Goal: Task Accomplishment & Management: Use online tool/utility

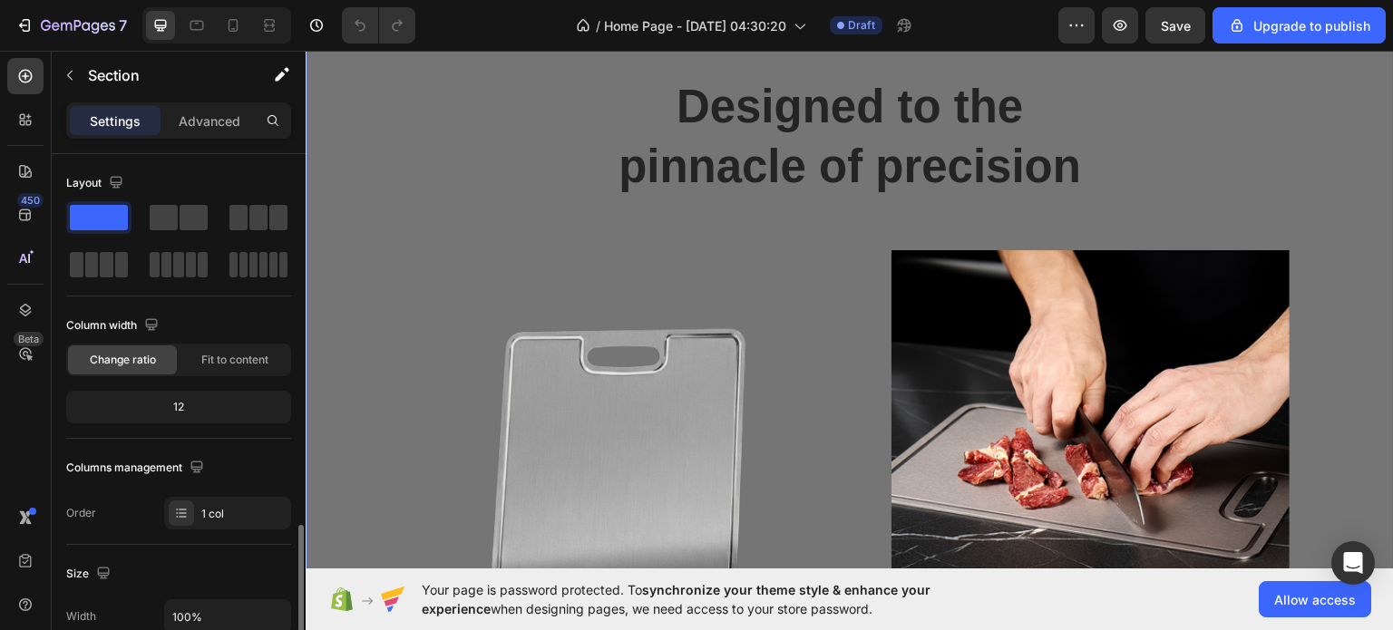
scroll to position [577, 0]
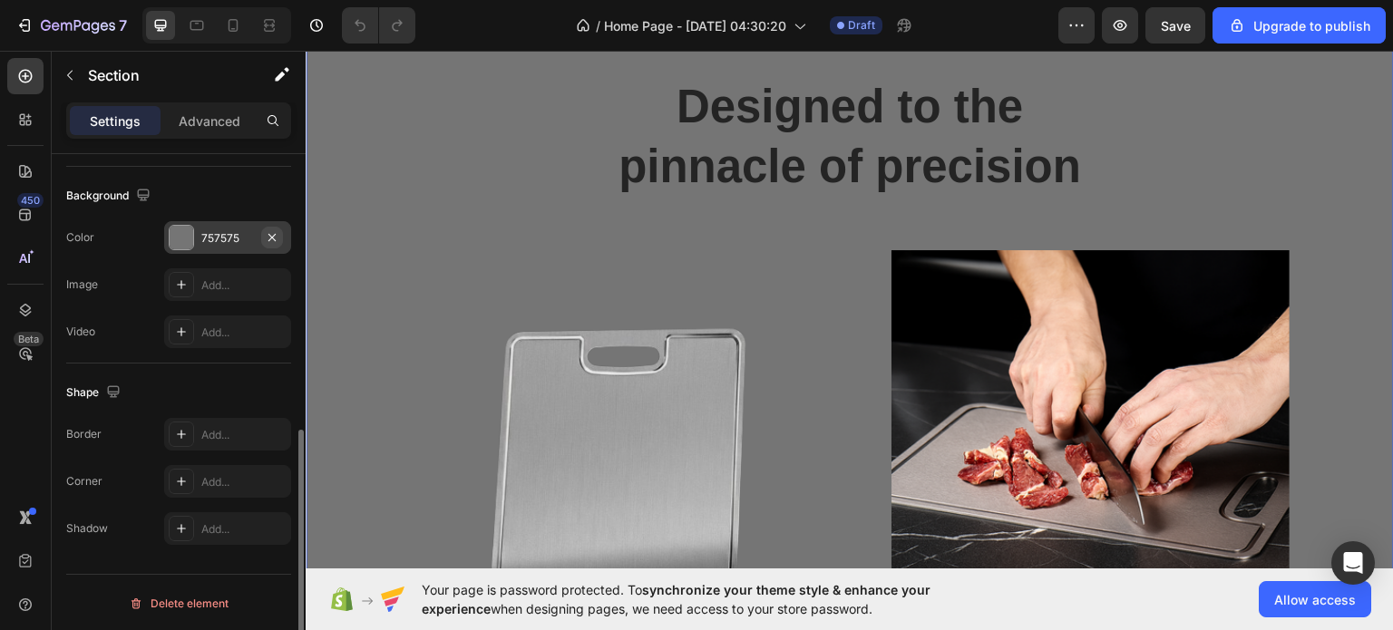
click at [271, 235] on icon "button" at bounding box center [271, 236] width 7 height 7
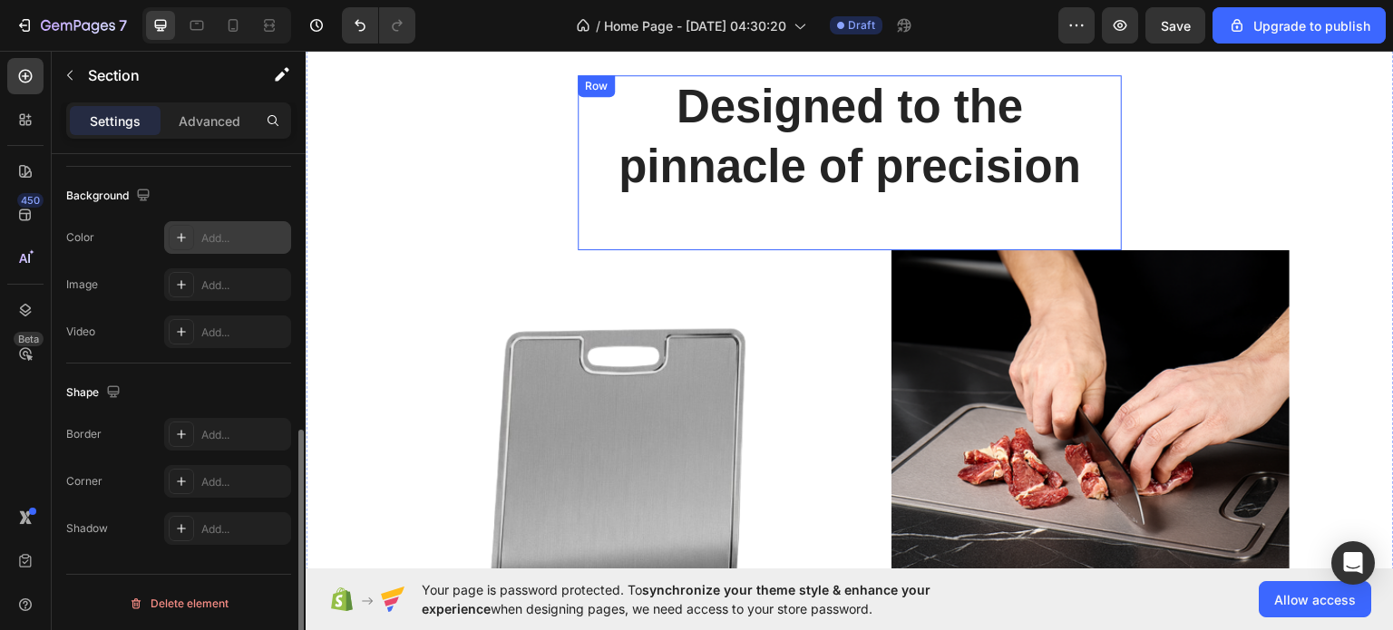
scroll to position [475, 0]
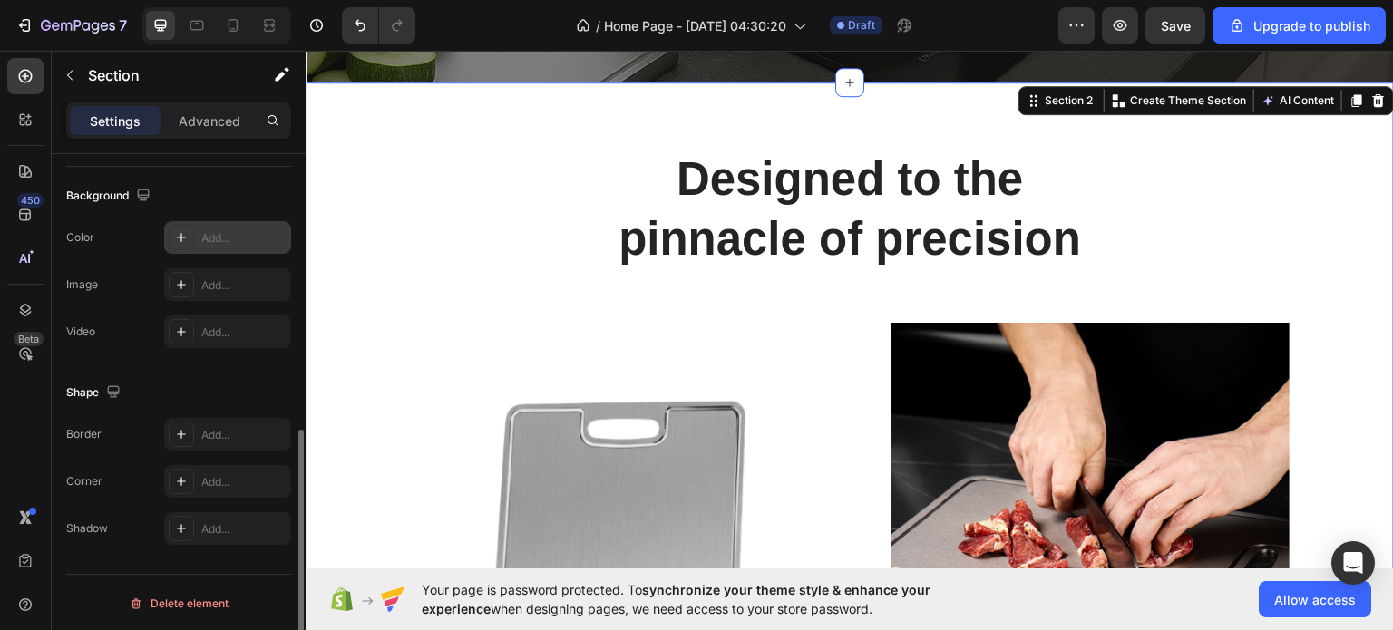
click at [472, 21] on div "/ Home Page - Sep 28, 04:30:20 Draft" at bounding box center [744, 25] width 628 height 36
click at [472, 32] on div "/ Home Page - Sep 28, 04:30:20 Draft" at bounding box center [744, 25] width 628 height 36
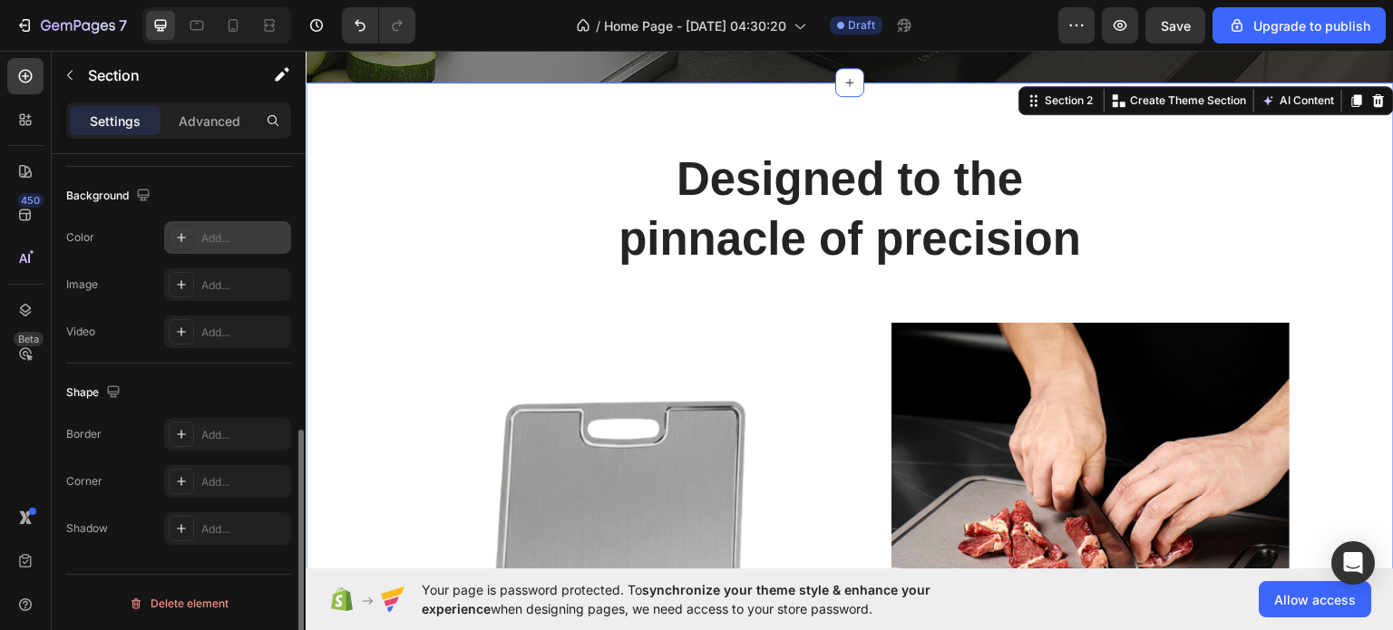
click at [494, 22] on div "/ Home Page - Sep 28, 04:30:20 Draft" at bounding box center [744, 25] width 628 height 36
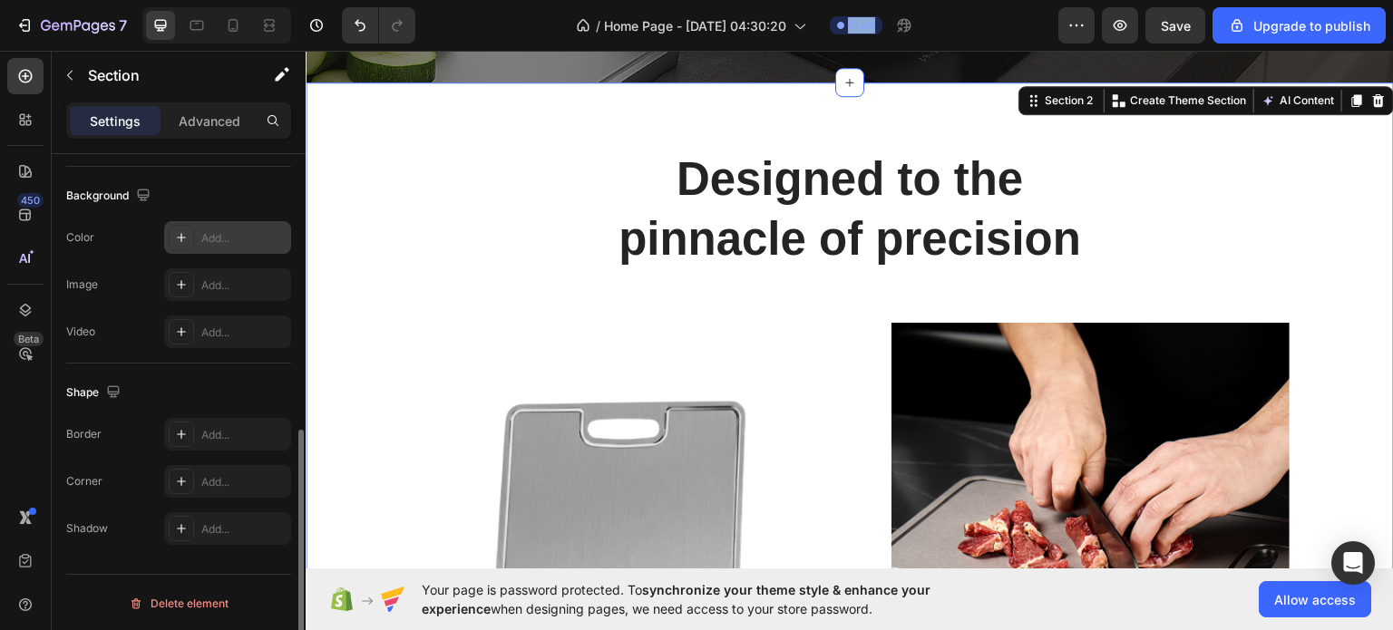
click at [494, 22] on div "/ Home Page - Sep 28, 04:30:20 Draft" at bounding box center [744, 25] width 628 height 36
click at [489, 19] on div "/ Home Page - Sep 28, 04:30:20 Draft" at bounding box center [744, 25] width 628 height 36
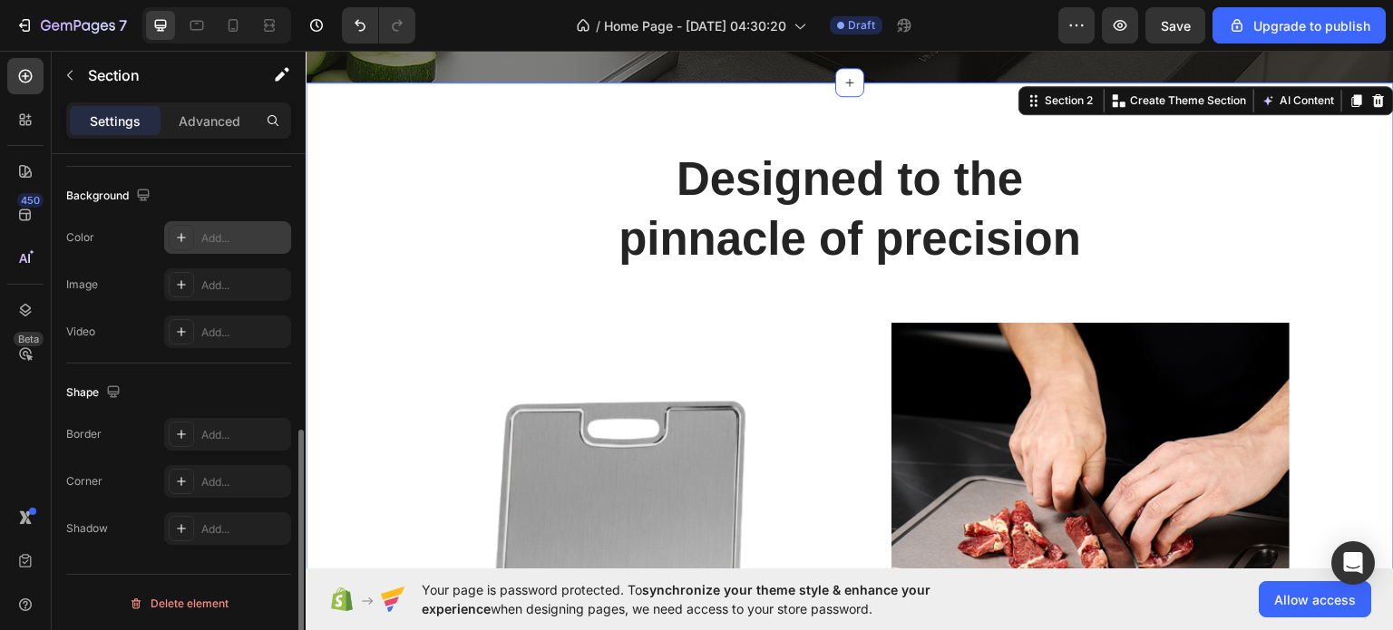
click at [489, 19] on div "/ Home Page - Sep 28, 04:30:20 Draft" at bounding box center [744, 25] width 628 height 36
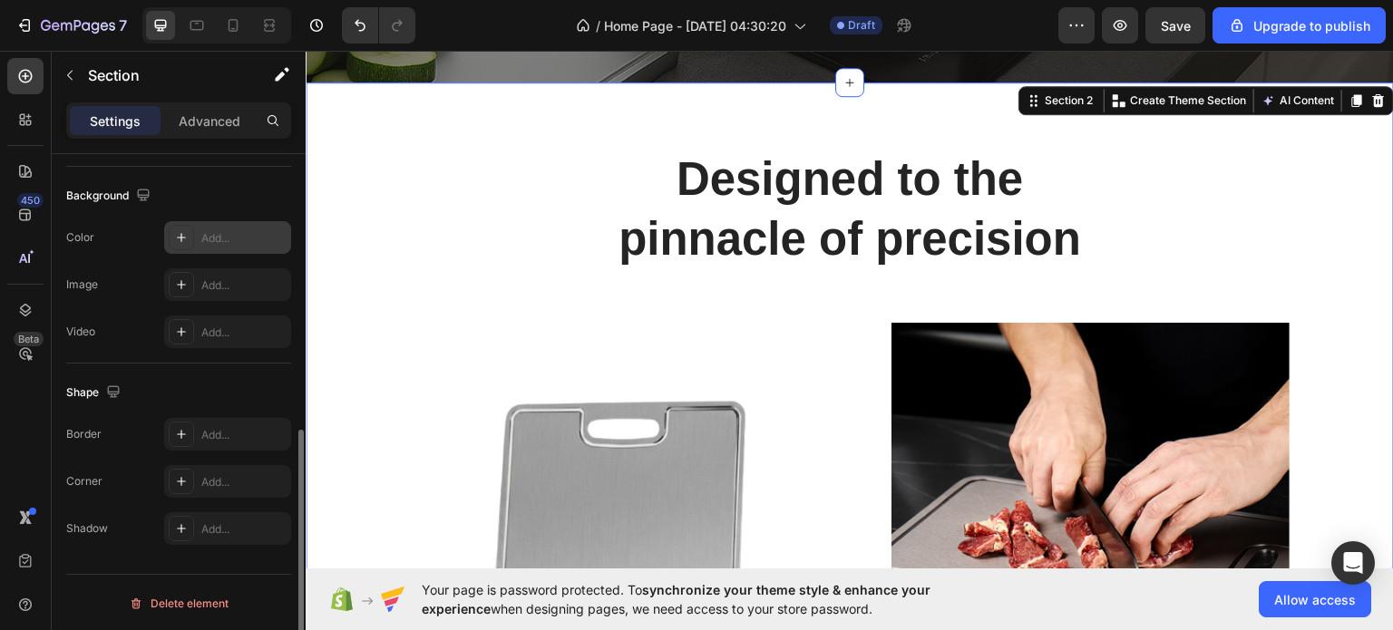
click at [489, 19] on div "/ Home Page - Sep 28, 04:30:20 Draft" at bounding box center [744, 25] width 628 height 36
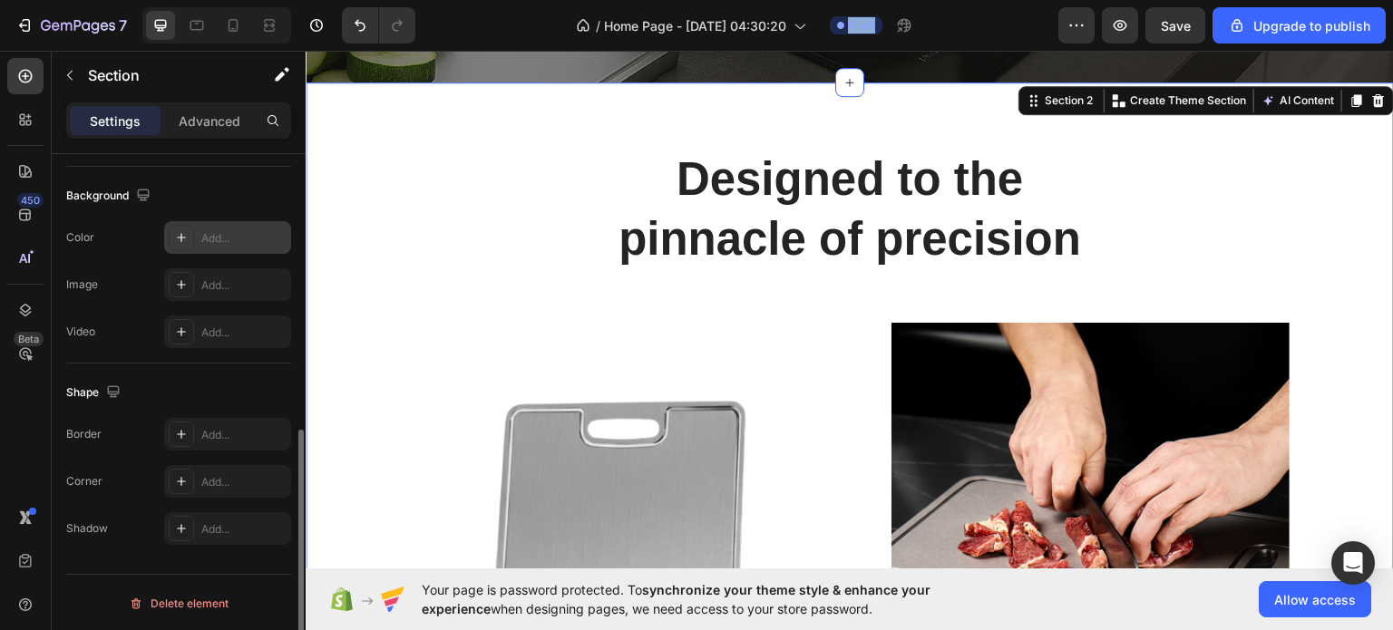
click at [489, 19] on div "/ Home Page - Sep 28, 04:30:20 Draft" at bounding box center [744, 25] width 628 height 36
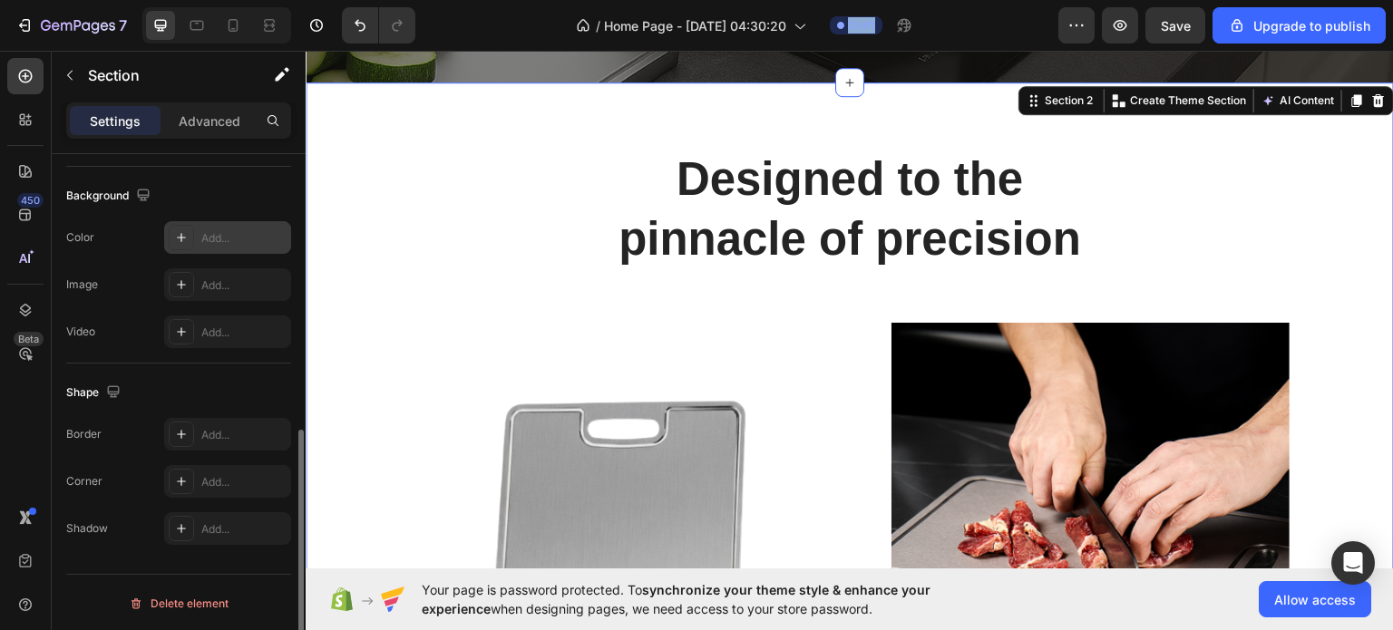
click at [489, 19] on div "/ Home Page - Sep 28, 04:30:20 Draft" at bounding box center [744, 25] width 628 height 36
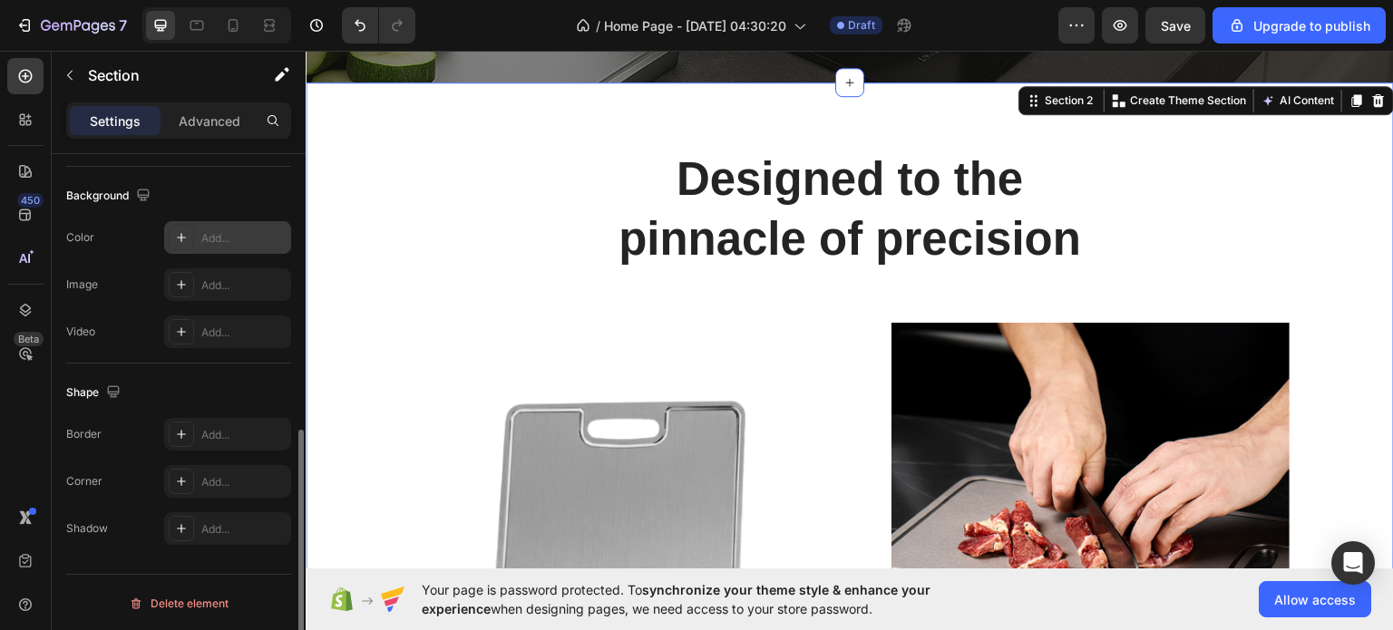
click at [464, 27] on div "/ Home Page - Sep 28, 04:30:20 Draft" at bounding box center [744, 25] width 628 height 36
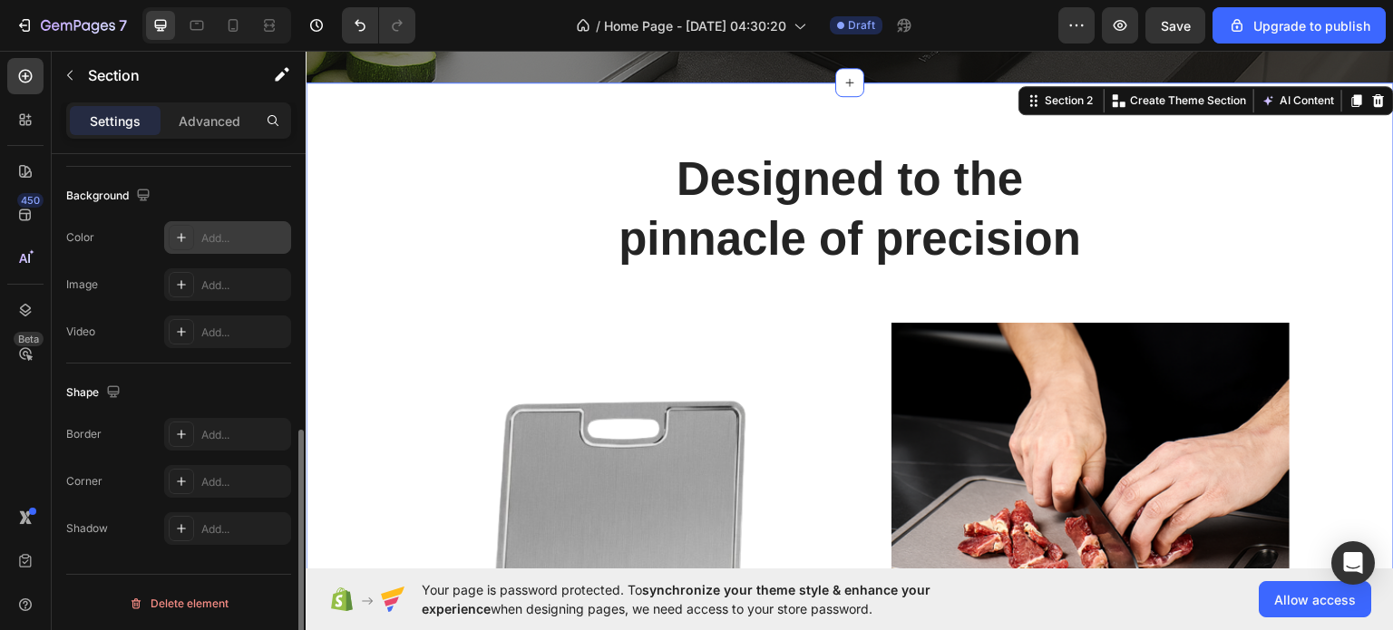
click at [464, 27] on div "/ Home Page - Sep 28, 04:30:20 Draft" at bounding box center [744, 25] width 628 height 36
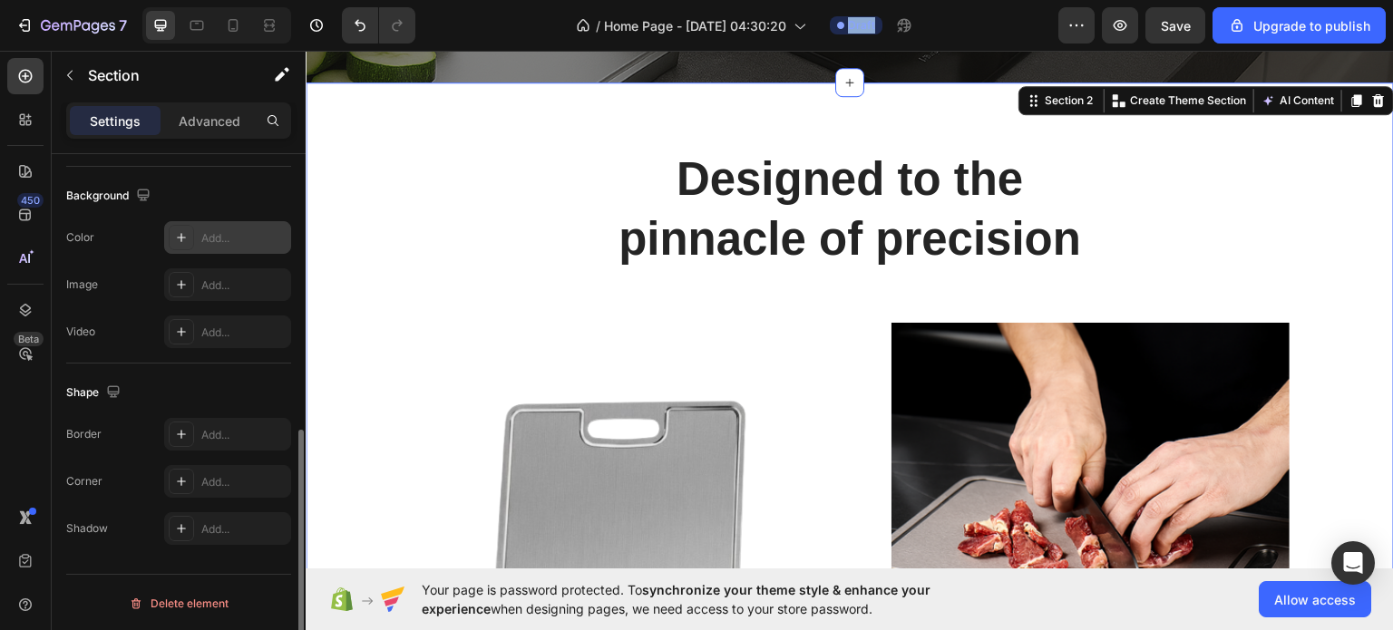
click at [464, 27] on div "/ Home Page - Sep 28, 04:30:20 Draft" at bounding box center [744, 25] width 628 height 36
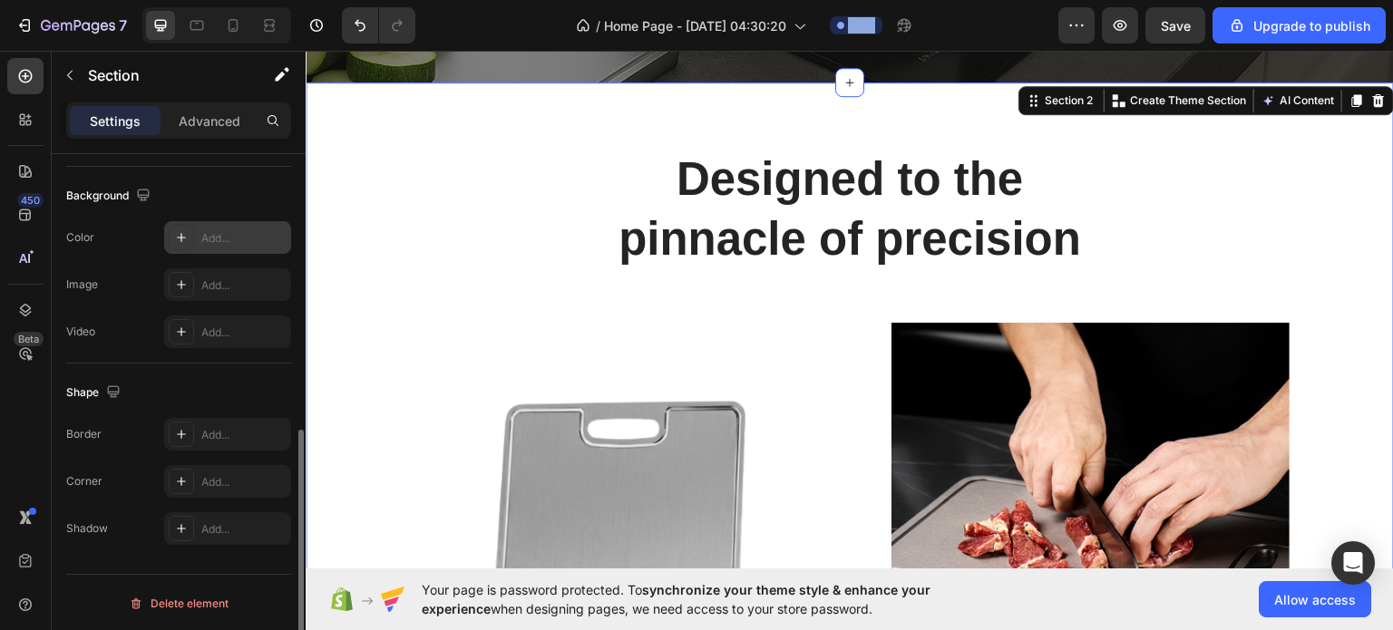
click at [464, 27] on div "/ Home Page - Sep 28, 04:30:20 Draft" at bounding box center [744, 25] width 628 height 36
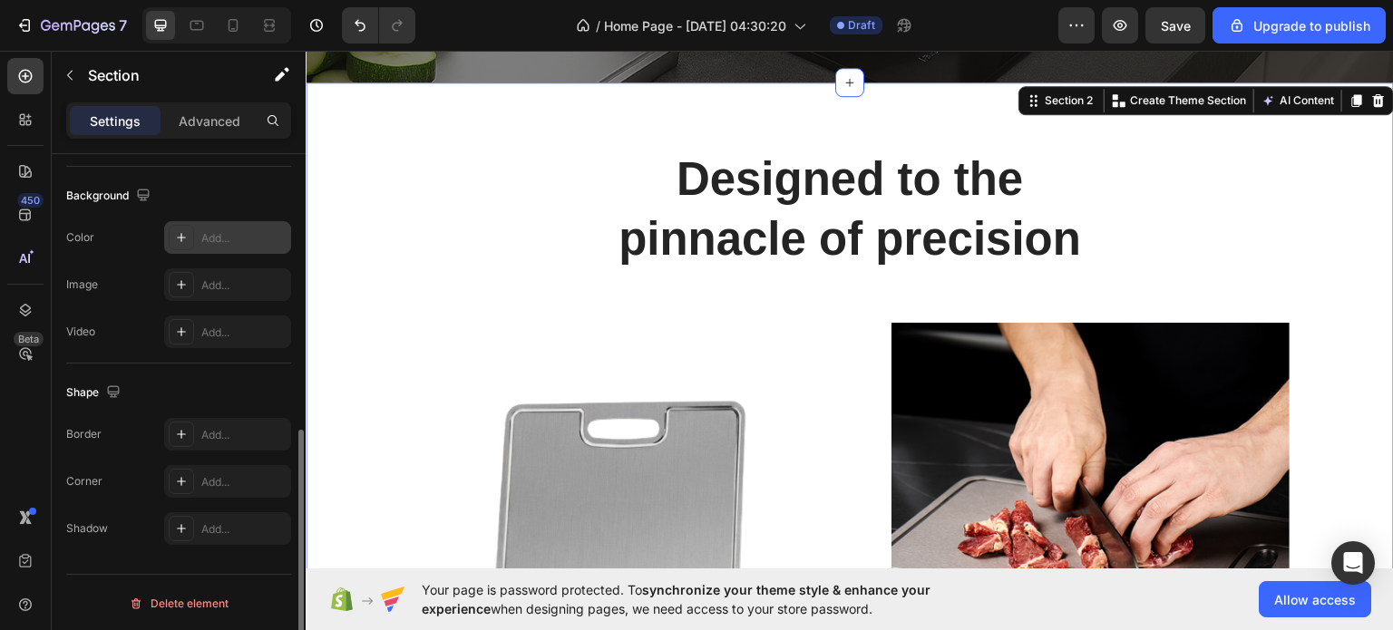
click at [464, 27] on div "/ Home Page - Sep 28, 04:30:20 Draft" at bounding box center [744, 25] width 628 height 36
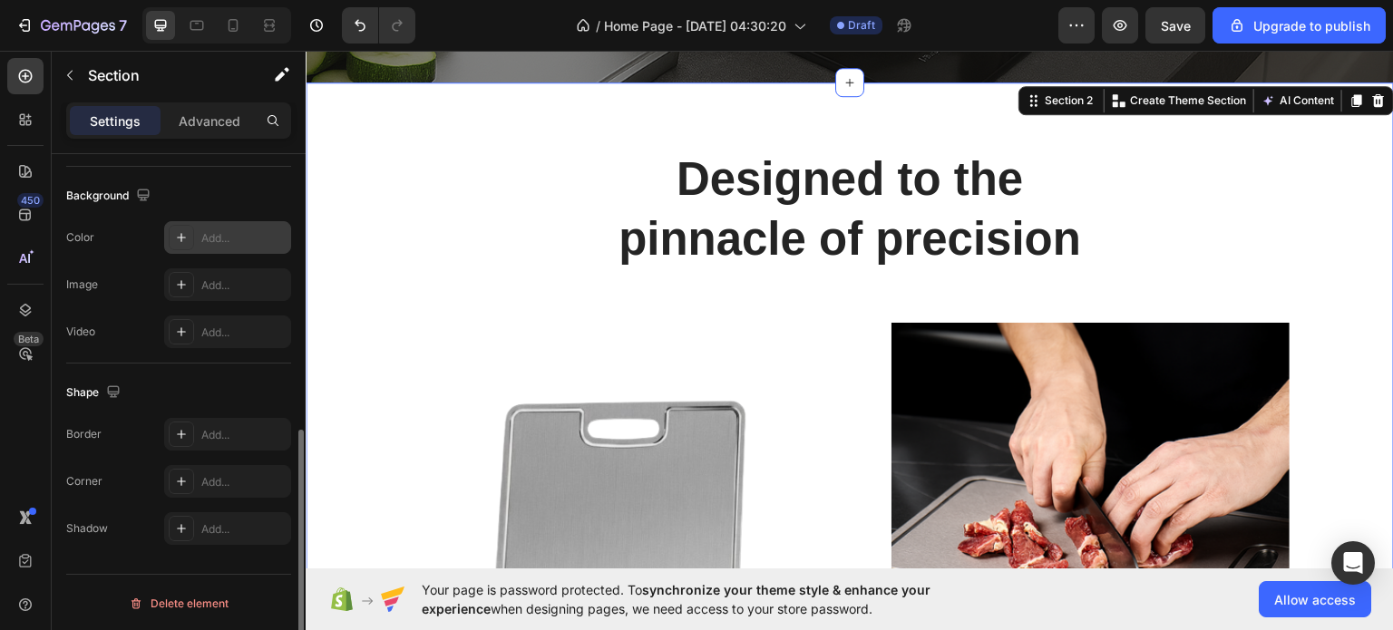
click at [464, 27] on div "/ Home Page - Sep 28, 04:30:20 Draft" at bounding box center [744, 25] width 628 height 36
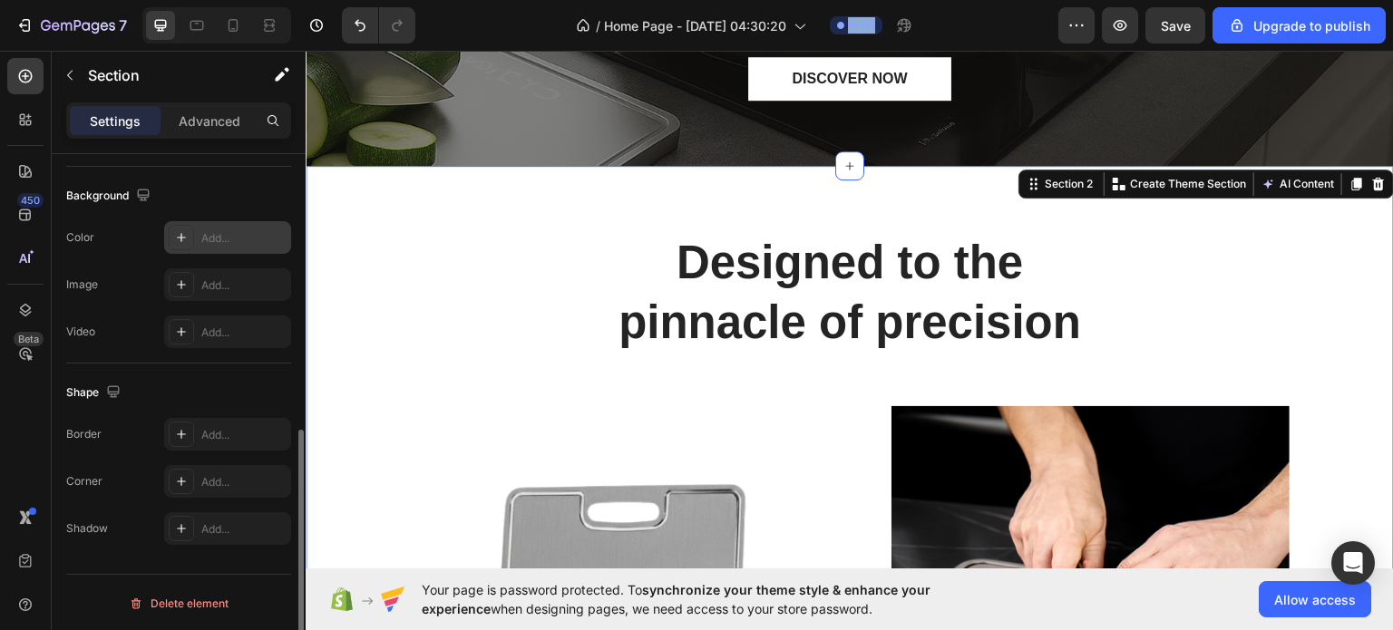
scroll to position [0, 0]
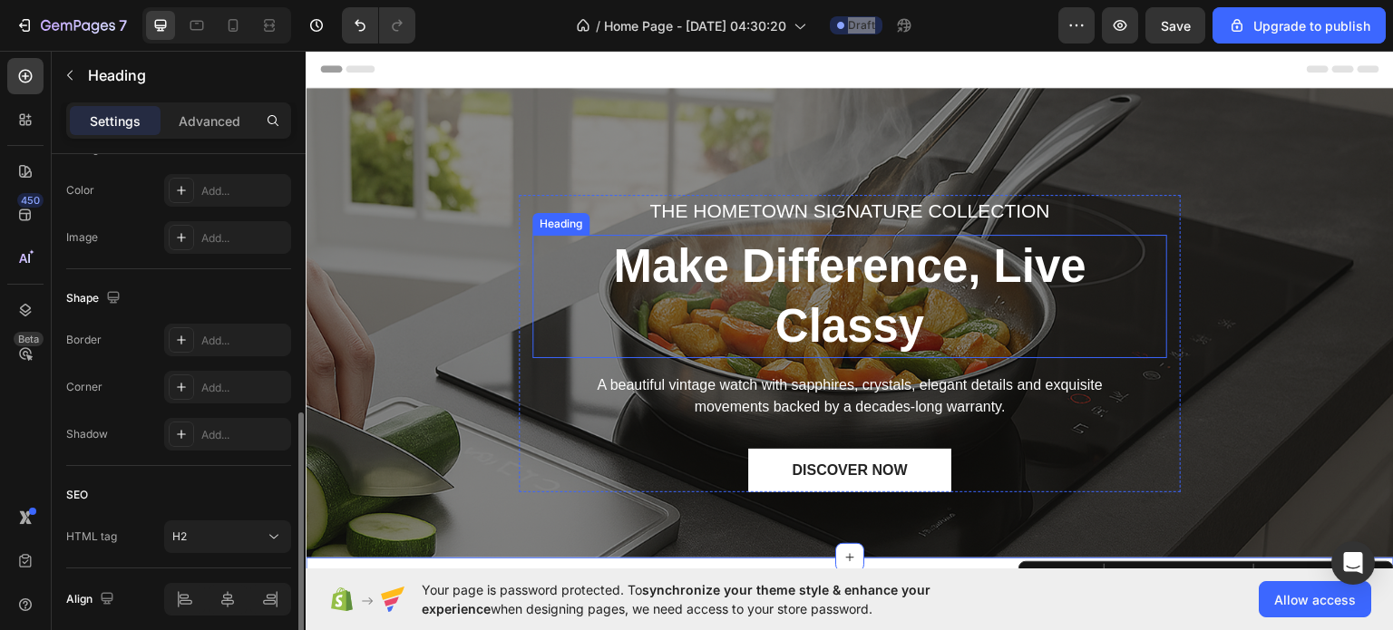
click at [780, 298] on p "Make Difference, Live Classy" at bounding box center [849, 296] width 631 height 121
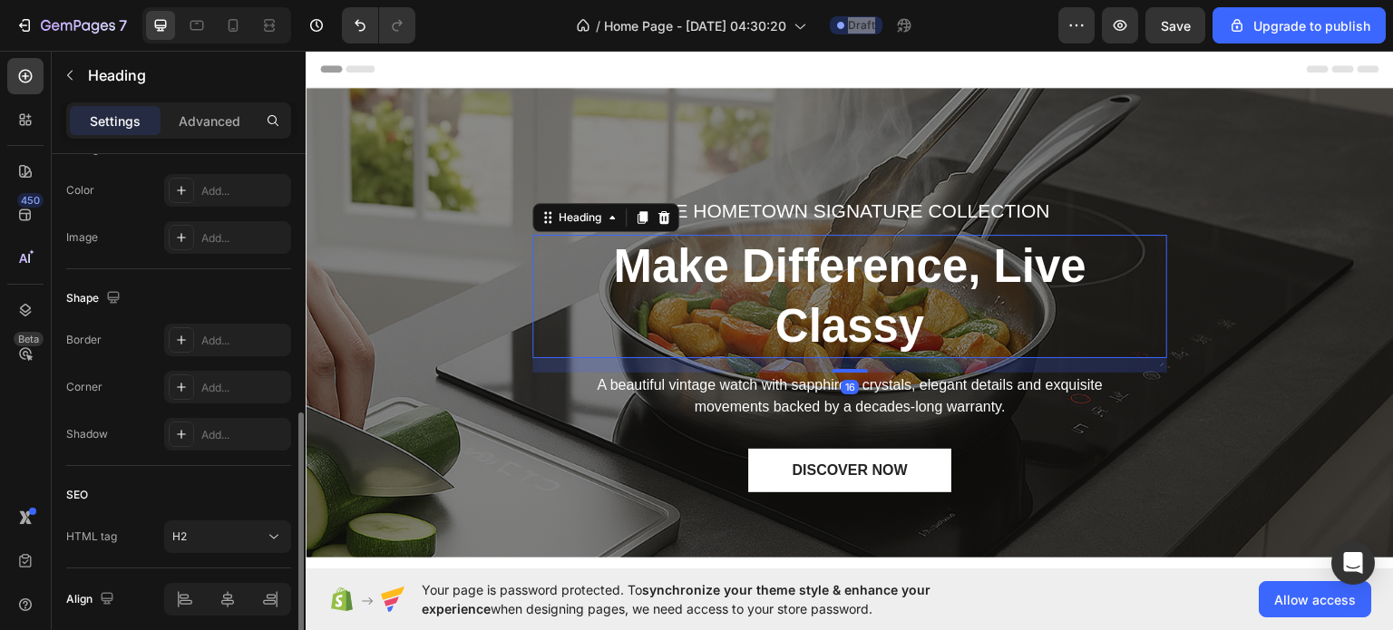
click at [780, 298] on p "Make Difference, Live Classy" at bounding box center [849, 296] width 631 height 121
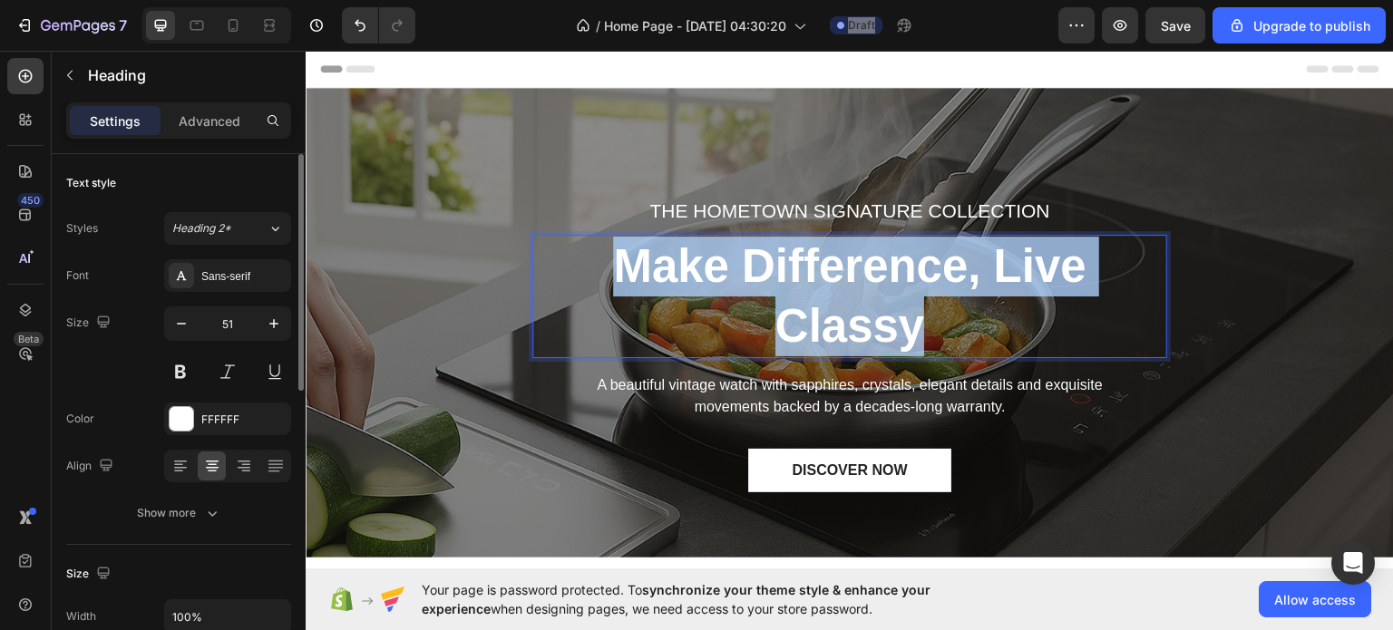
click at [780, 298] on p "Make Difference, Live Classy" at bounding box center [849, 296] width 631 height 121
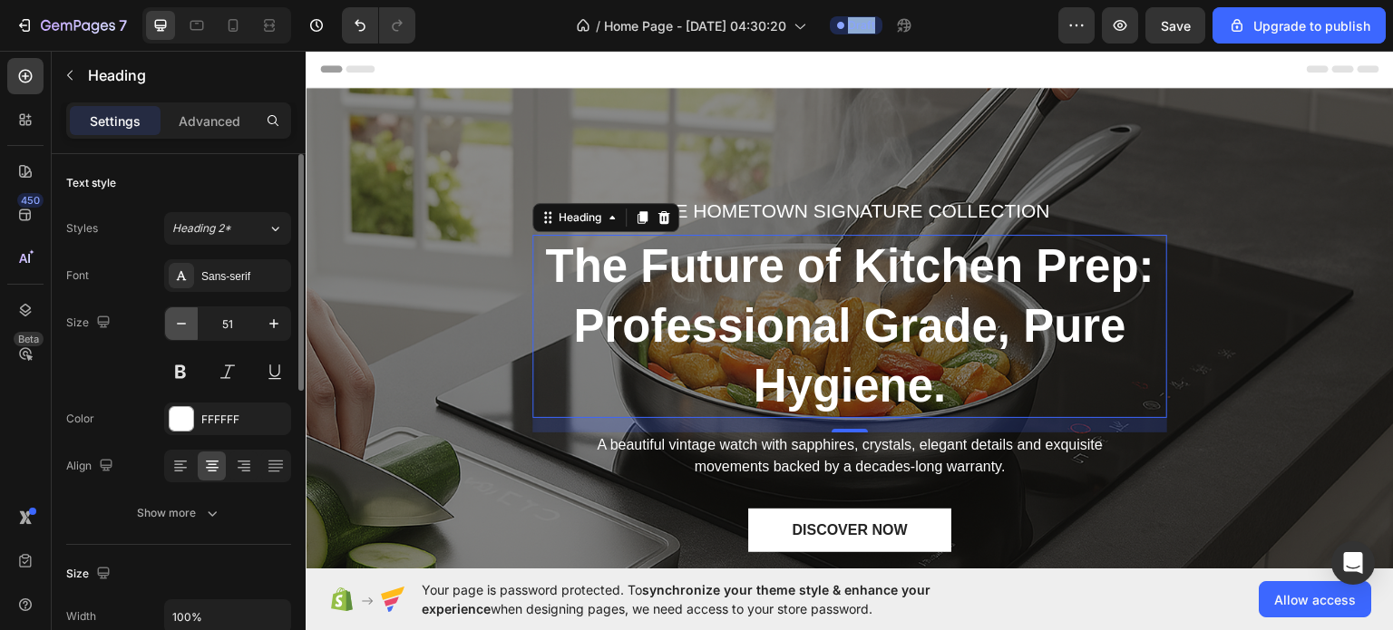
click at [170, 319] on button "button" at bounding box center [181, 323] width 33 height 33
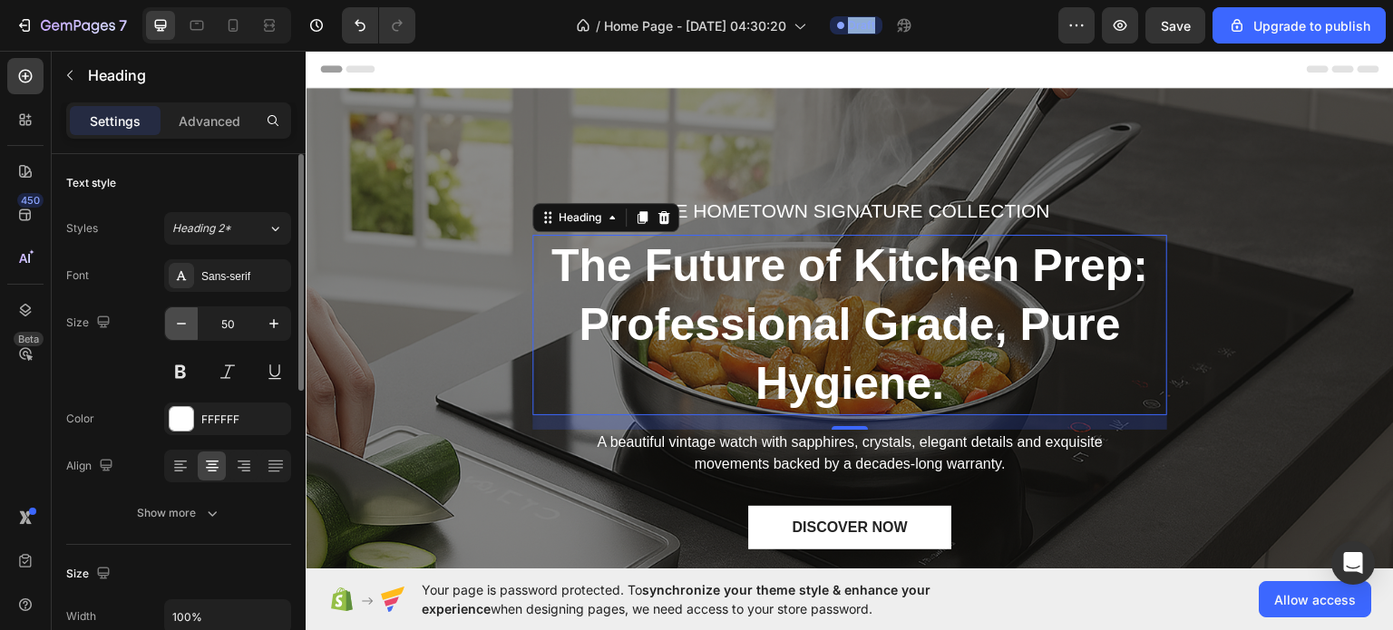
click at [170, 319] on button "button" at bounding box center [181, 323] width 33 height 33
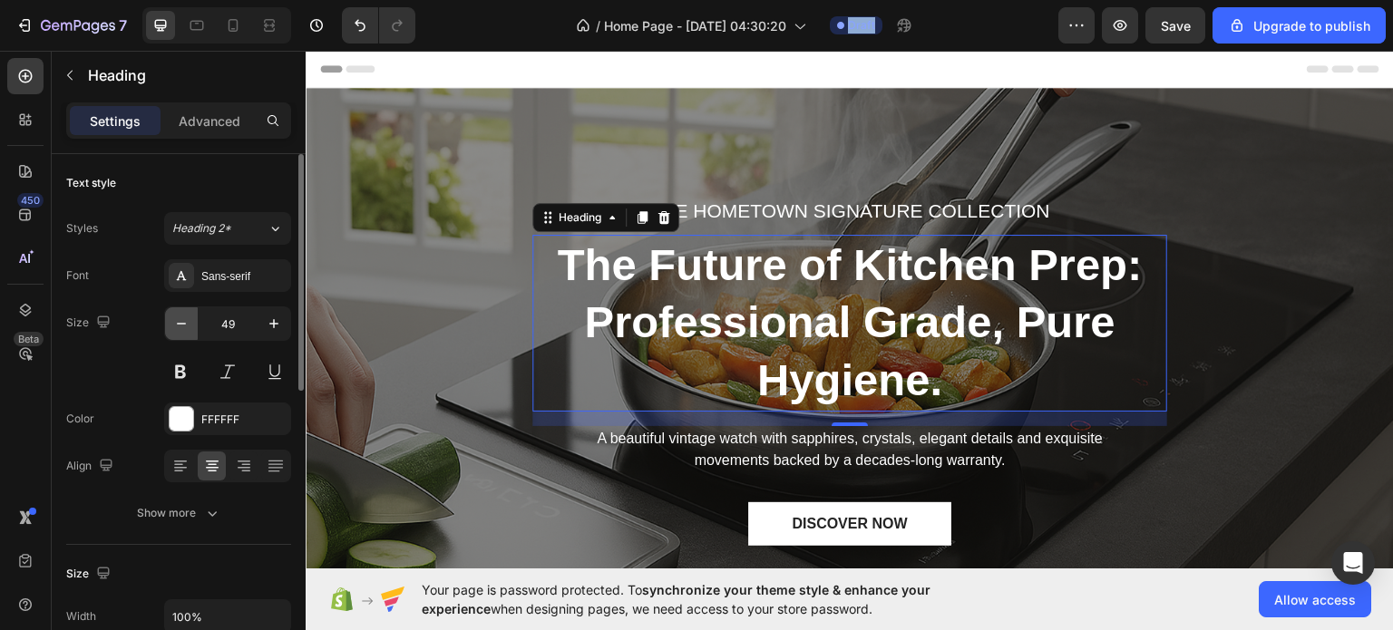
click at [170, 319] on button "button" at bounding box center [181, 323] width 33 height 33
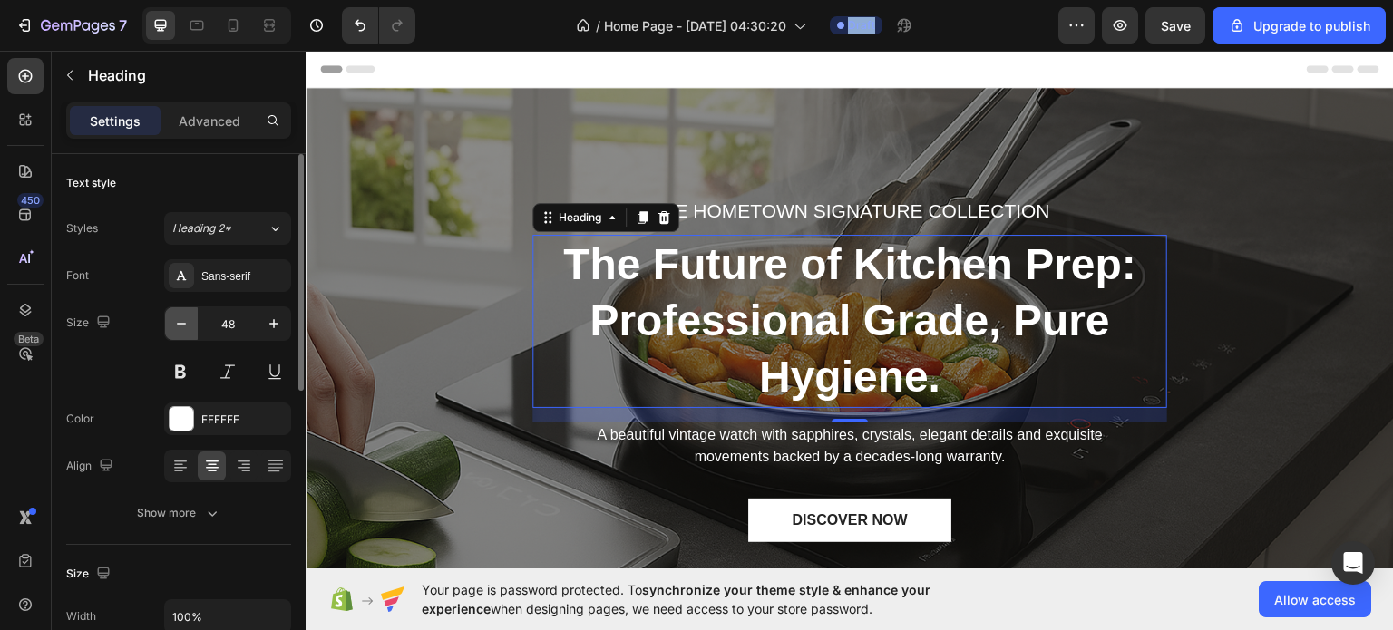
click at [170, 319] on button "button" at bounding box center [181, 323] width 33 height 33
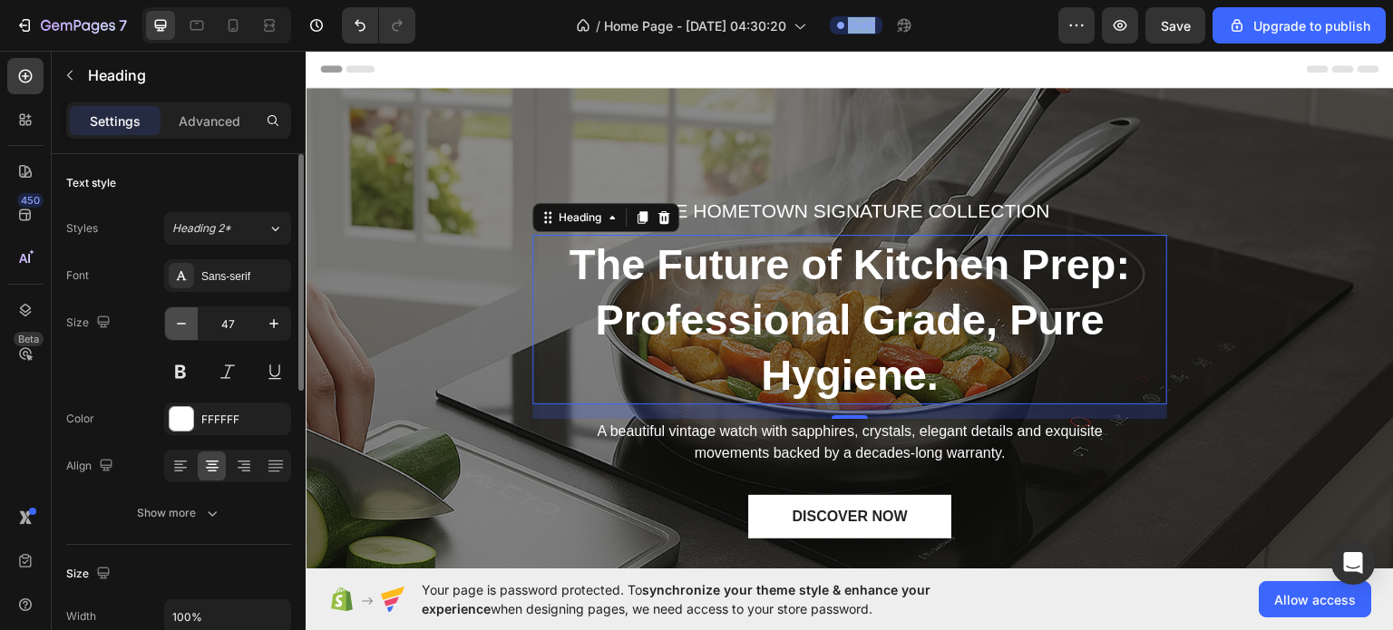
click at [170, 319] on button "button" at bounding box center [181, 323] width 33 height 33
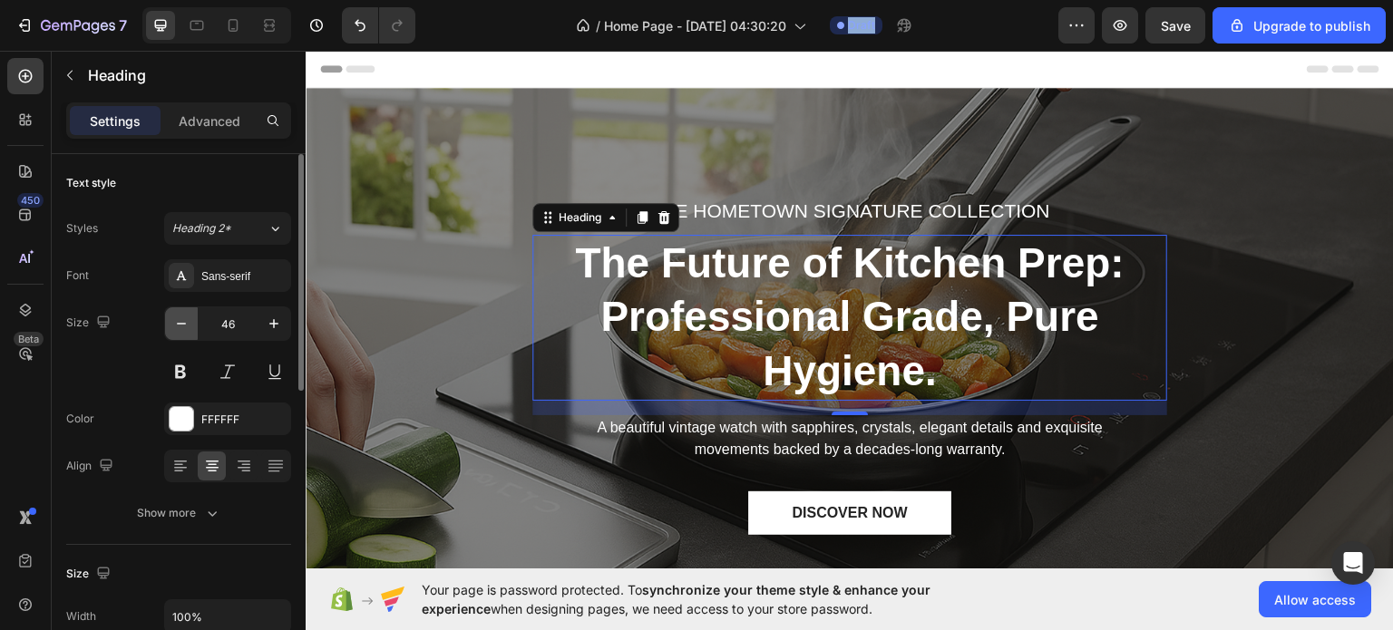
click at [170, 319] on button "button" at bounding box center [181, 323] width 33 height 33
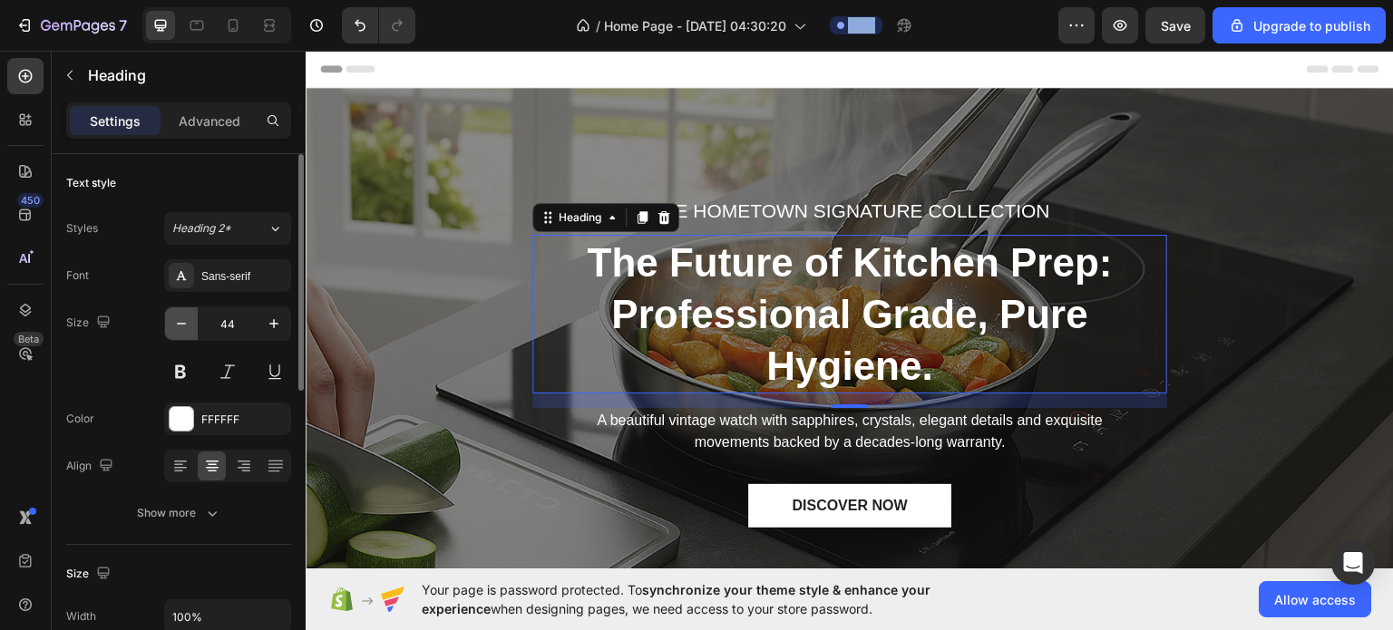
click at [170, 319] on button "button" at bounding box center [181, 323] width 33 height 33
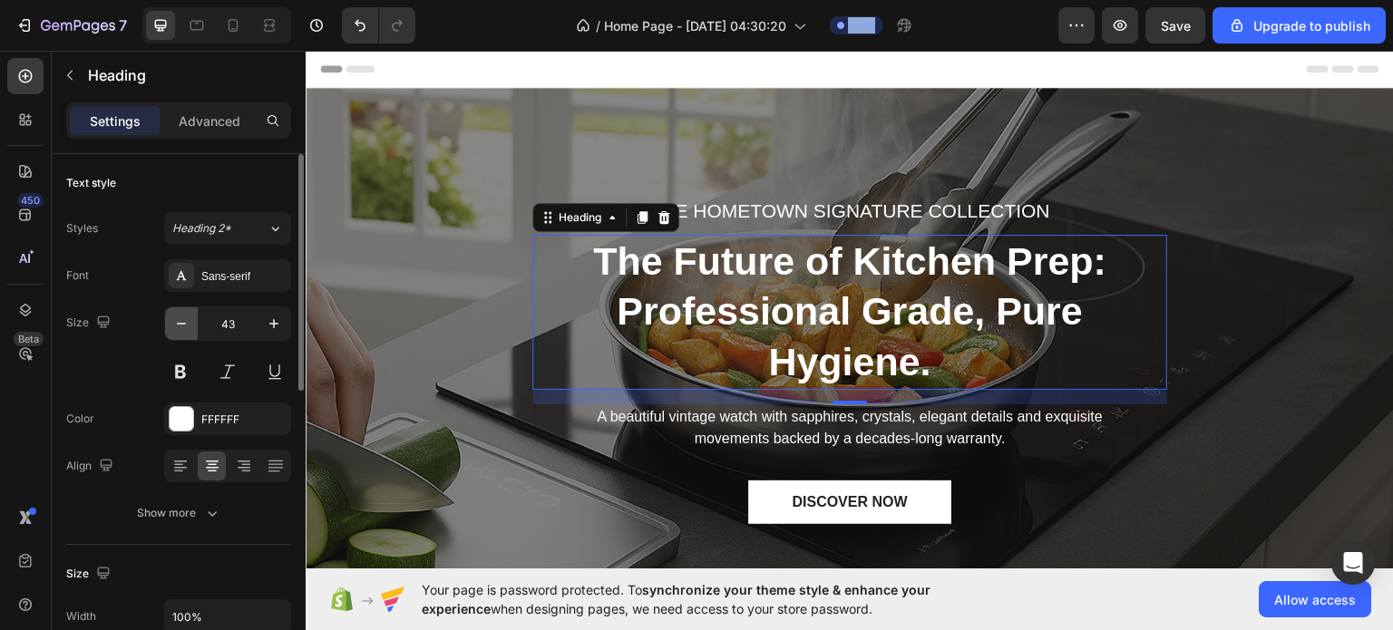
click at [170, 319] on button "button" at bounding box center [181, 323] width 33 height 33
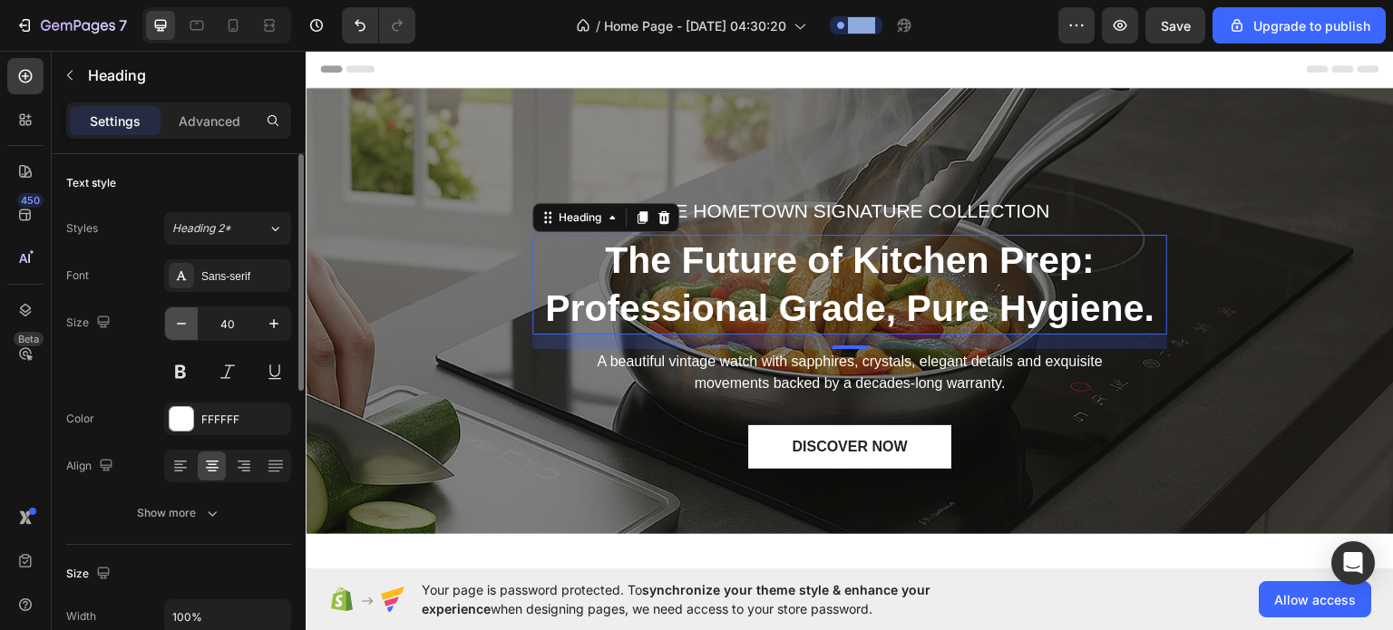
click at [170, 319] on button "button" at bounding box center [181, 323] width 33 height 33
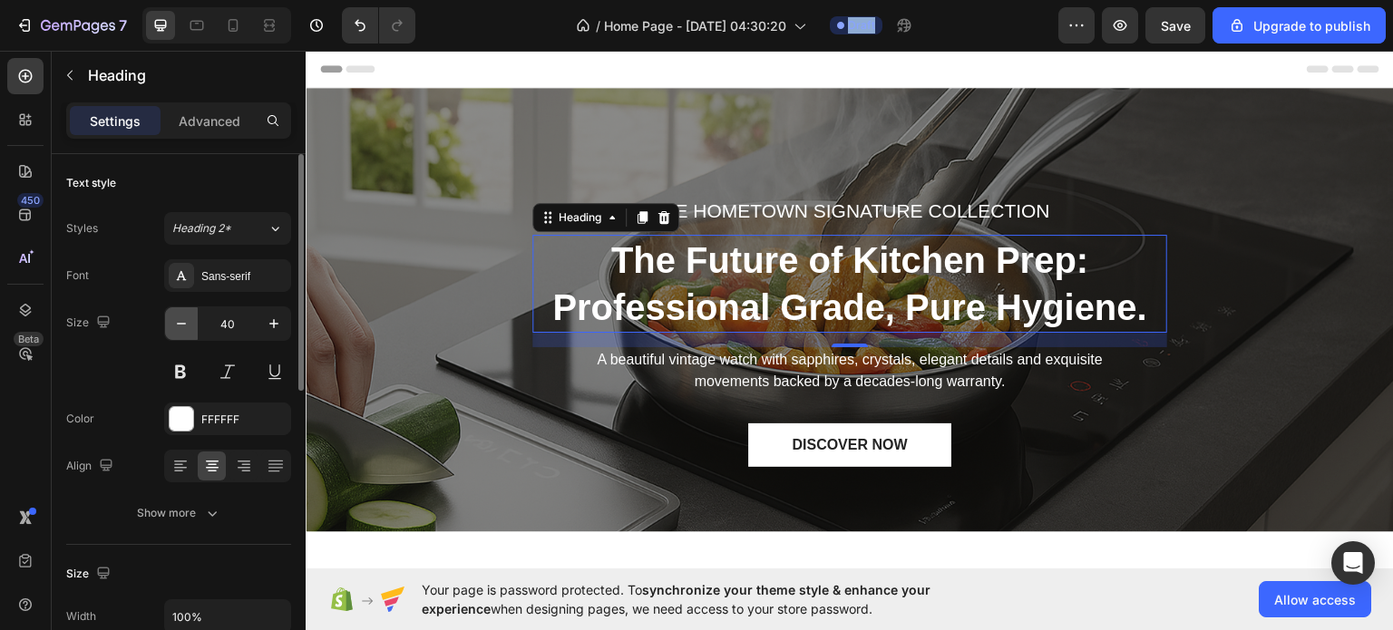
type input "39"
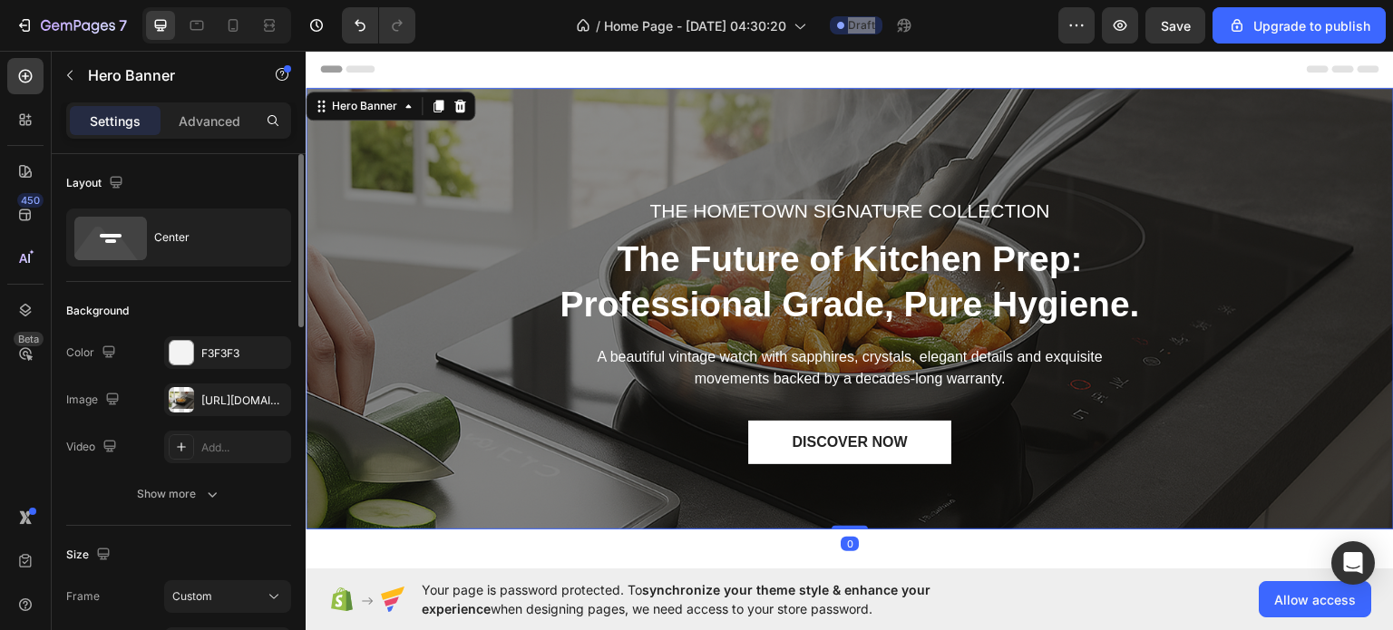
click at [450, 501] on div "THE HOMETOWN SIGNATURE COLLECTION Text block The Future of Kitchen Prep: Profes…" at bounding box center [850, 308] width 1088 height 442
click at [467, 32] on div "/ Home Page - Sep 28, 04:30:20 Draft" at bounding box center [744, 25] width 628 height 36
click at [485, 18] on div "/ Home Page - Sep 28, 04:30:20 Draft" at bounding box center [744, 25] width 628 height 36
click at [482, 24] on div "/ Home Page - Sep 28, 04:30:20 Draft" at bounding box center [744, 25] width 628 height 36
click at [442, 28] on div "/ Home Page - Sep 28, 04:30:20 Draft" at bounding box center [744, 25] width 628 height 36
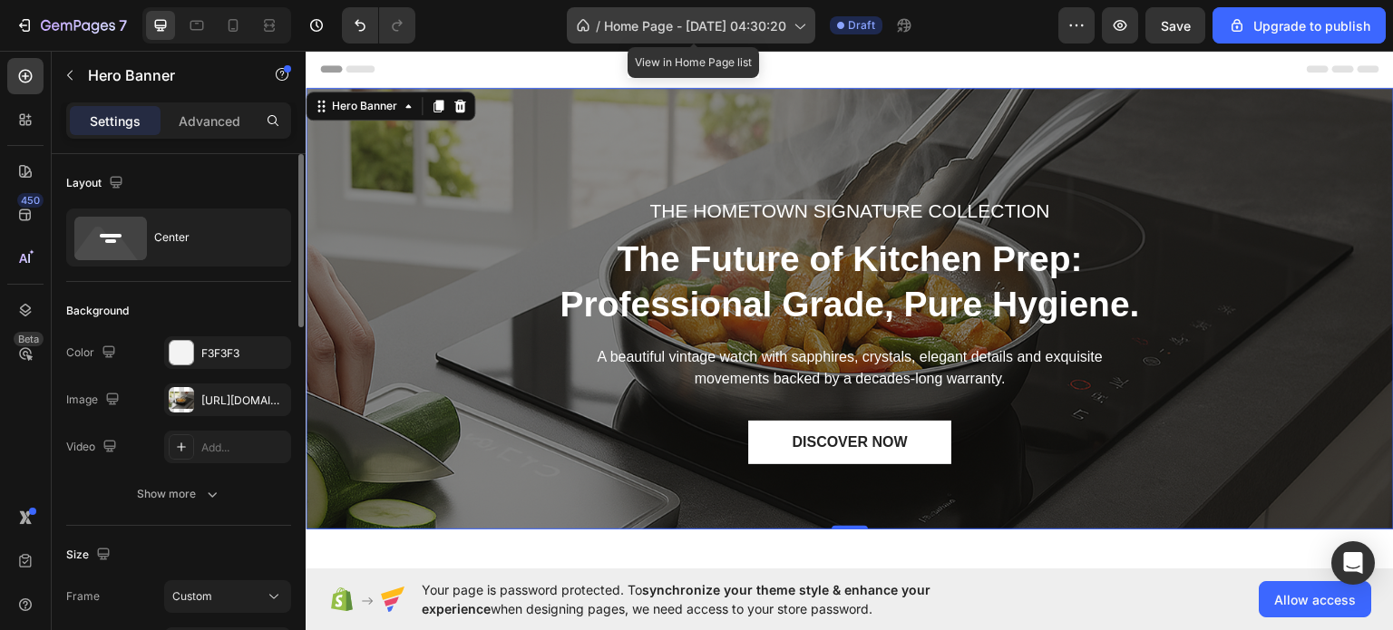
click at [688, 39] on div "/ Home Page - Sep 28, 04:30:20" at bounding box center [691, 25] width 248 height 36
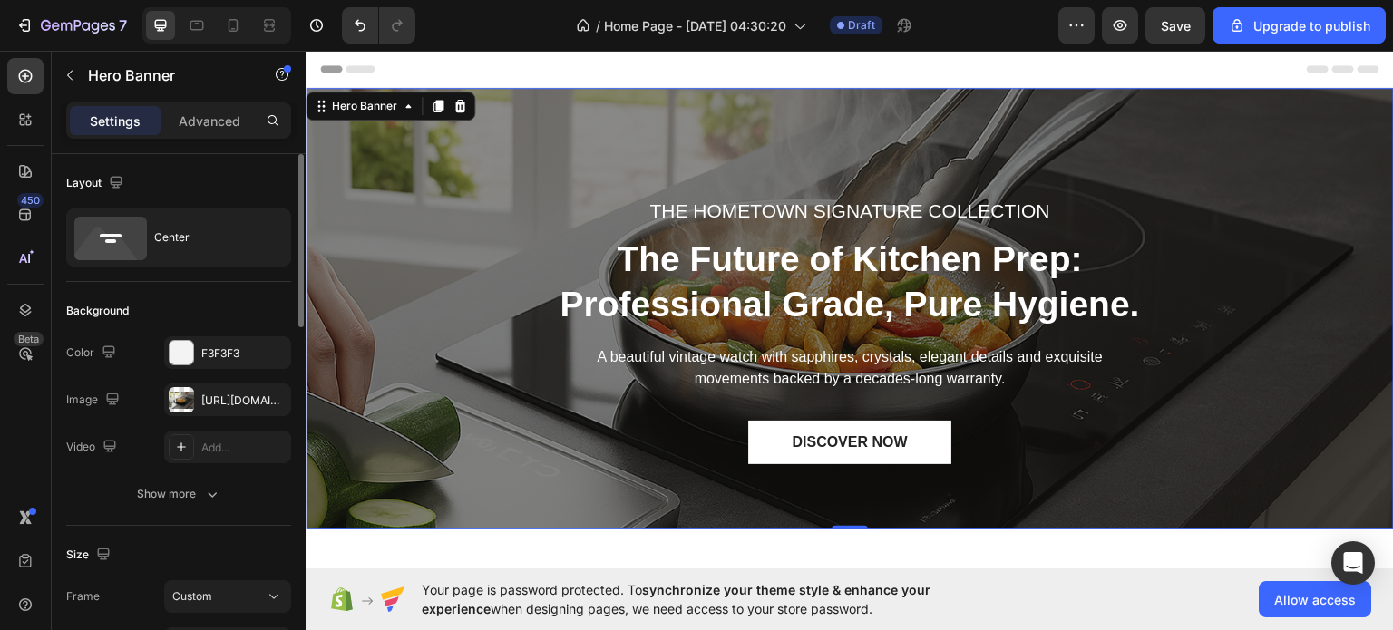
click at [503, 33] on div "/ Home Page - Sep 28, 04:30:20 Draft" at bounding box center [744, 25] width 628 height 36
click at [509, 28] on div "/ Home Page - Sep 28, 04:30:20 Draft" at bounding box center [744, 25] width 628 height 36
click at [501, 24] on div "/ Home Page - Sep 28, 04:30:20 Draft" at bounding box center [744, 25] width 628 height 36
click at [545, 23] on div "/ Home Page - Sep 28, 04:30:20 Draft" at bounding box center [744, 25] width 628 height 36
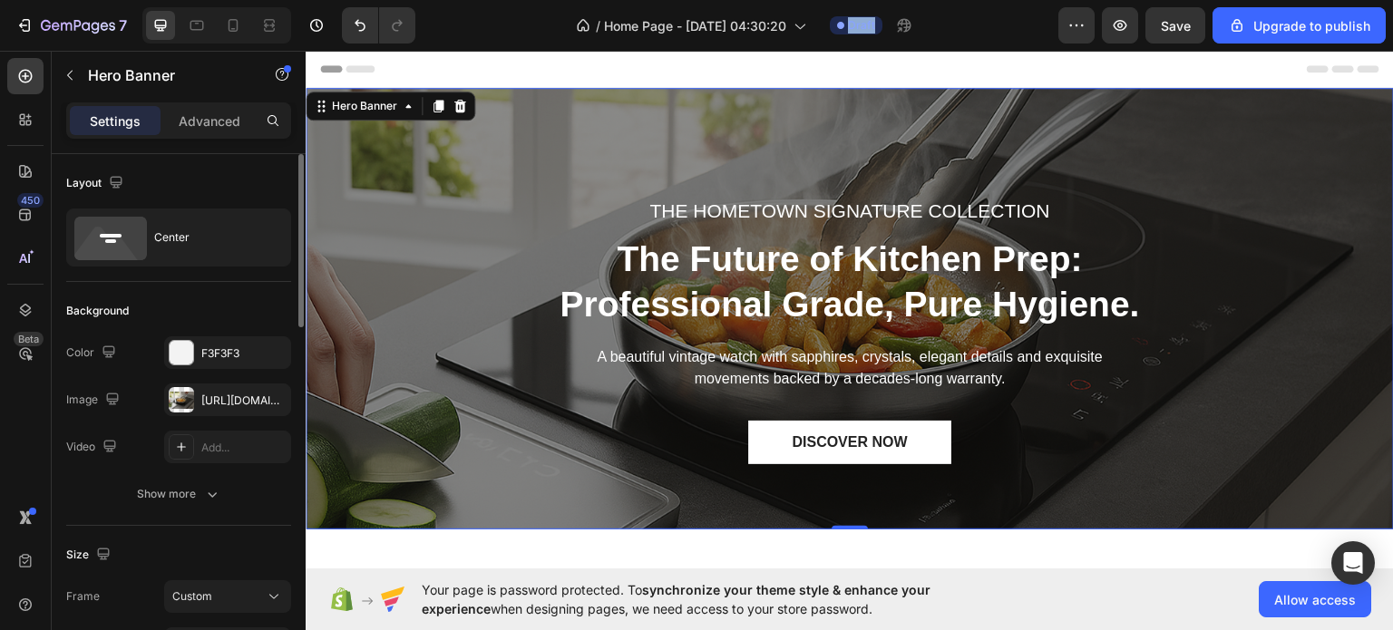
click at [545, 23] on div "/ Home Page - Sep 28, 04:30:20 Draft" at bounding box center [744, 25] width 628 height 36
click at [498, 24] on div "/ Home Page - Sep 28, 04:30:20 Draft" at bounding box center [744, 25] width 628 height 36
click at [491, 25] on div "/ Home Page - Sep 28, 04:30:20 Draft" at bounding box center [744, 25] width 628 height 36
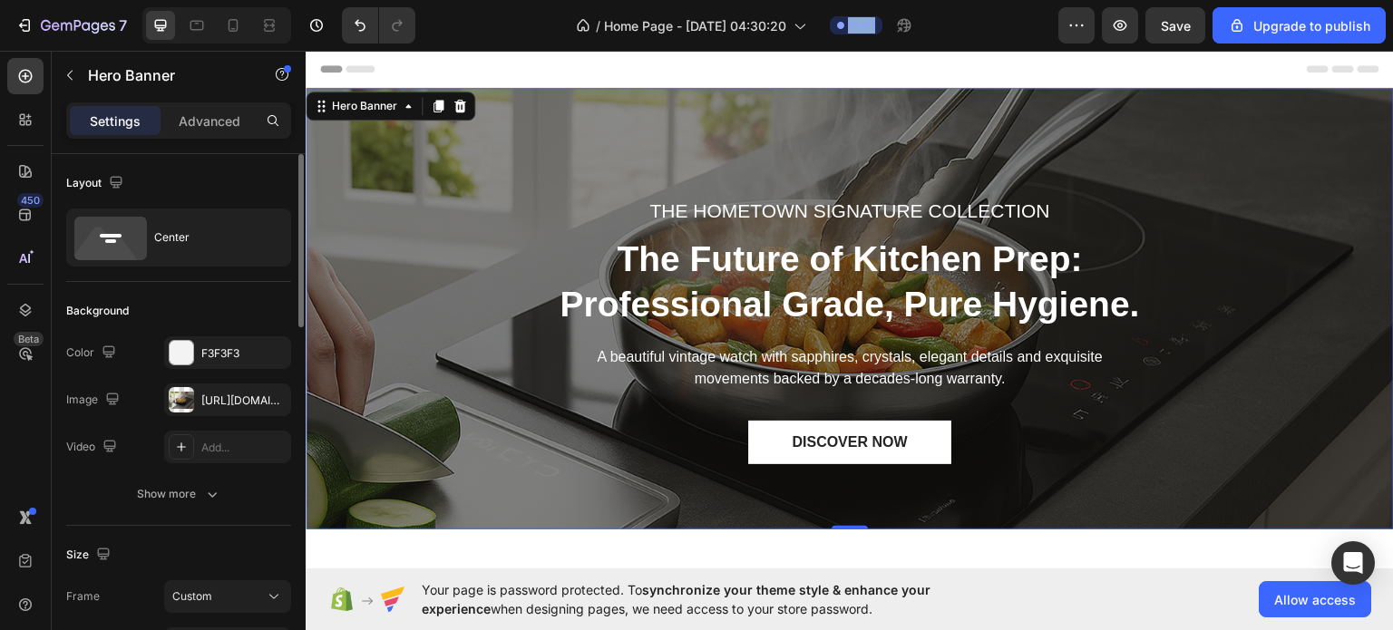
click at [491, 25] on div "/ Home Page - Sep 28, 04:30:20 Draft" at bounding box center [744, 25] width 628 height 36
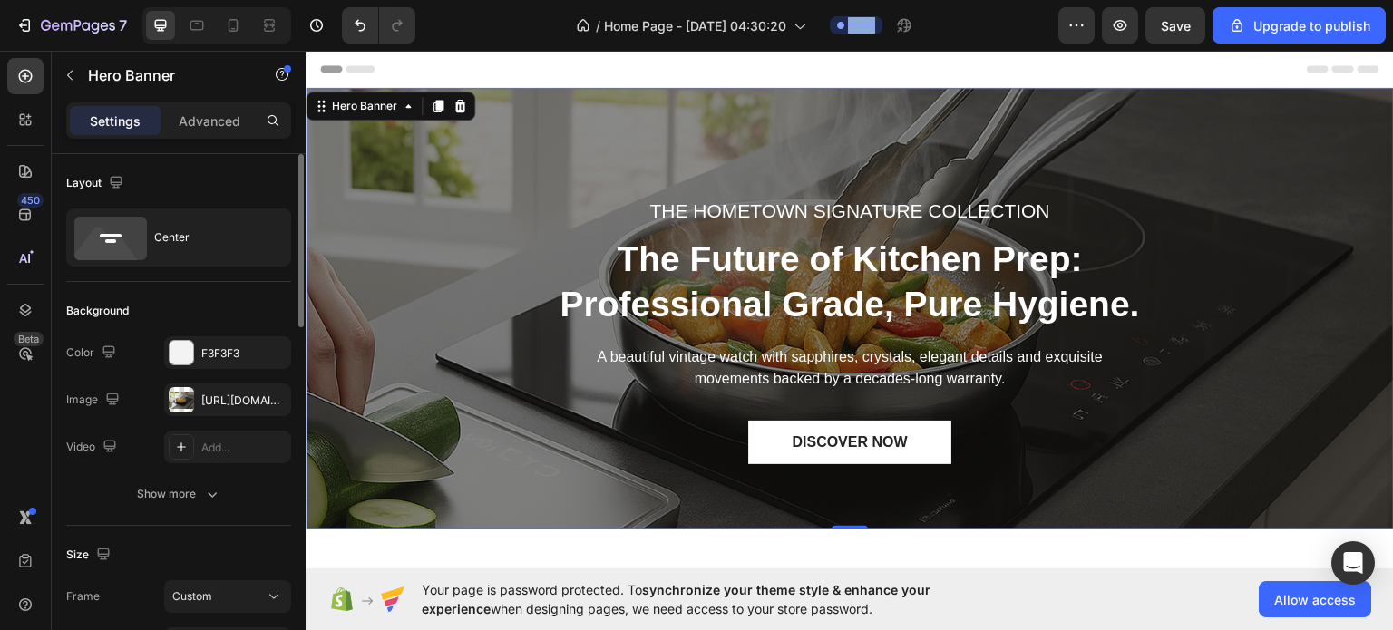
click at [491, 25] on div "/ Home Page - Sep 28, 04:30:20 Draft" at bounding box center [744, 25] width 628 height 36
click at [505, 26] on div "/ Home Page - Sep 28, 04:30:20 Draft" at bounding box center [744, 25] width 628 height 36
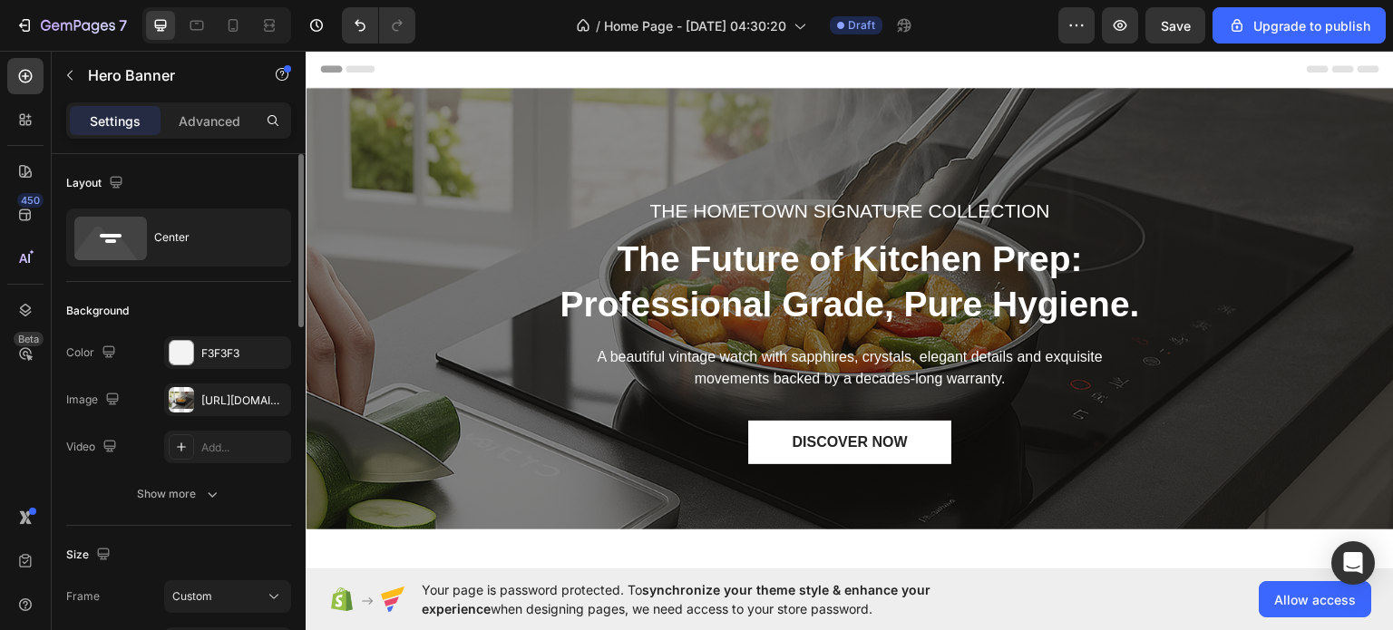
click at [505, 26] on div "/ Home Page - Sep 28, 04:30:20 Draft" at bounding box center [744, 25] width 628 height 36
click at [506, 25] on div "/ Home Page - Sep 28, 04:30:20 Draft" at bounding box center [744, 25] width 628 height 36
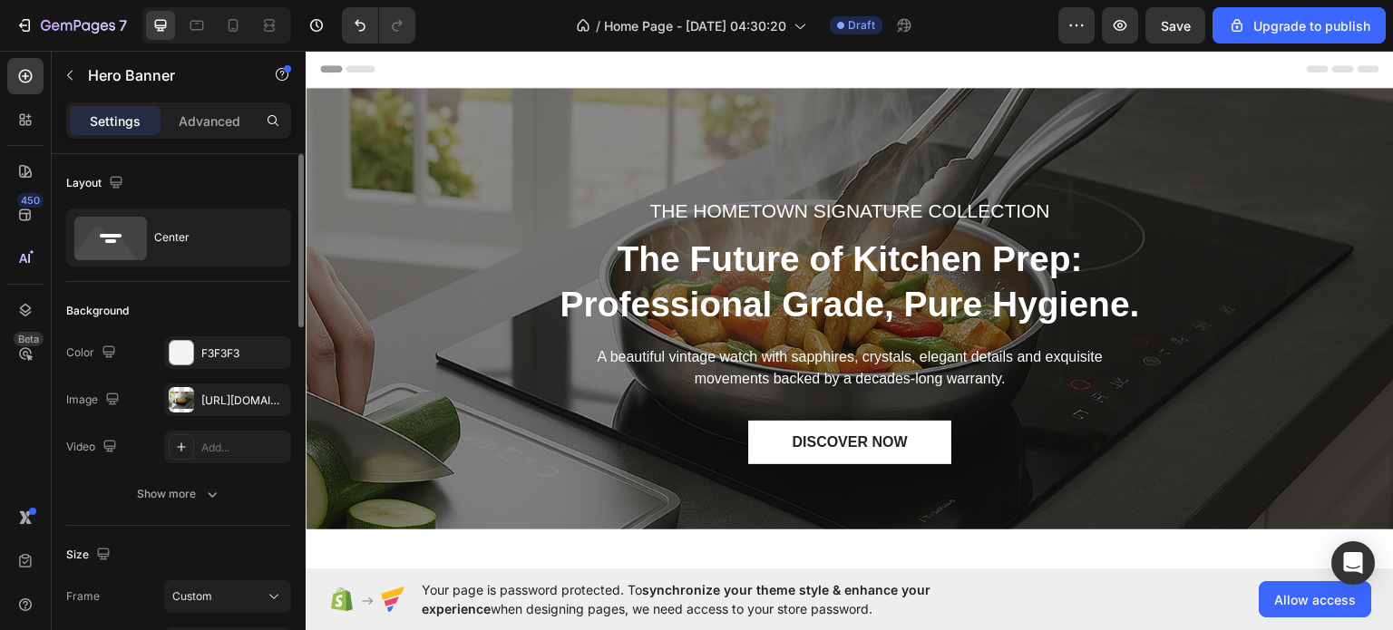
click at [506, 25] on div "/ Home Page - Sep 28, 04:30:20 Draft" at bounding box center [744, 25] width 628 height 36
click at [943, 18] on div "/ Home Page - Sep 28, 04:30:20 Draft" at bounding box center [744, 25] width 628 height 36
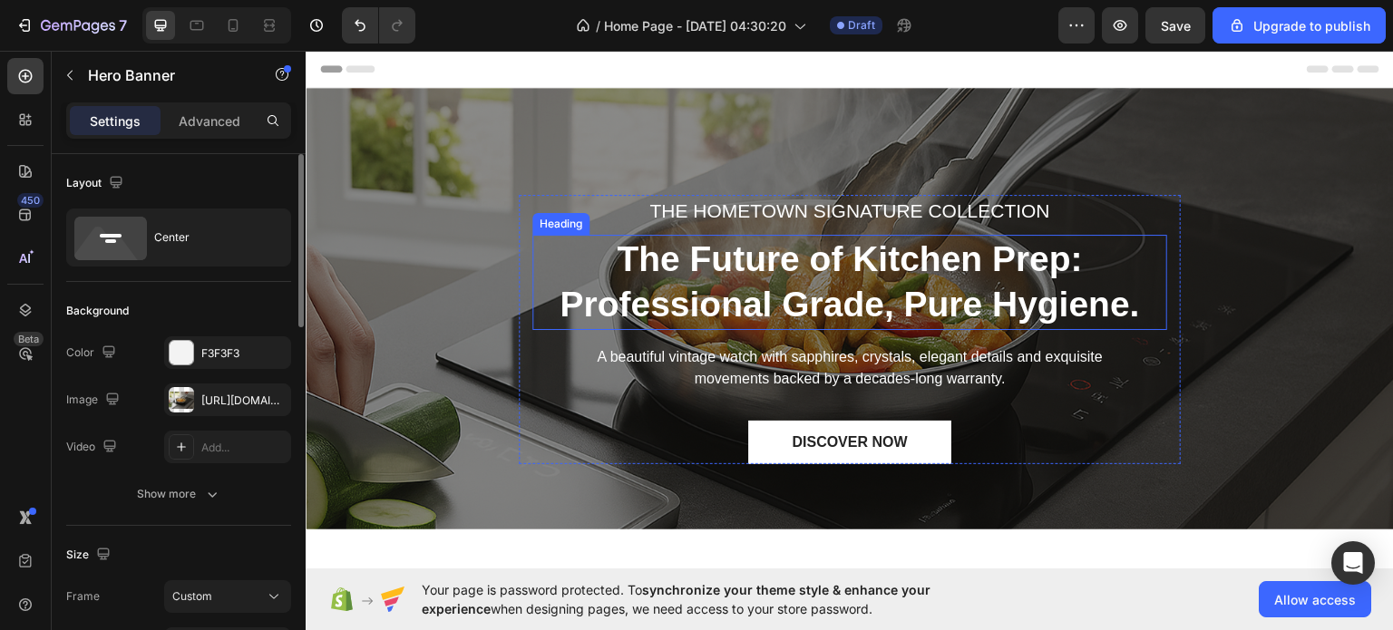
drag, startPoint x: 810, startPoint y: 63, endPoint x: 664, endPoint y: 257, distance: 242.1
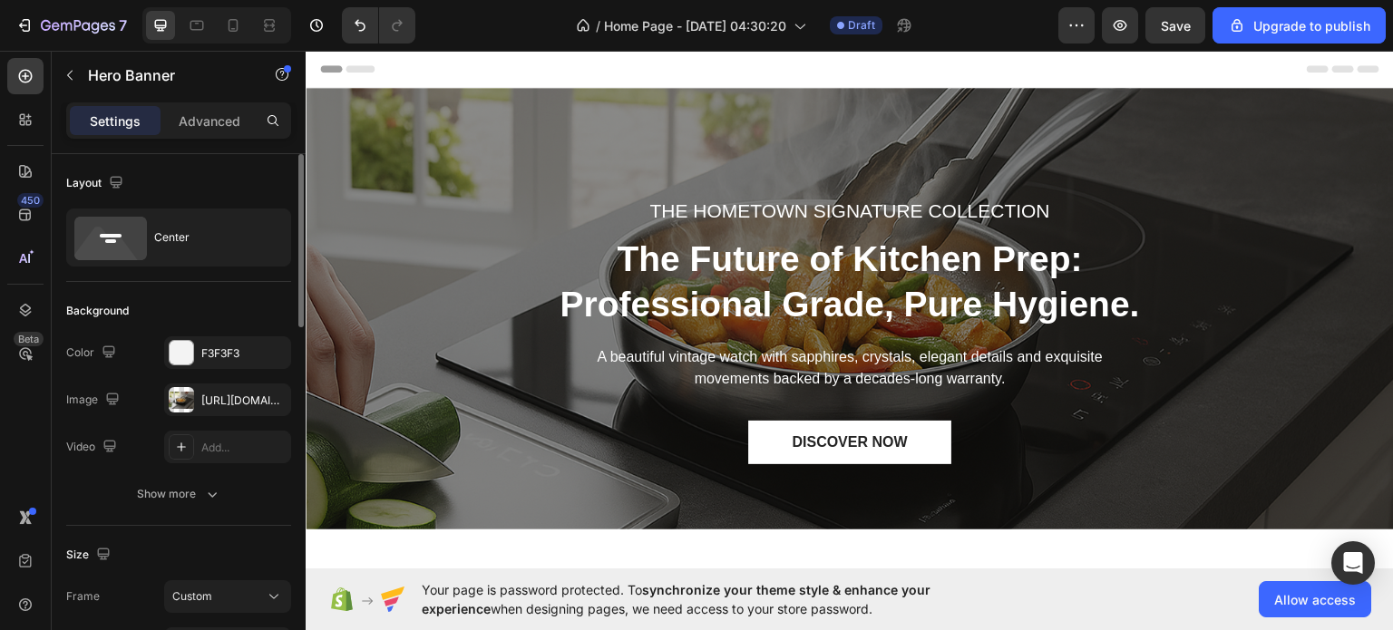
click at [486, 20] on div "/ Home Page - Sep 28, 04:30:20 Draft" at bounding box center [744, 25] width 628 height 36
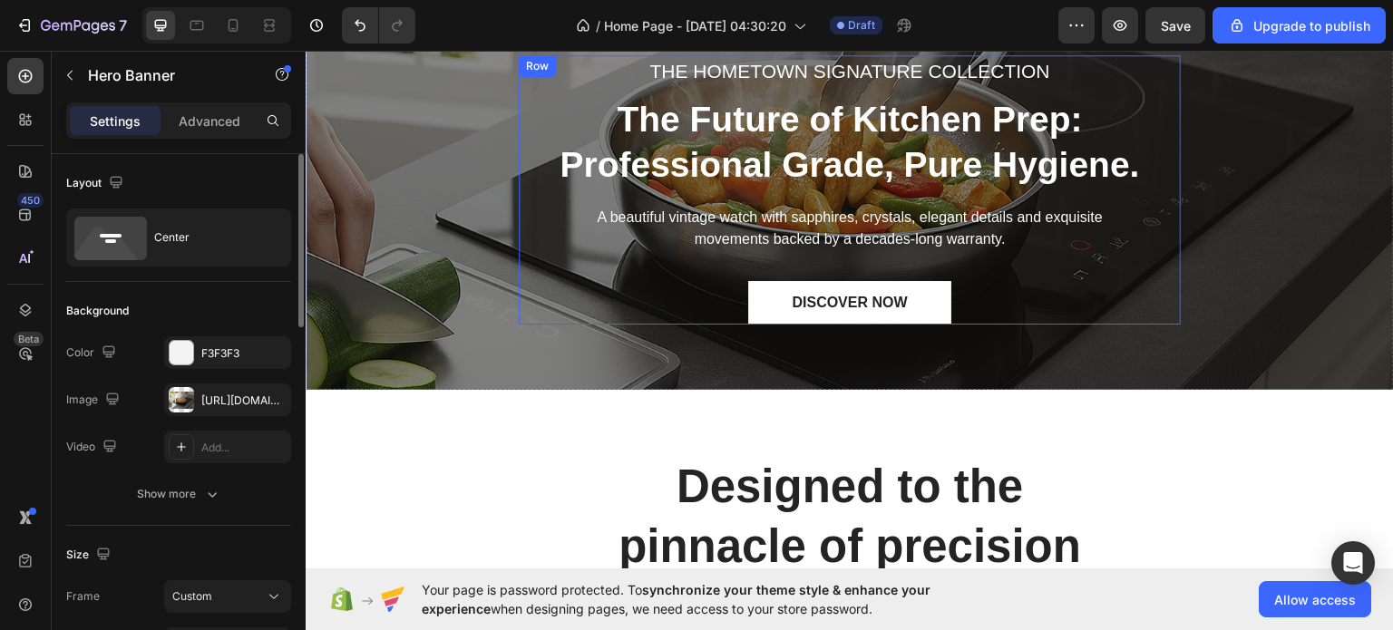
scroll to position [141, 0]
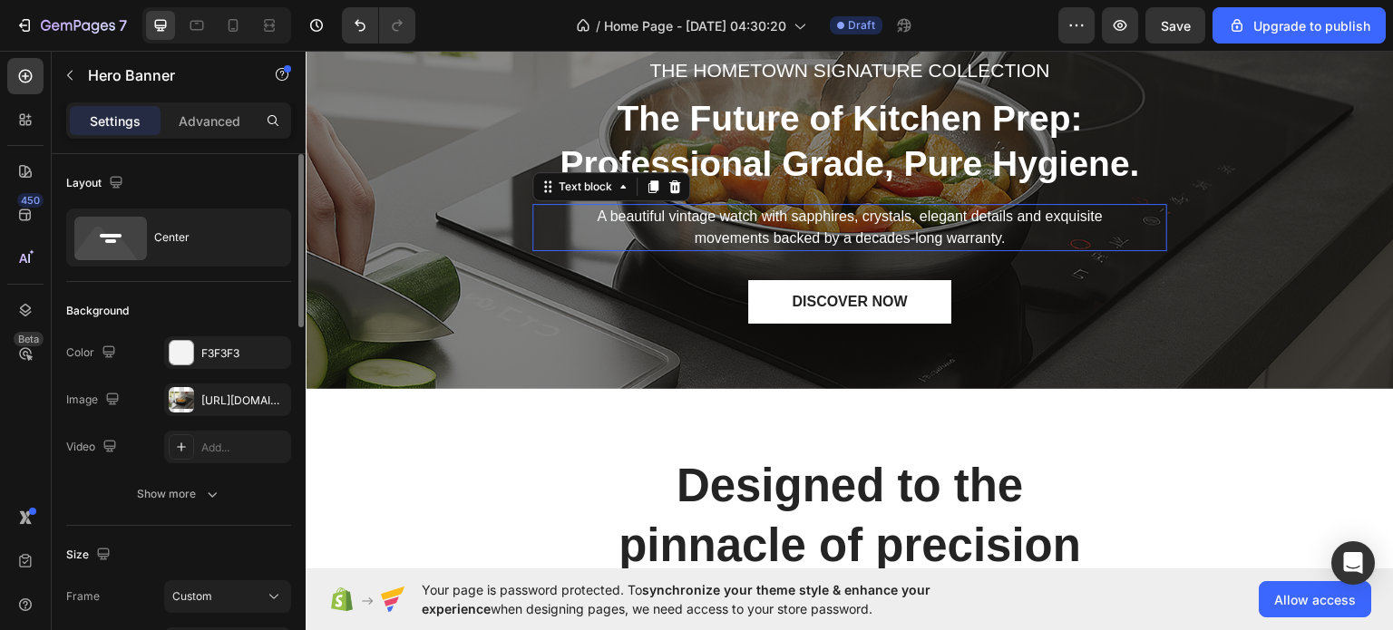
click at [722, 211] on p "A beautiful vintage watch with sapphires, crystals, elegant details and exquisi…" at bounding box center [849, 227] width 540 height 44
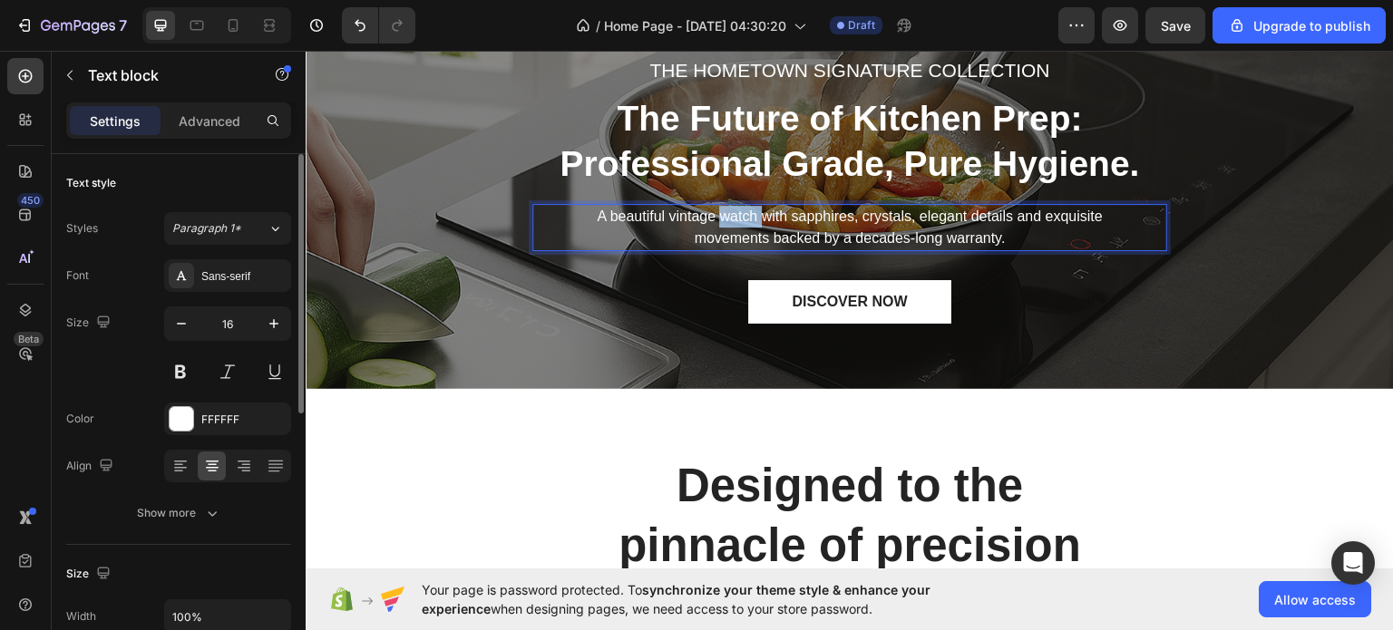
click at [722, 211] on p "A beautiful vintage watch with sapphires, crystals, elegant details and exquisi…" at bounding box center [849, 227] width 540 height 44
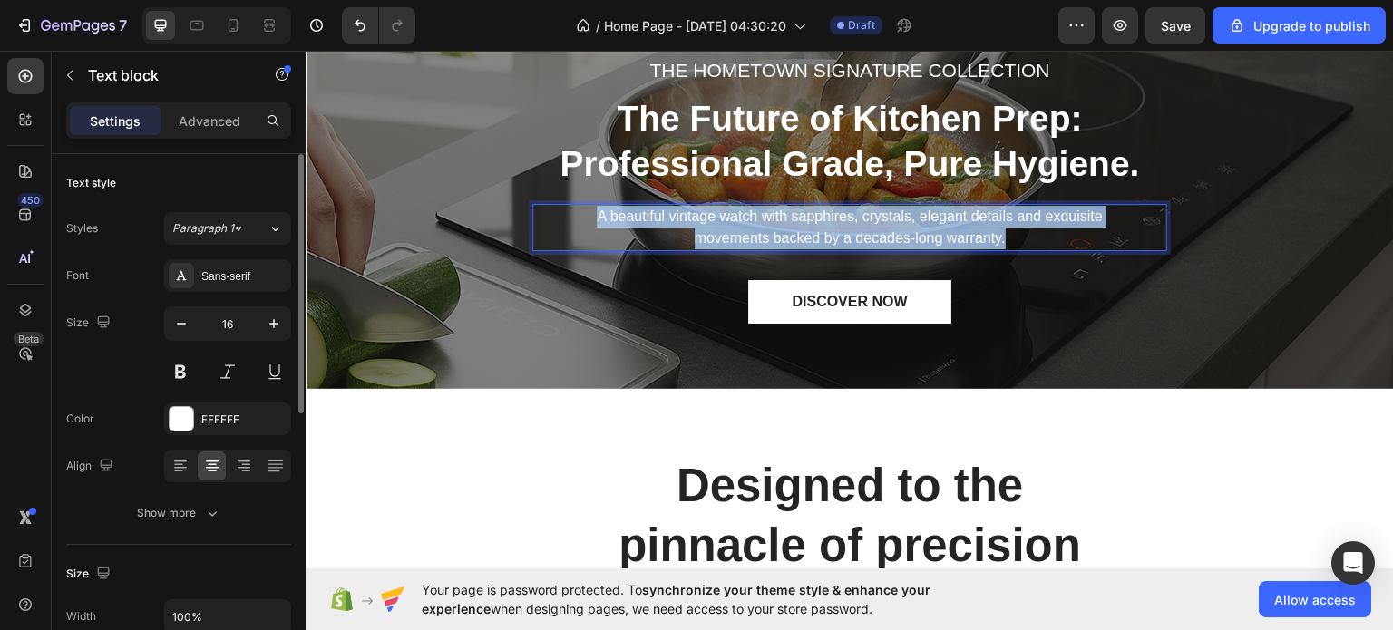
click at [722, 211] on p "A beautiful vintage watch with sapphires, crystals, elegant details and exquisi…" at bounding box center [849, 227] width 540 height 44
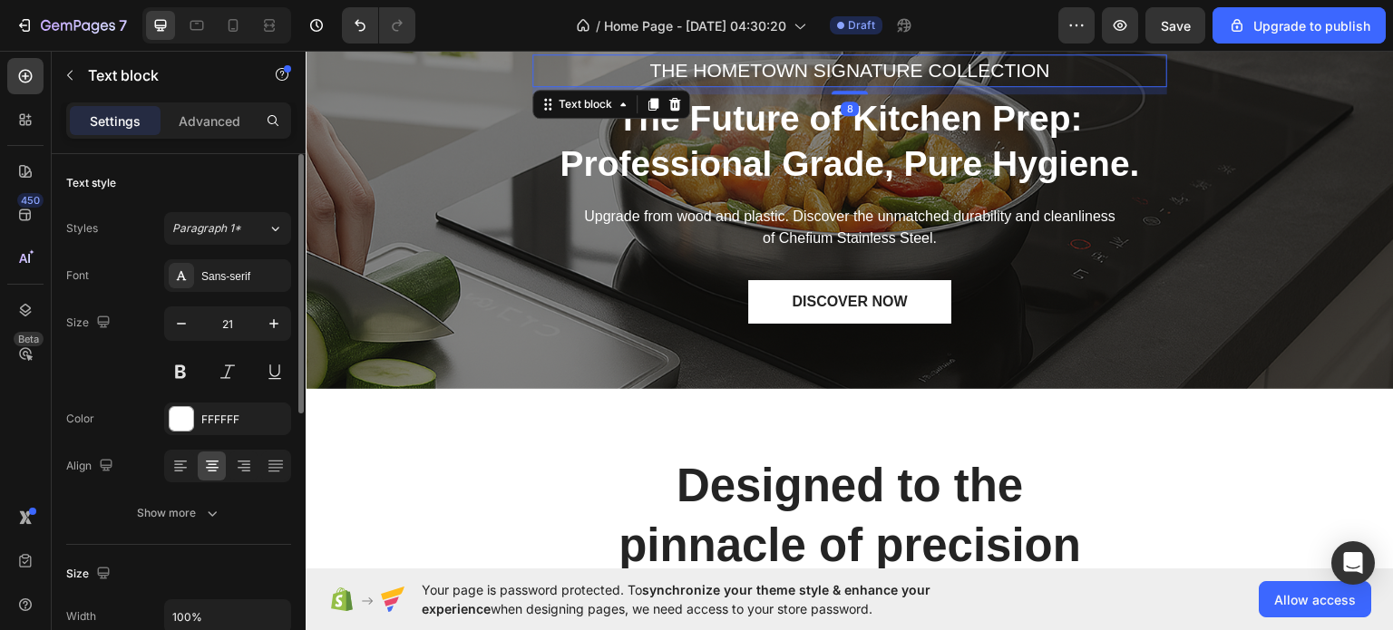
scroll to position [109, 0]
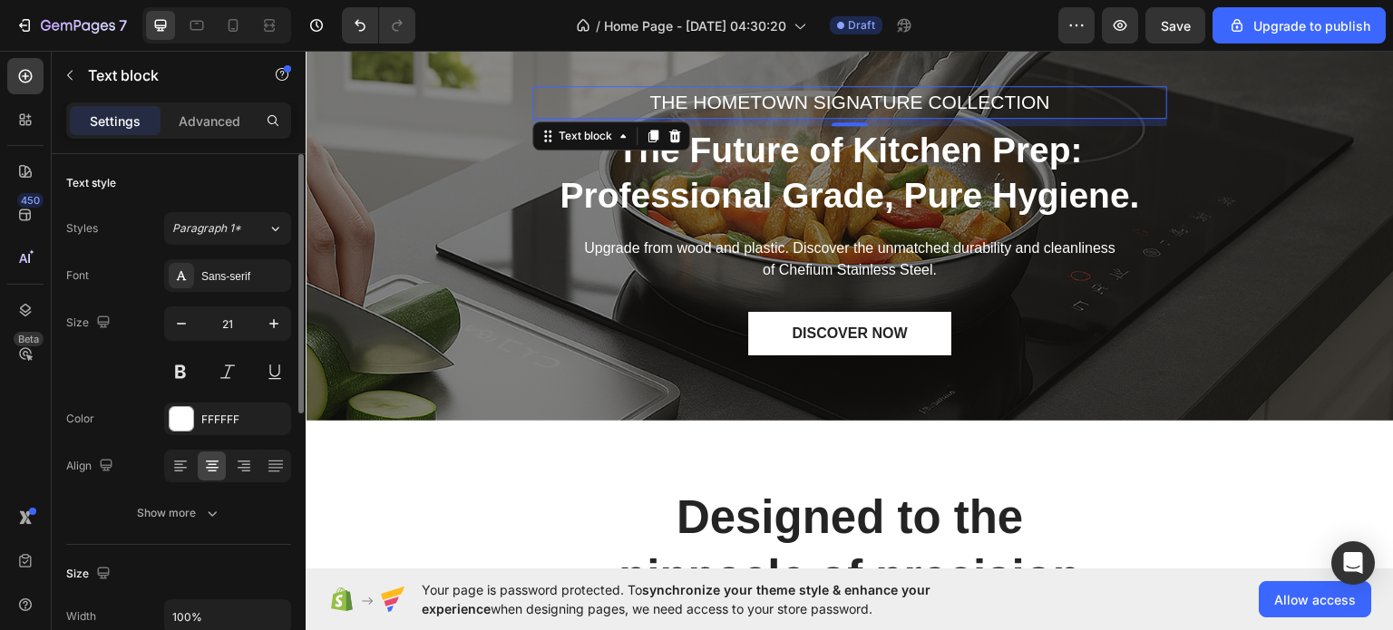
click at [745, 97] on p "THE HOMETOWN SIGNATURE COLLECTION" at bounding box center [849, 101] width 631 height 29
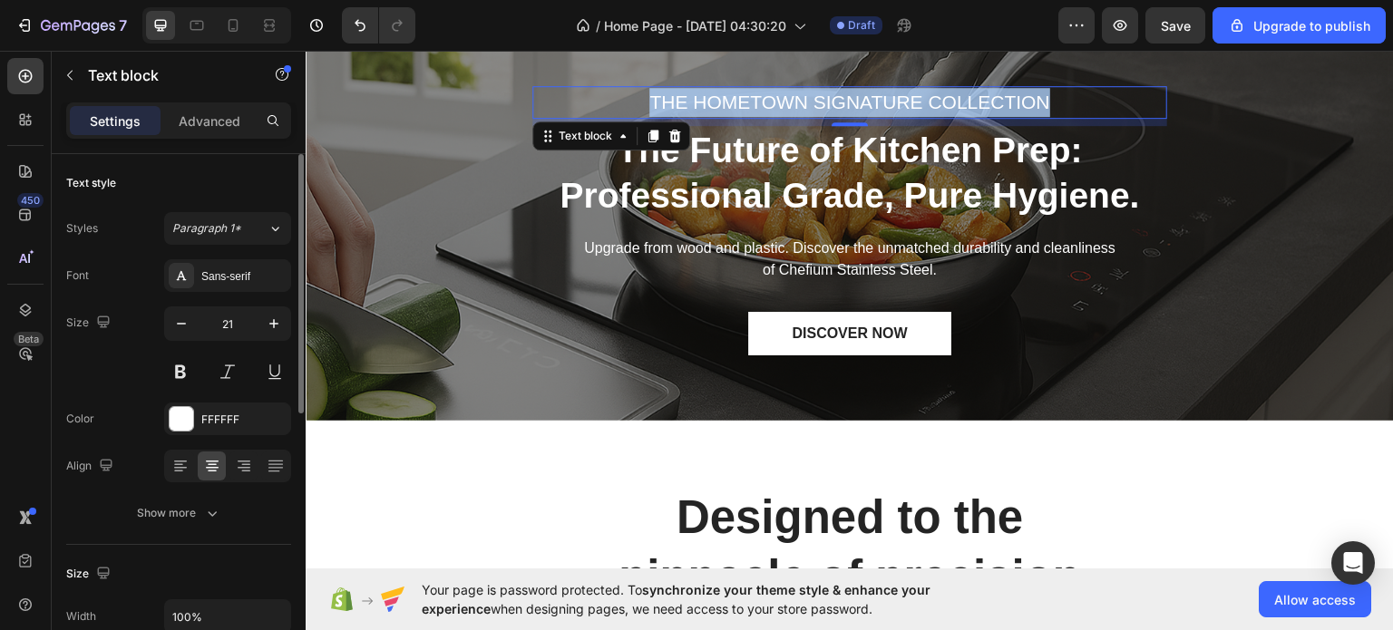
click at [745, 97] on p "THE HOMETOWN SIGNATURE COLLECTION" at bounding box center [849, 101] width 631 height 29
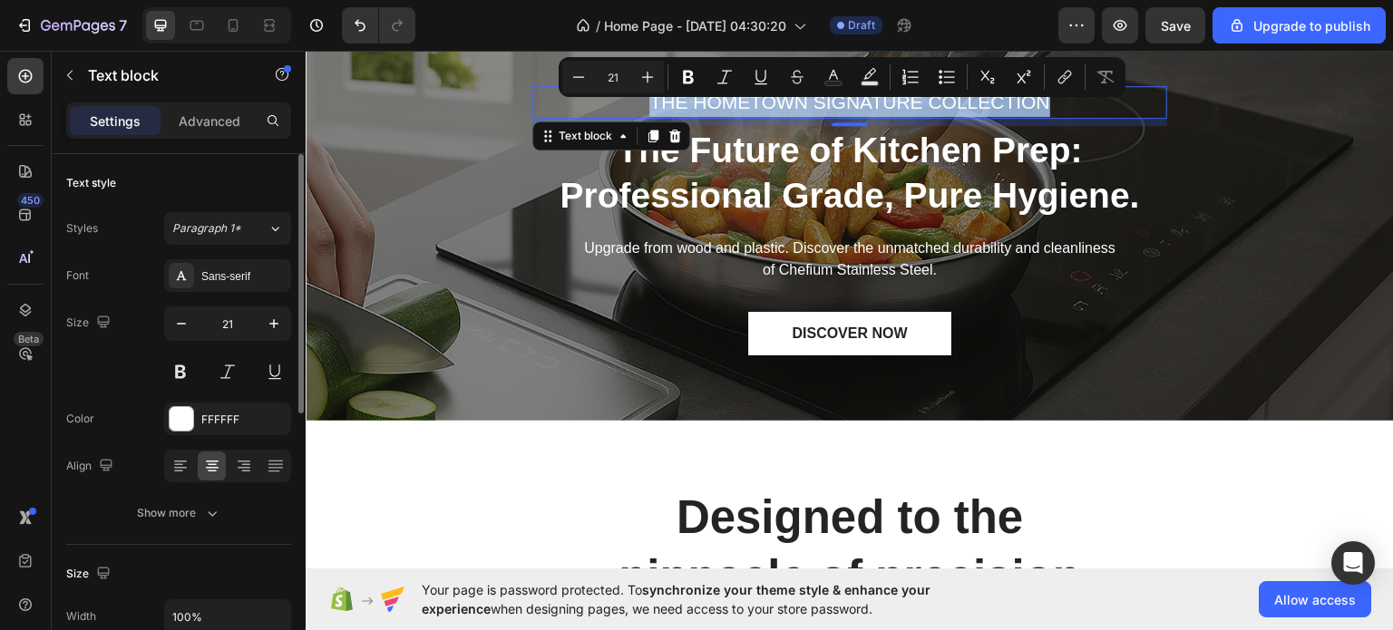
click at [745, 97] on p "THE HOMETOWN SIGNATURE COLLECTION" at bounding box center [849, 101] width 631 height 29
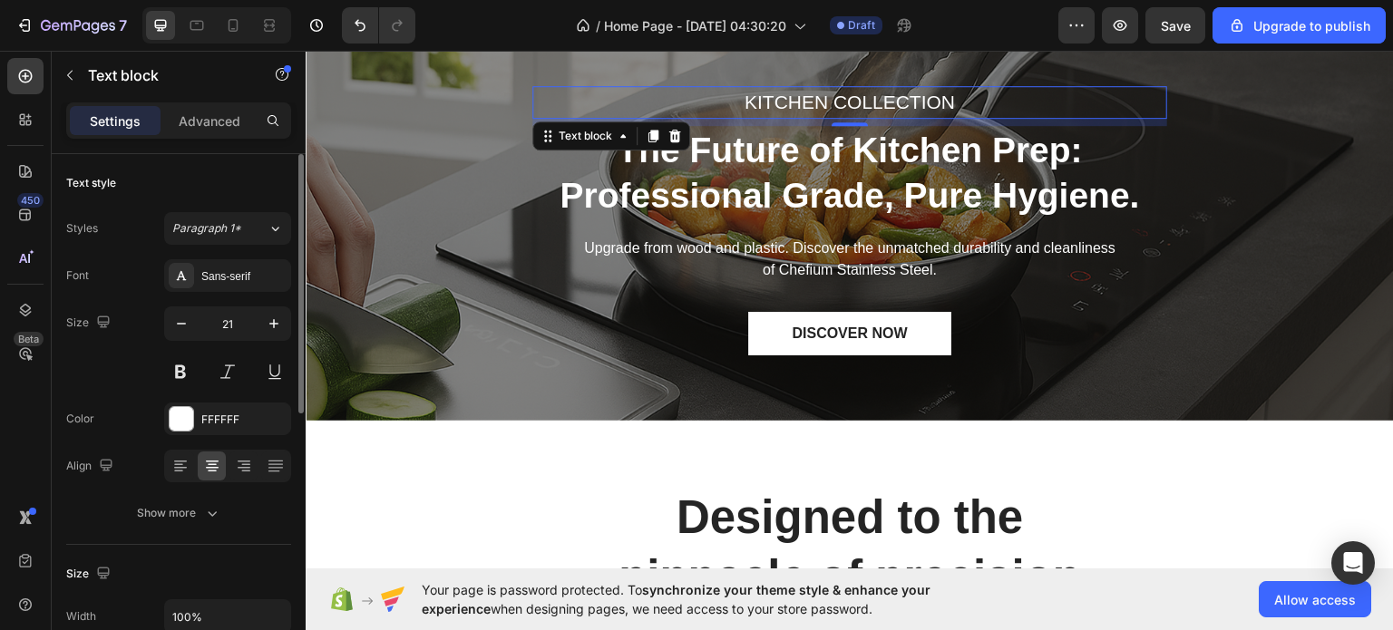
click at [976, 15] on div "/ Home Page - Sep 28, 04:30:20 Draft" at bounding box center [744, 25] width 628 height 36
click at [974, 30] on div "/ Home Page - Sep 28, 04:30:20 Draft" at bounding box center [744, 25] width 628 height 36
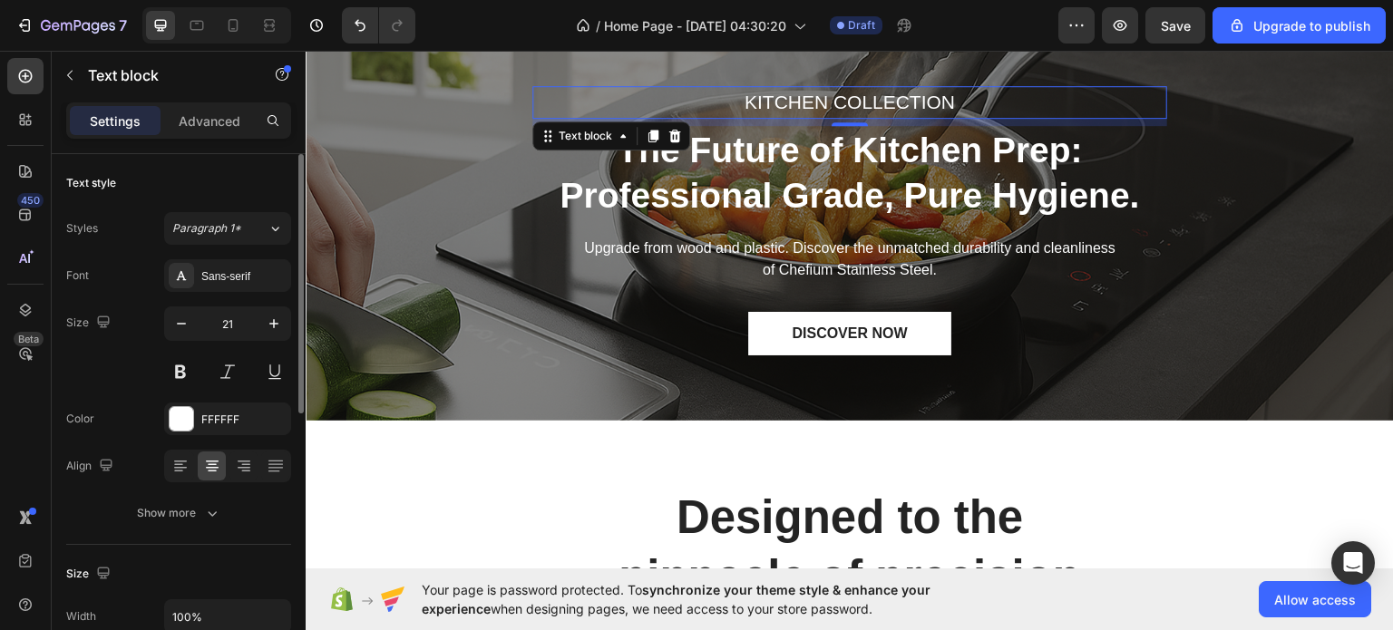
click at [496, 28] on div "/ Home Page - Sep 28, 04:30:20 Draft" at bounding box center [744, 25] width 628 height 36
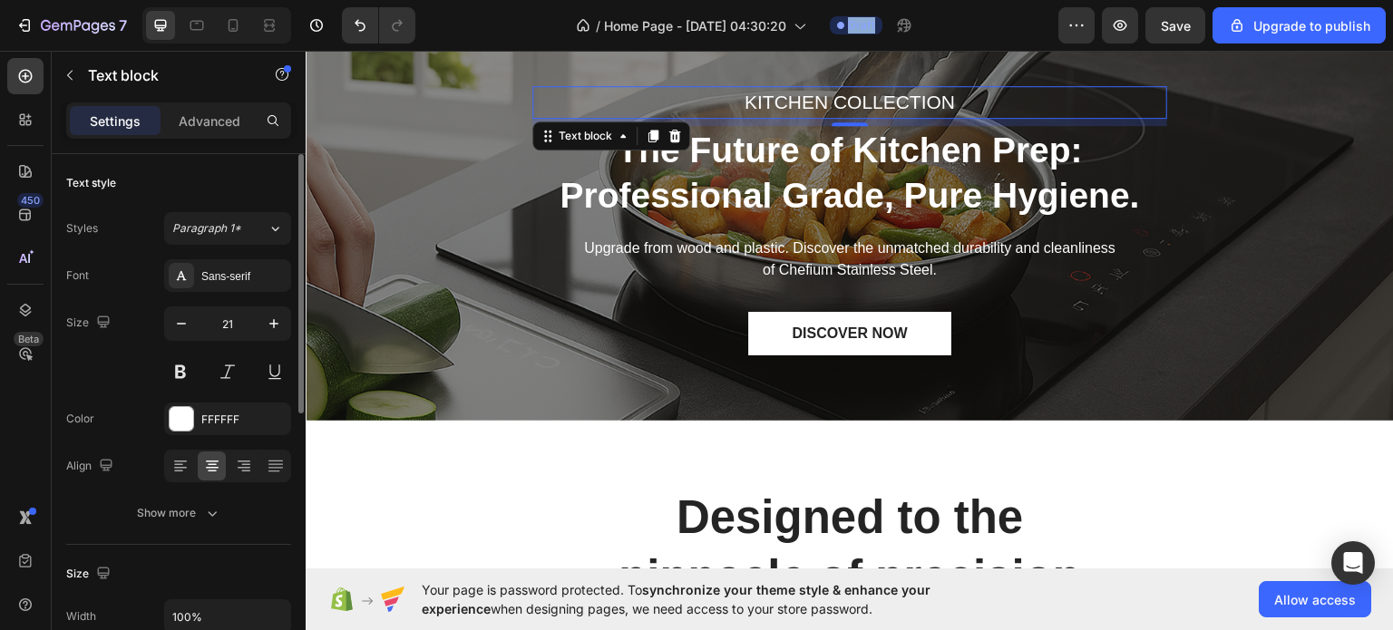
click at [496, 28] on div "/ Home Page - Sep 28, 04:30:20 Draft" at bounding box center [744, 25] width 628 height 36
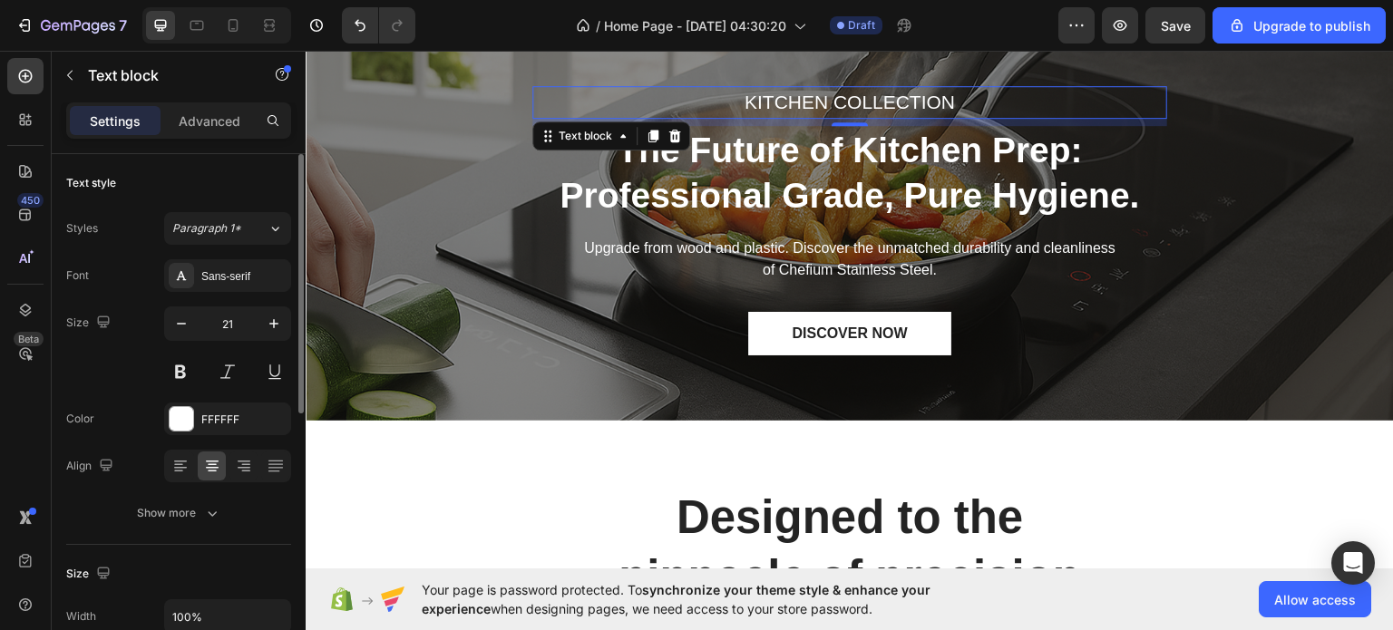
click at [496, 28] on div "/ Home Page - Sep 28, 04:30:20 Draft" at bounding box center [744, 25] width 628 height 36
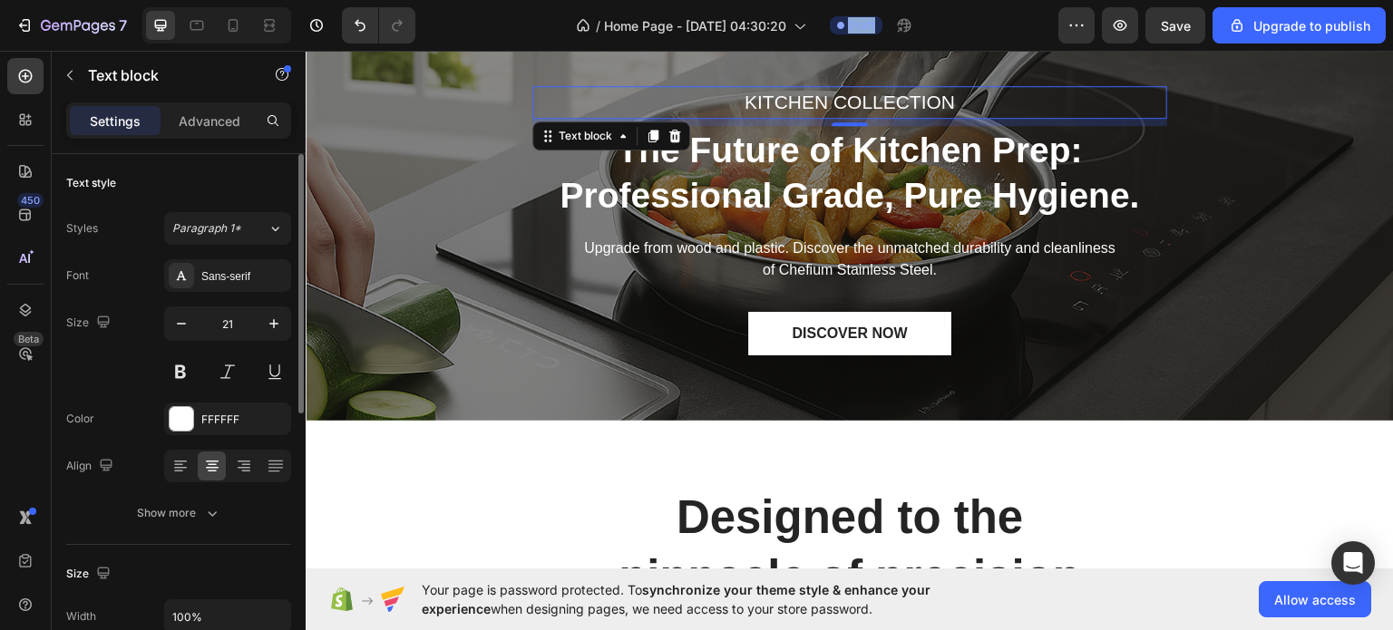
click at [496, 28] on div "/ Home Page - Sep 28, 04:30:20 Draft" at bounding box center [744, 25] width 628 height 36
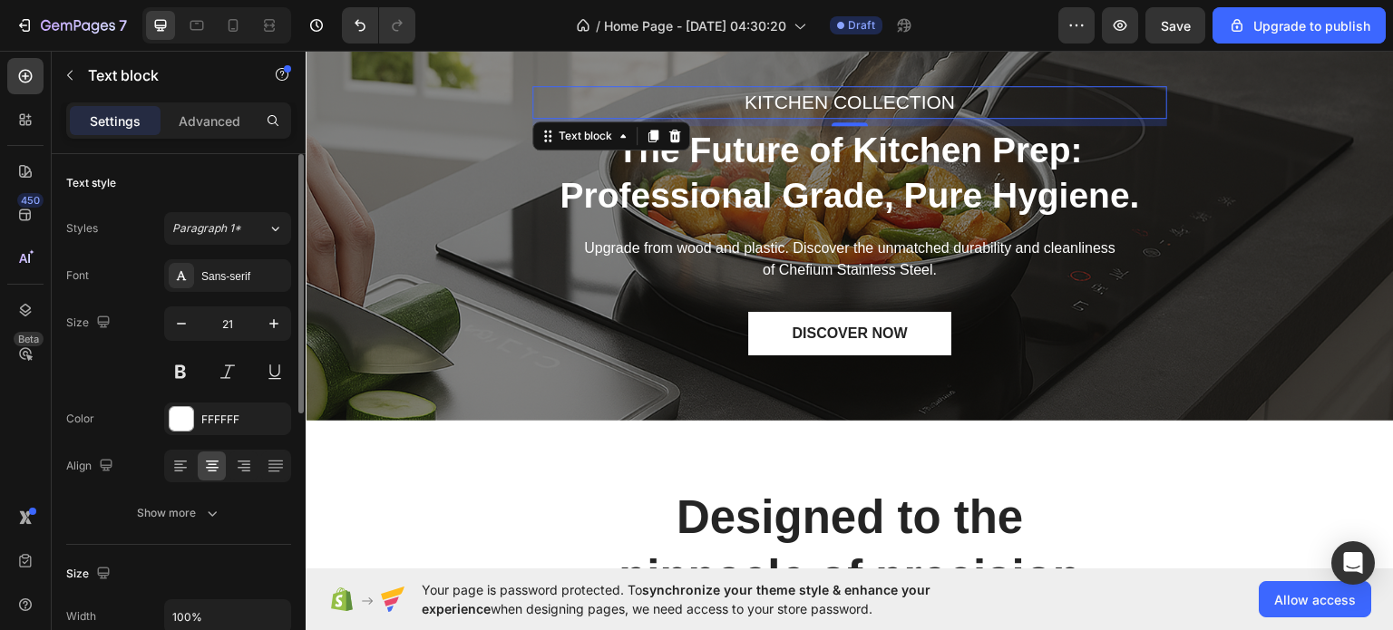
click at [496, 28] on div "/ Home Page - Sep 28, 04:30:20 Draft" at bounding box center [744, 25] width 628 height 36
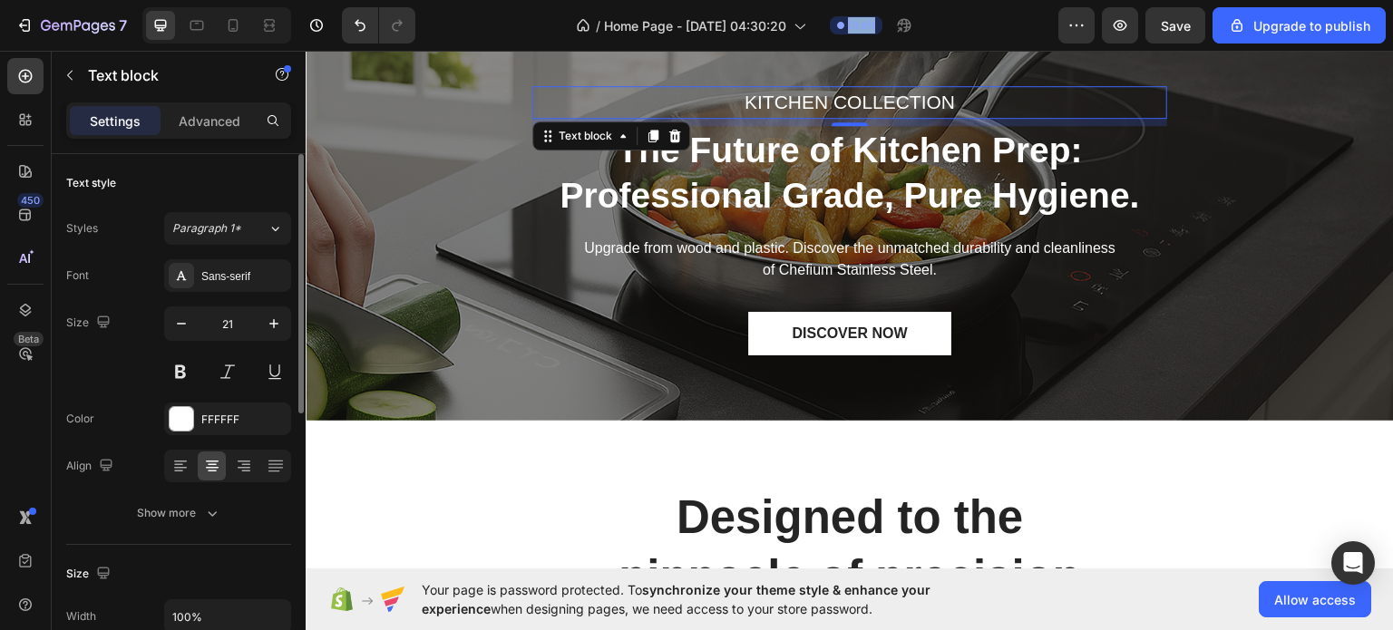
click at [496, 28] on div "/ Home Page - Sep 28, 04:30:20 Draft" at bounding box center [744, 25] width 628 height 36
click at [502, 32] on div "/ Home Page - Sep 28, 04:30:20 Draft" at bounding box center [744, 25] width 628 height 36
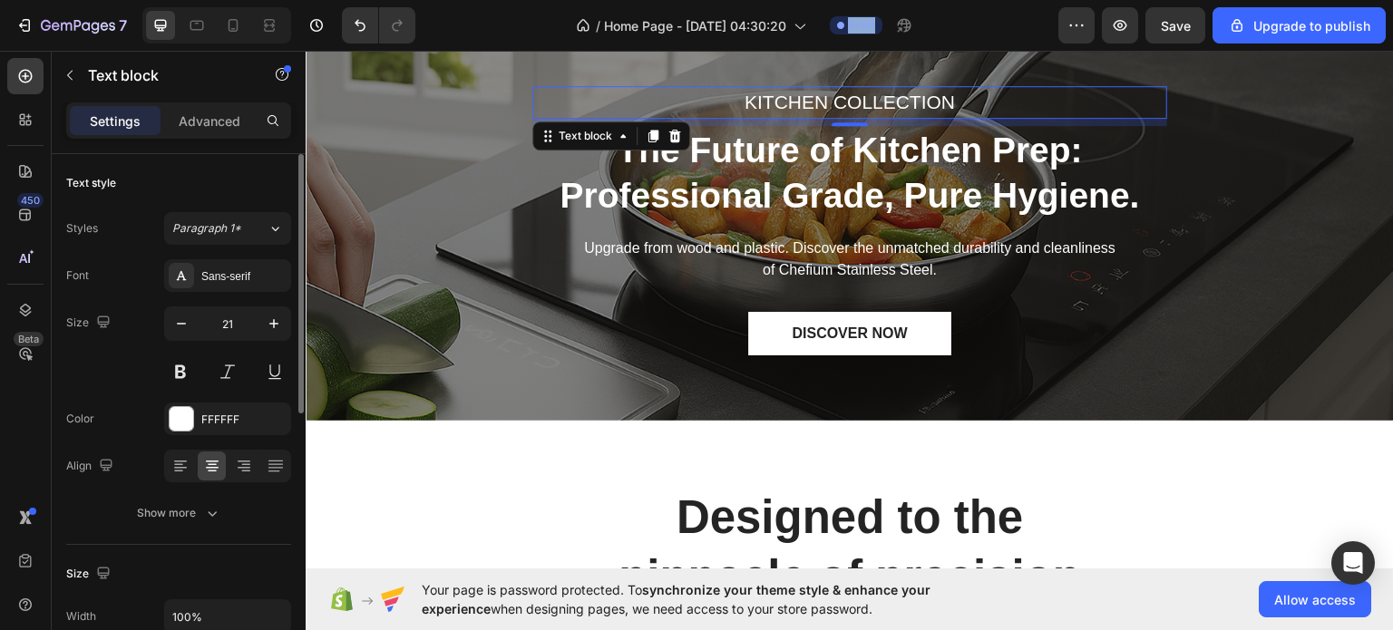
click at [502, 32] on div "/ Home Page - Sep 28, 04:30:20 Draft" at bounding box center [744, 25] width 628 height 36
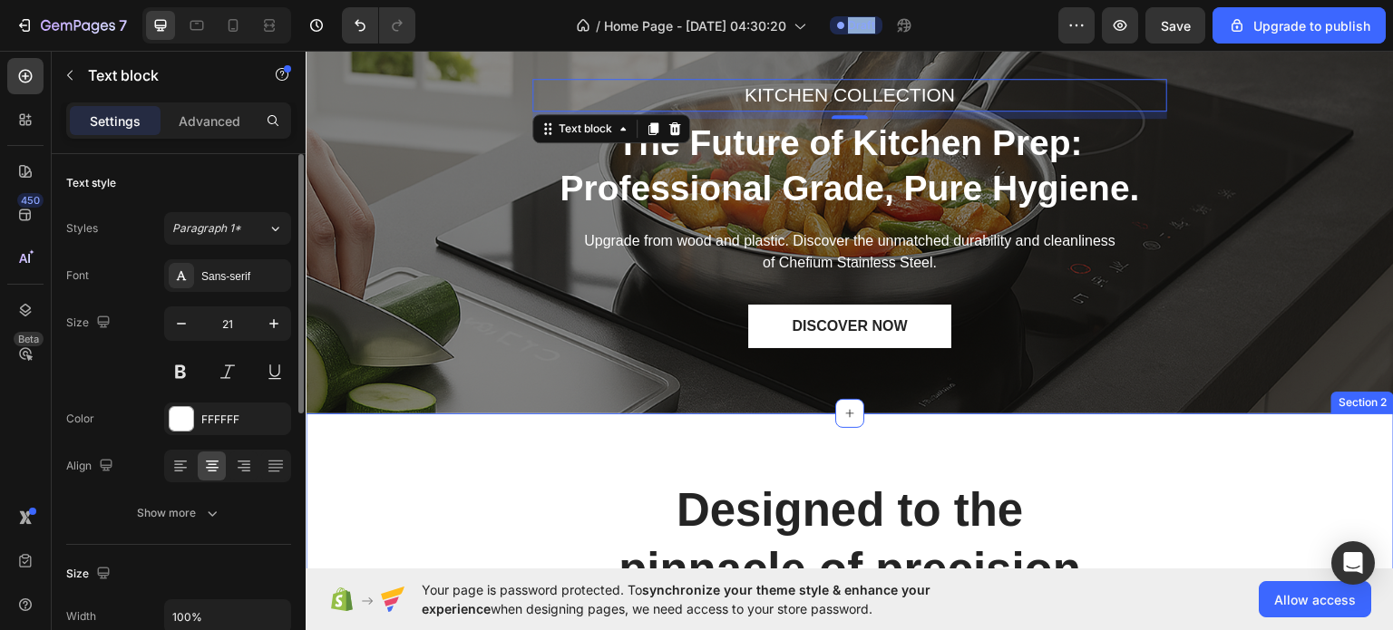
scroll to position [112, 0]
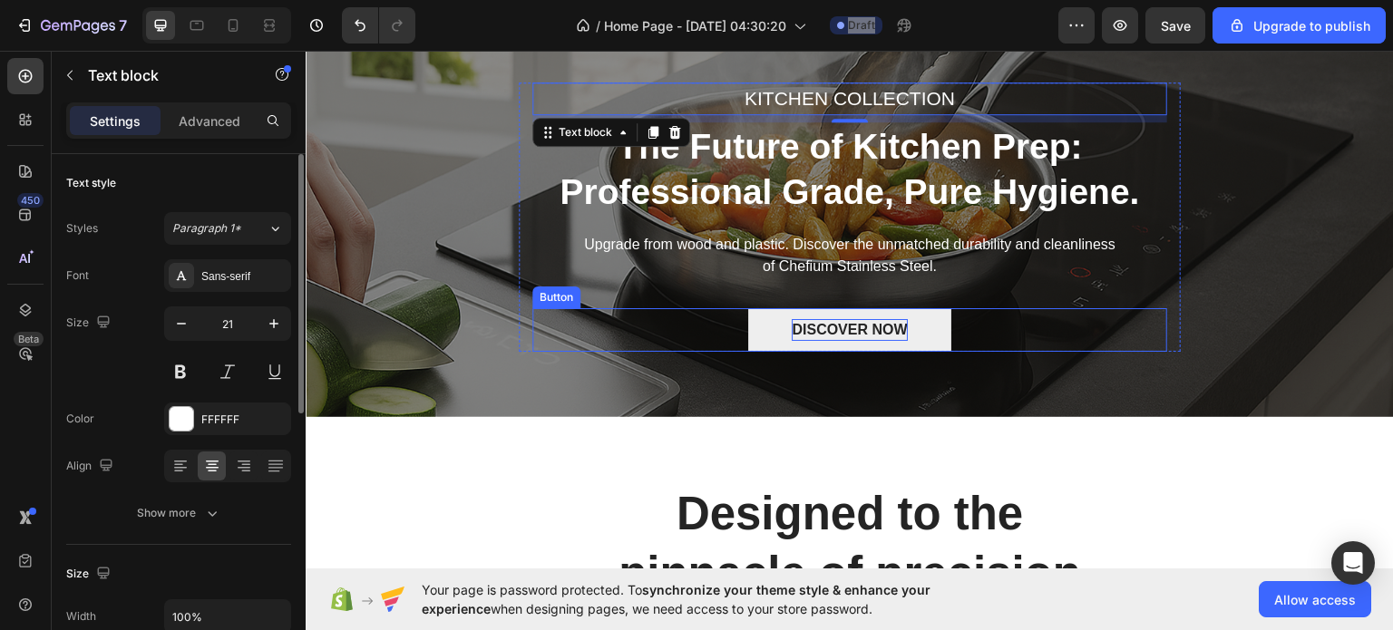
click at [832, 322] on div "DISCOVER NOW" at bounding box center [849, 329] width 115 height 22
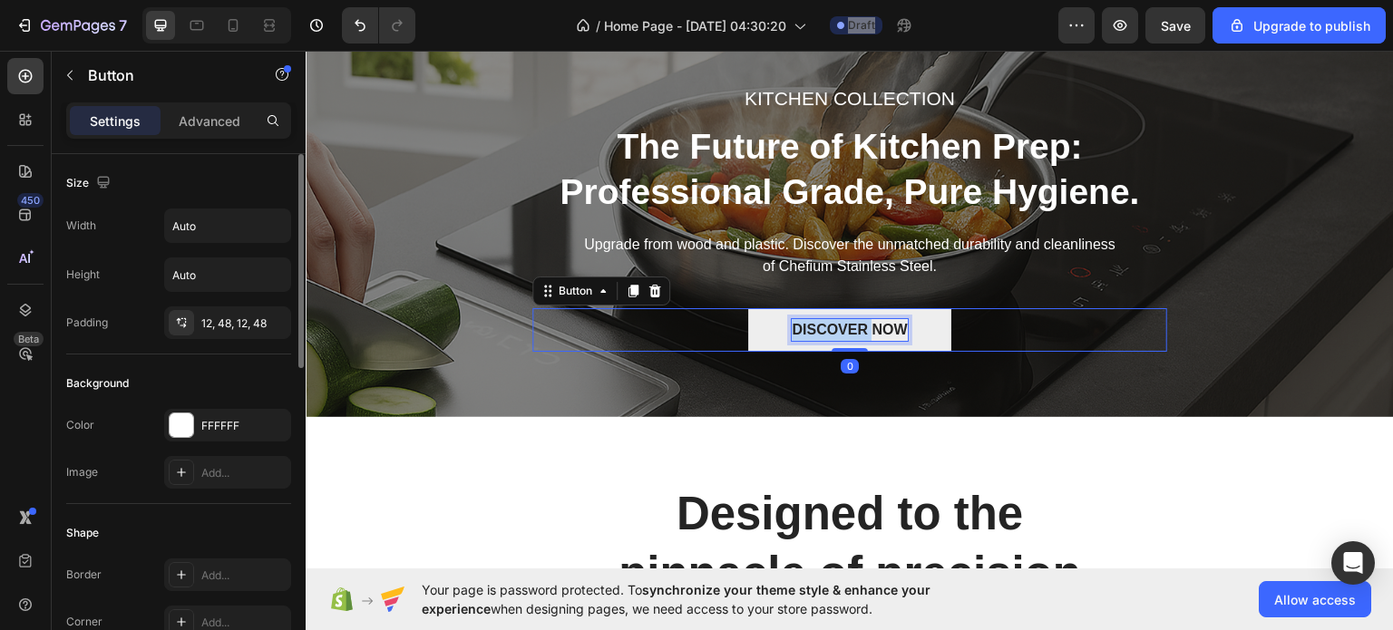
click at [832, 322] on div "DISCOVER NOW" at bounding box center [849, 329] width 115 height 22
click at [832, 322] on p "DISCOVER NOW" at bounding box center [849, 329] width 115 height 22
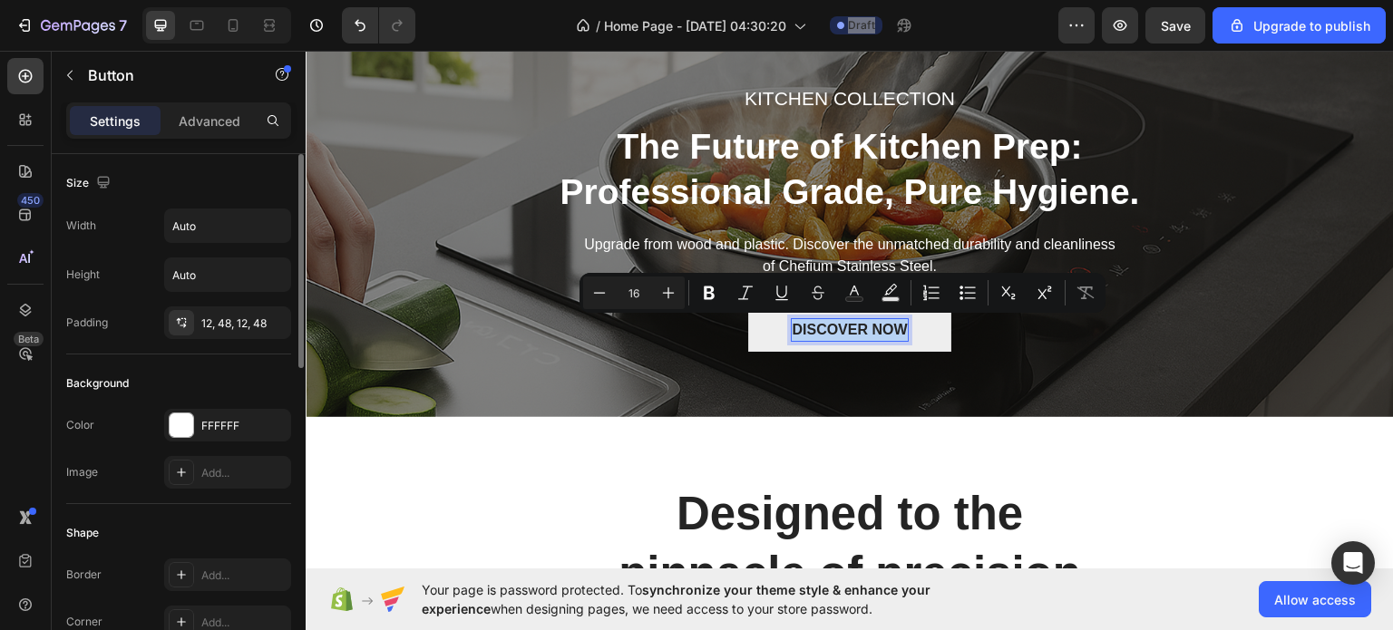
click at [832, 322] on p "DISCOVER NOW" at bounding box center [849, 329] width 115 height 22
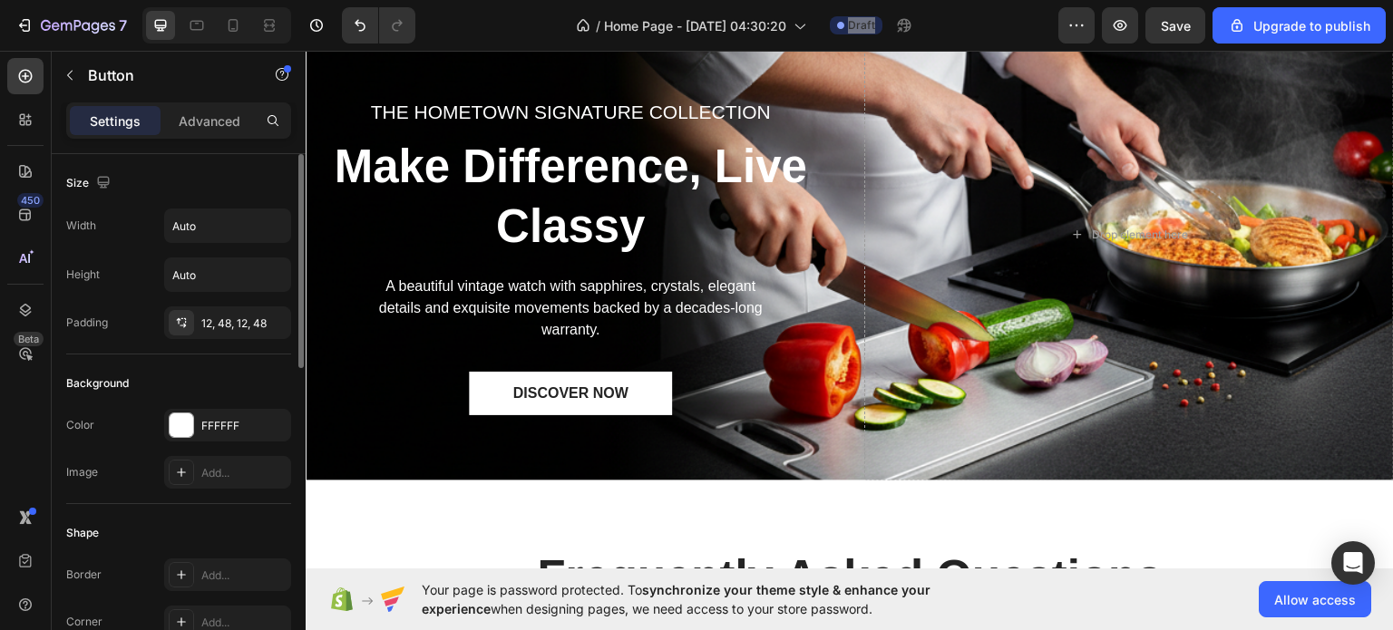
scroll to position [4287, 0]
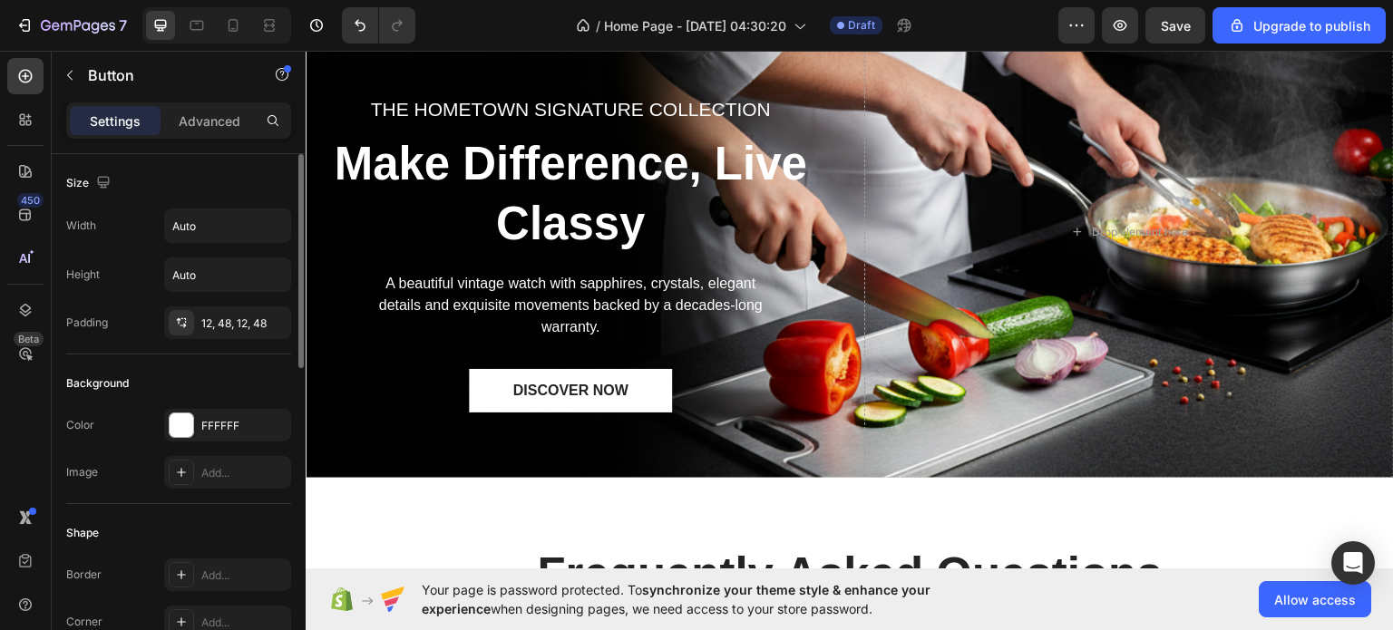
click at [500, 24] on div "/ Home Page - Sep 28, 04:30:20 Draft" at bounding box center [744, 25] width 628 height 36
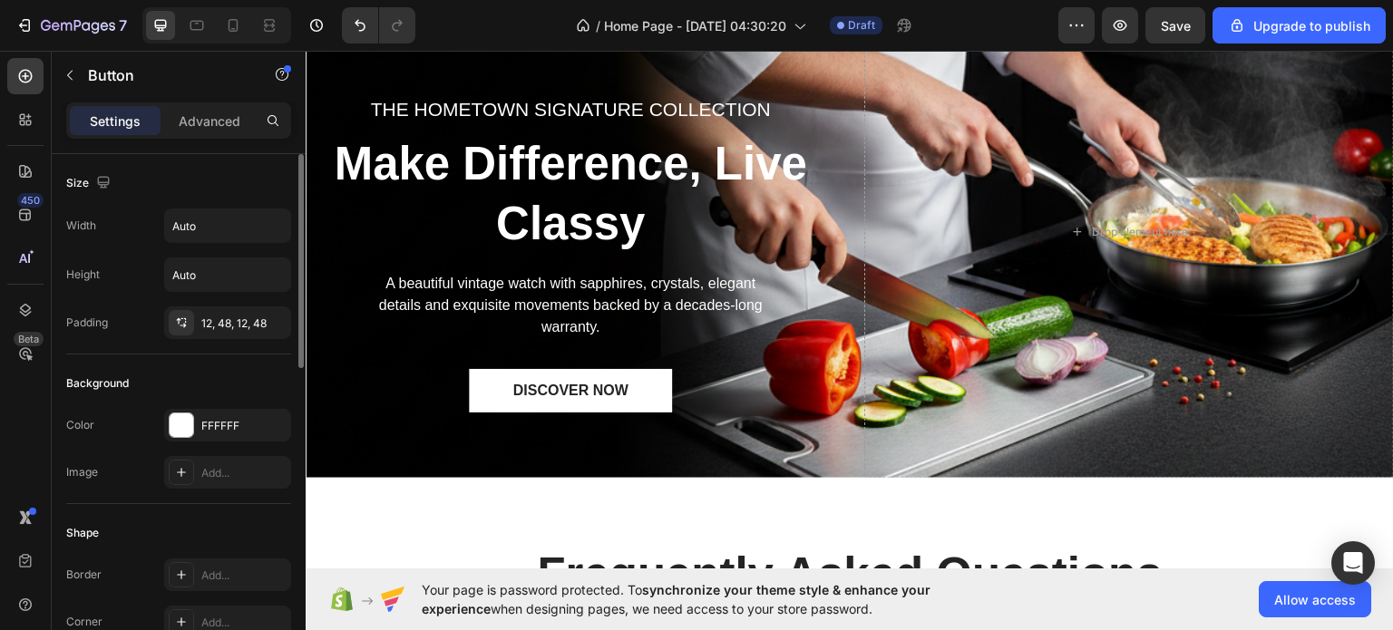
click at [497, 26] on div "/ Home Page - Sep 28, 04:30:20 Draft" at bounding box center [744, 25] width 628 height 36
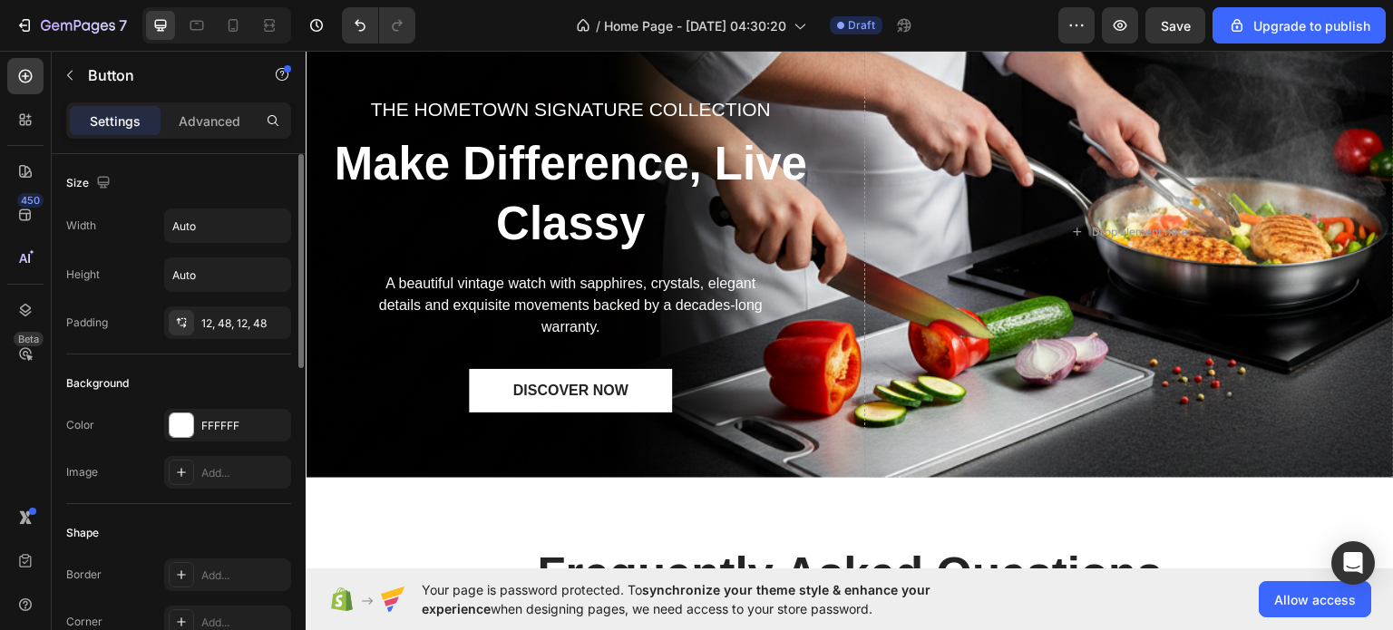
click at [497, 26] on div "/ Home Page - Sep 28, 04:30:20 Draft" at bounding box center [744, 25] width 628 height 36
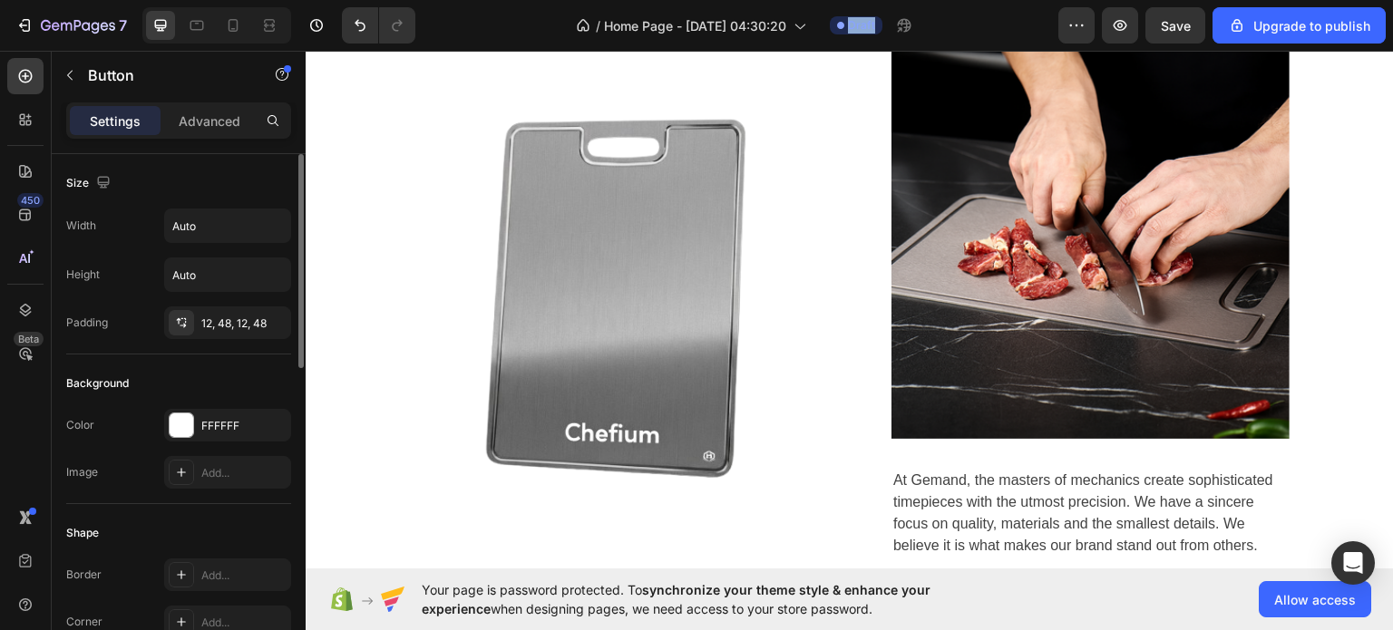
scroll to position [884, 0]
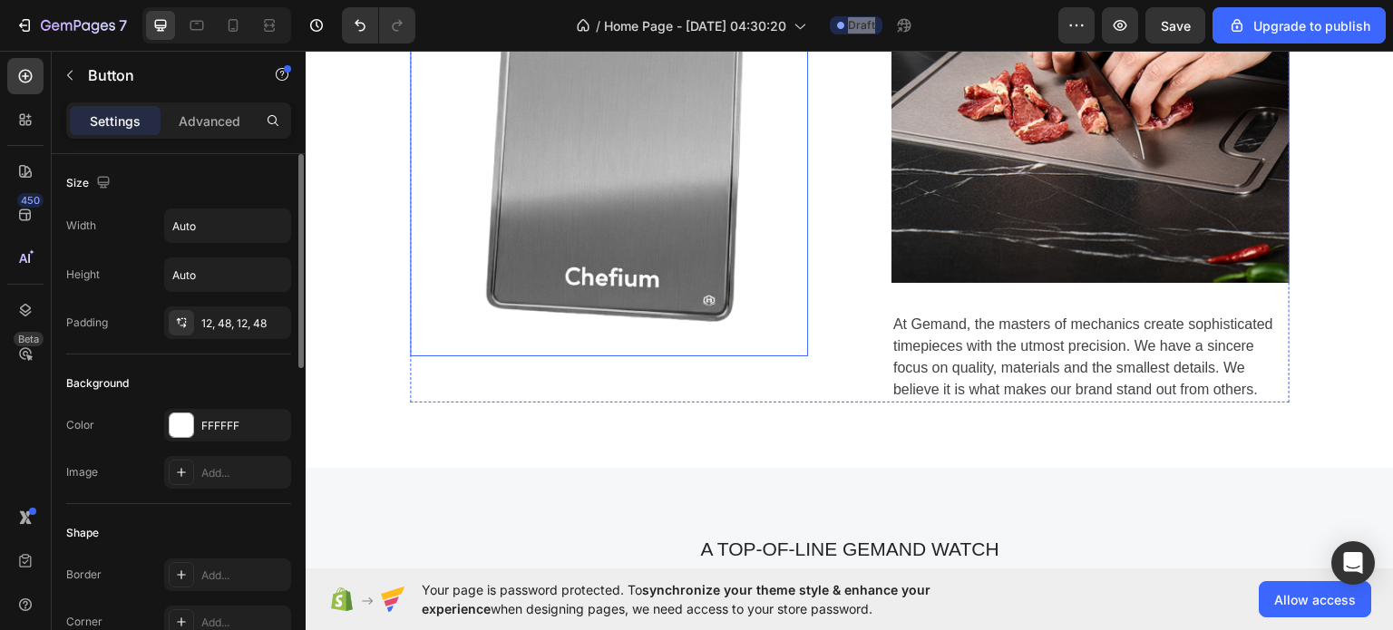
click at [793, 257] on img at bounding box center [609, 142] width 398 height 423
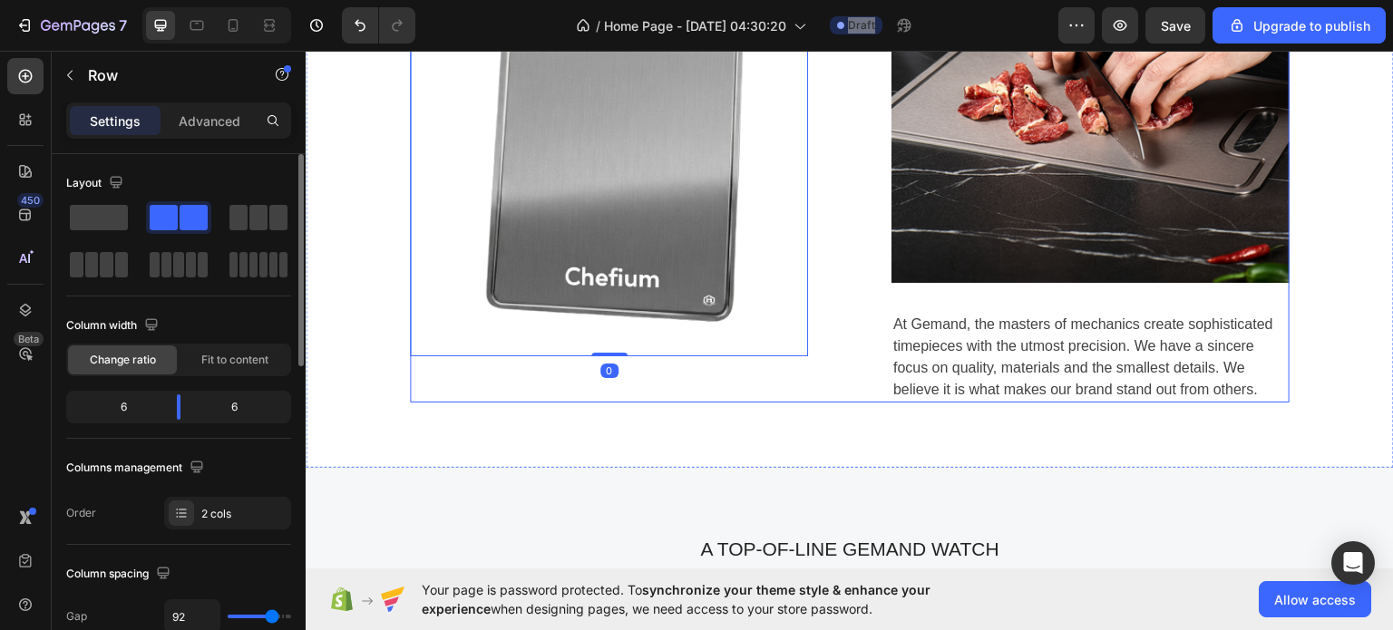
click at [848, 316] on div "Image 0 Image At Gemand, the masters of mechanics create sophisticated timepiec…" at bounding box center [850, 143] width 880 height 518
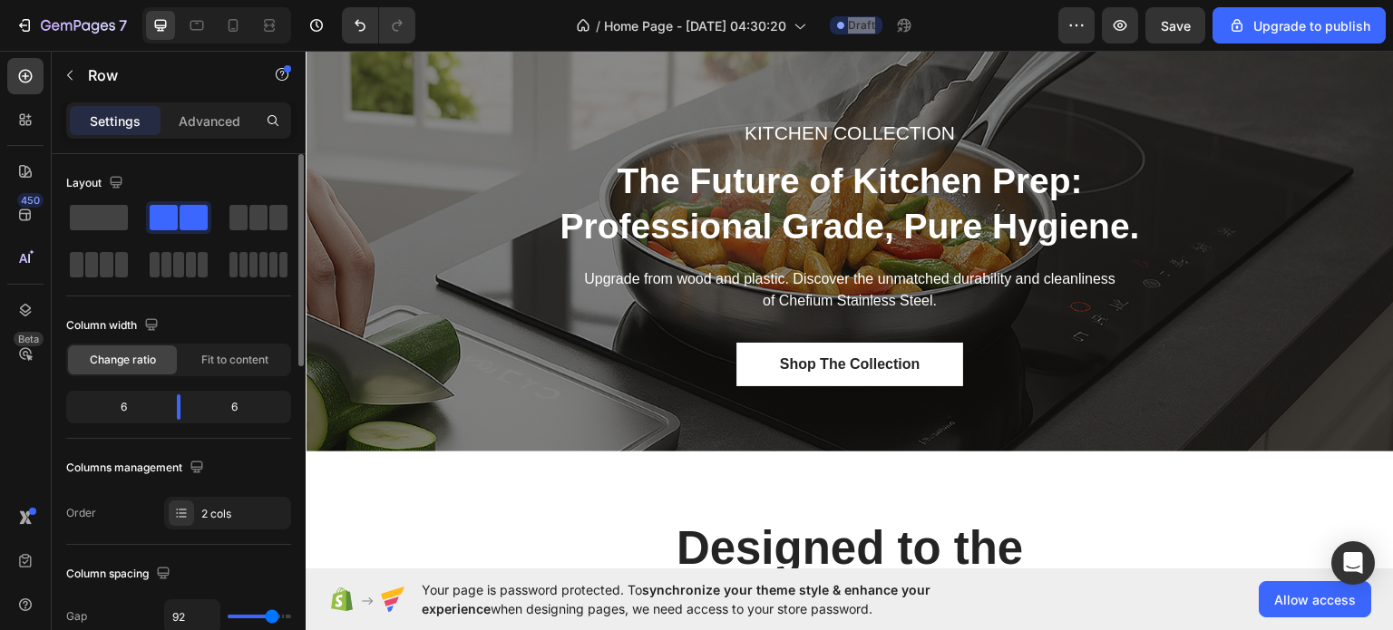
scroll to position [0, 0]
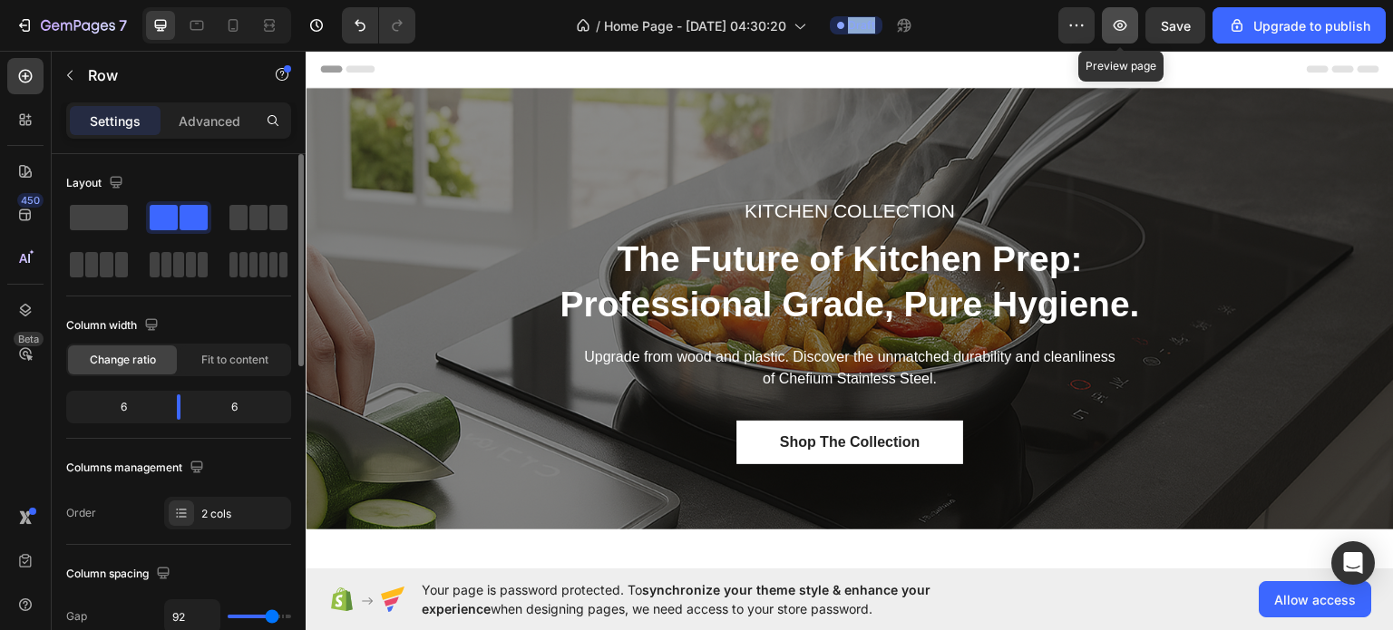
click at [1118, 17] on icon "button" at bounding box center [1120, 25] width 18 height 18
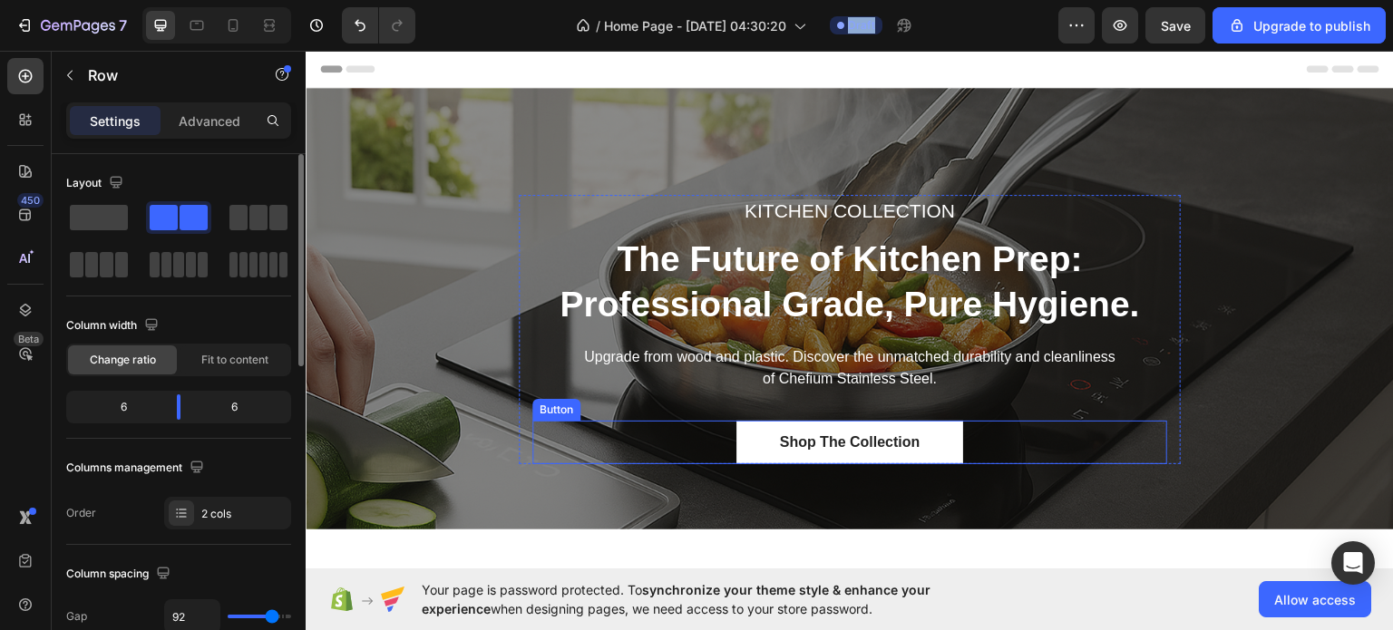
scroll to position [29, 0]
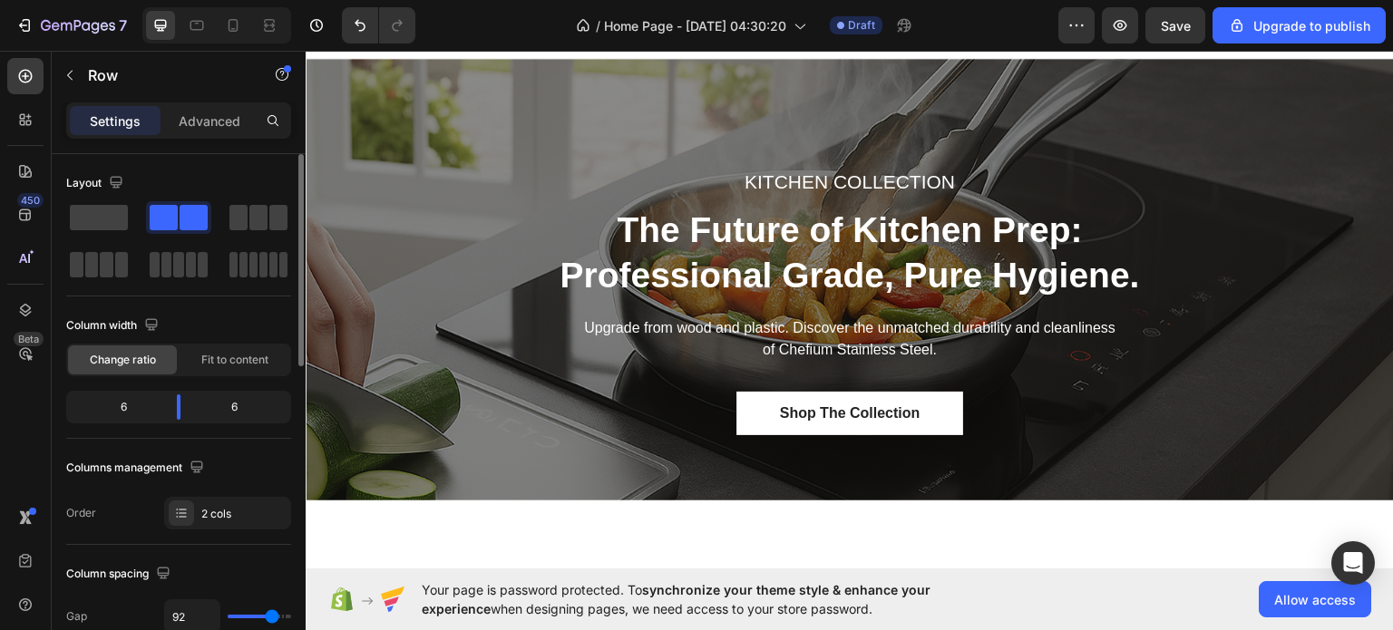
click at [495, 23] on div "/ Home Page - Sep 28, 04:30:20 Draft" at bounding box center [744, 25] width 628 height 36
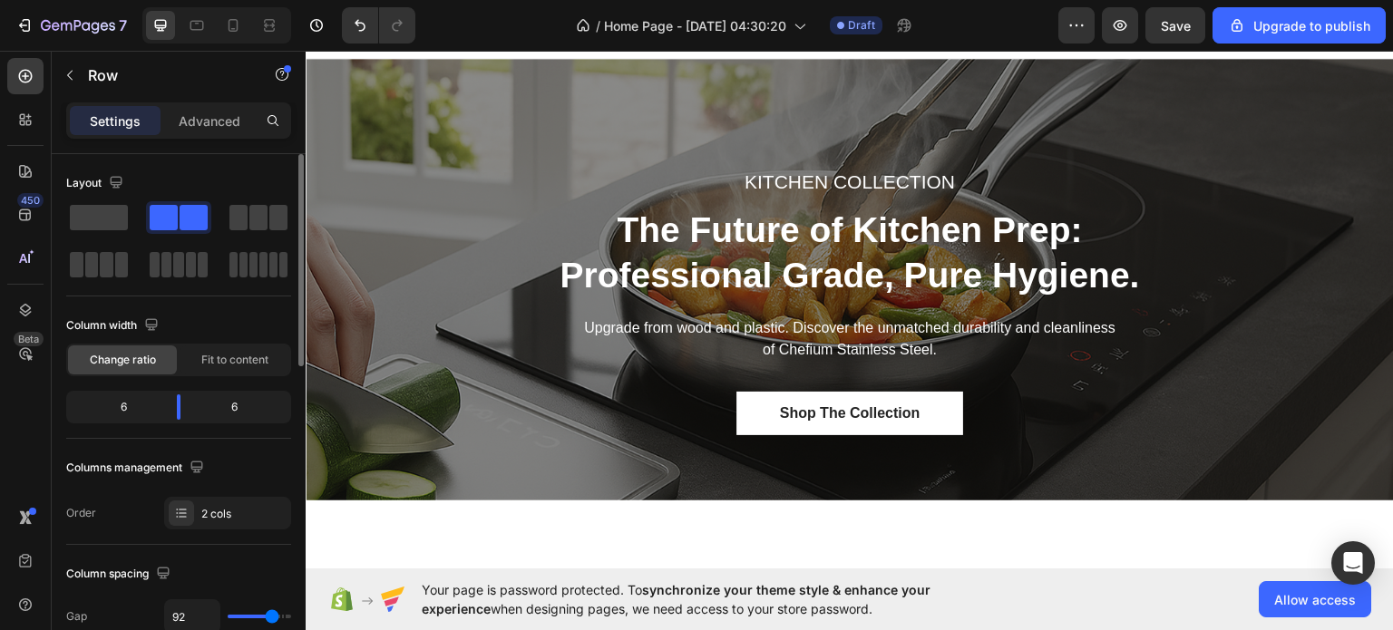
click at [495, 23] on div "/ Home Page - Sep 28, 04:30:20 Draft" at bounding box center [744, 25] width 628 height 36
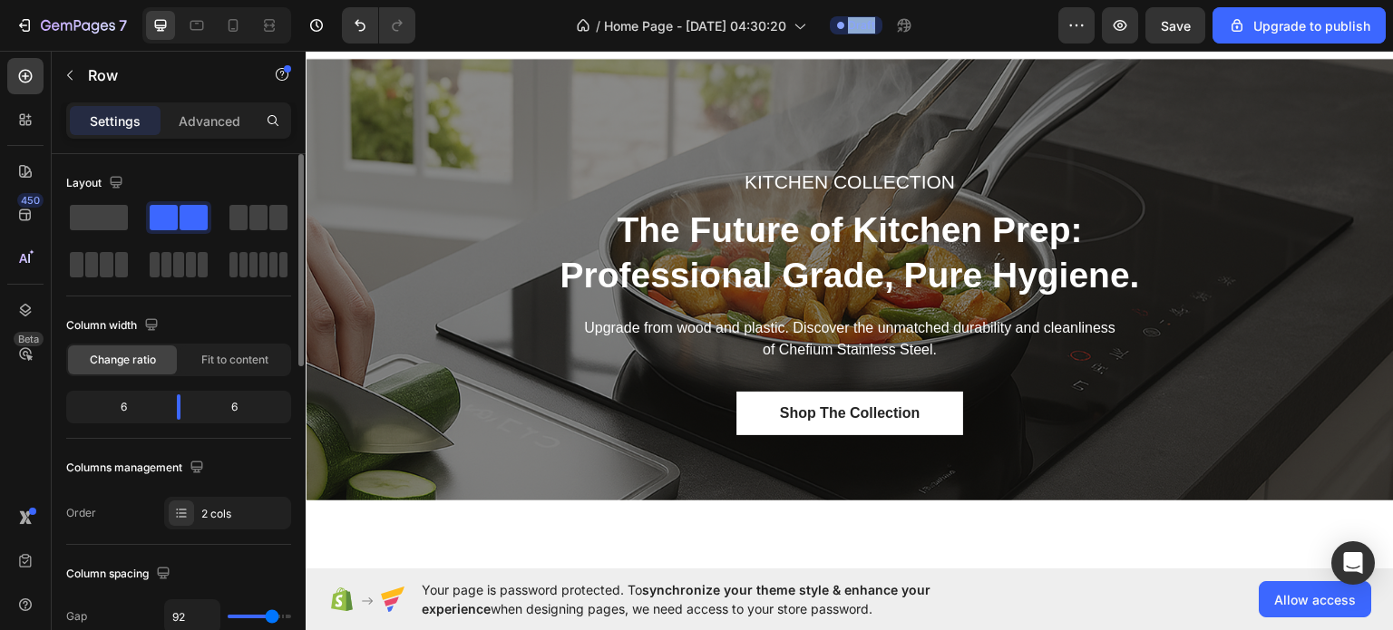
click at [495, 23] on div "/ Home Page - Sep 28, 04:30:20 Draft" at bounding box center [744, 25] width 628 height 36
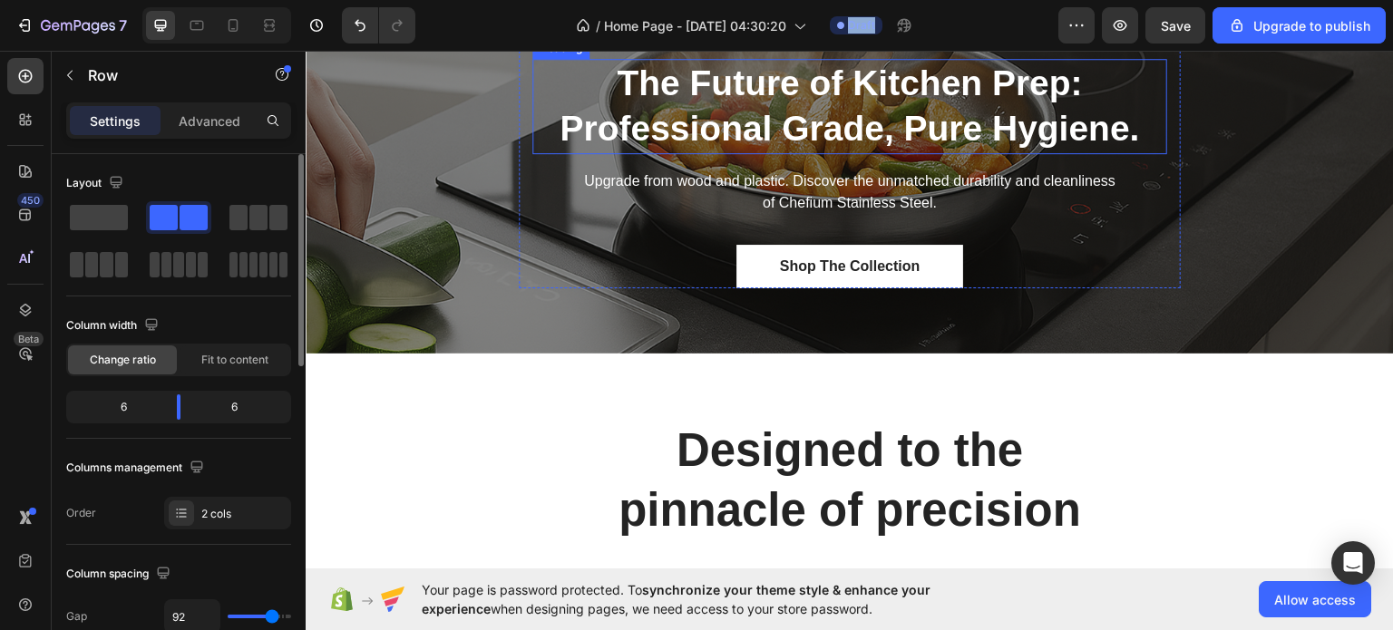
scroll to position [177, 0]
click at [577, 258] on div "Shop The Collection Button" at bounding box center [849, 265] width 635 height 44
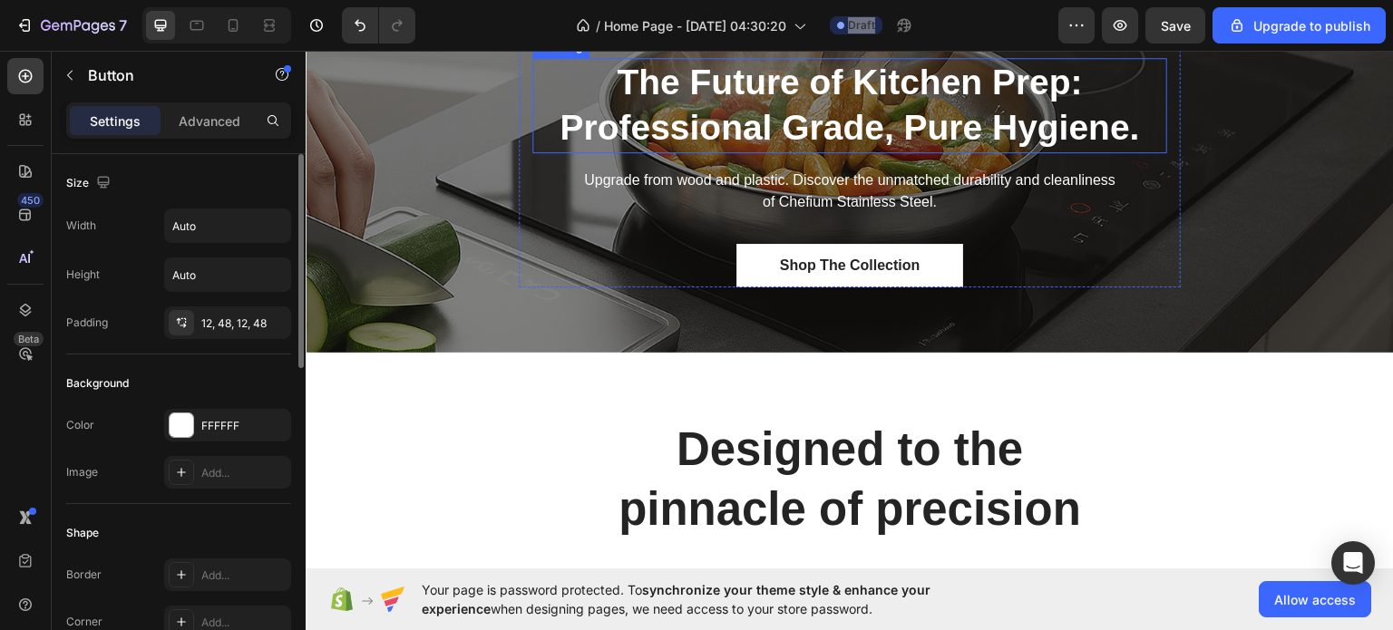
click at [577, 258] on div "Shop The Collection Button" at bounding box center [849, 265] width 635 height 44
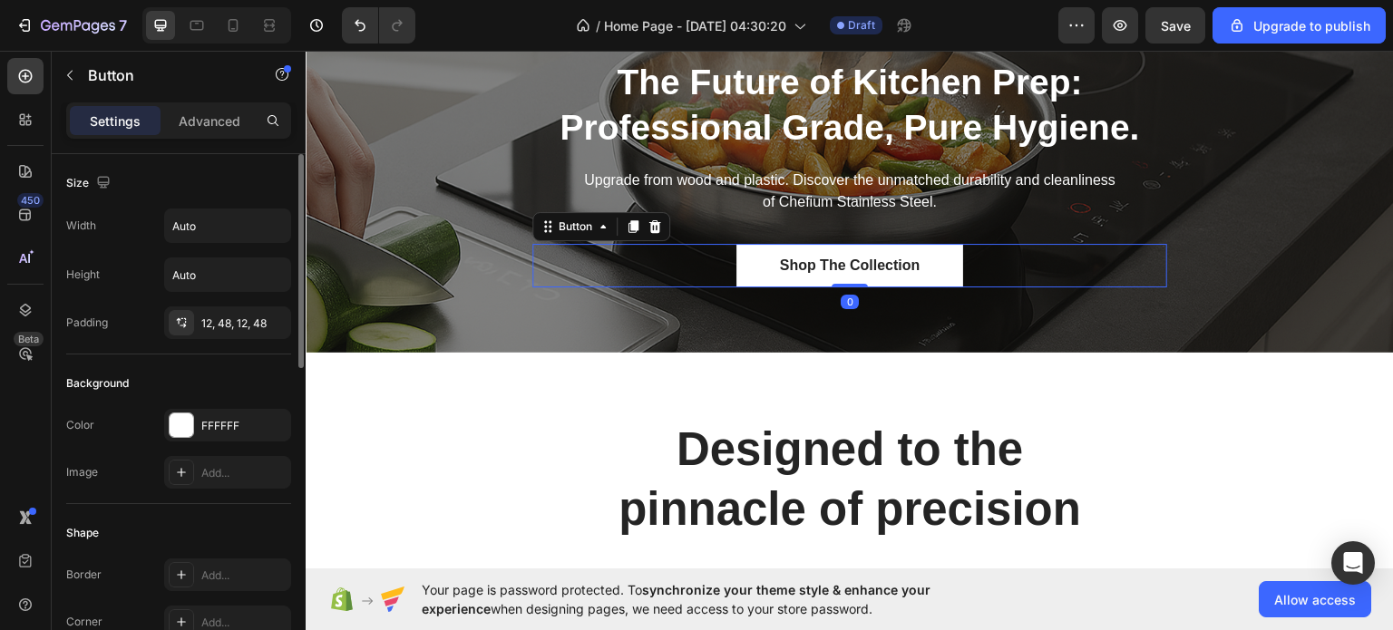
click at [488, 23] on div "/ Home Page - Sep 28, 04:30:20 Draft" at bounding box center [744, 25] width 628 height 36
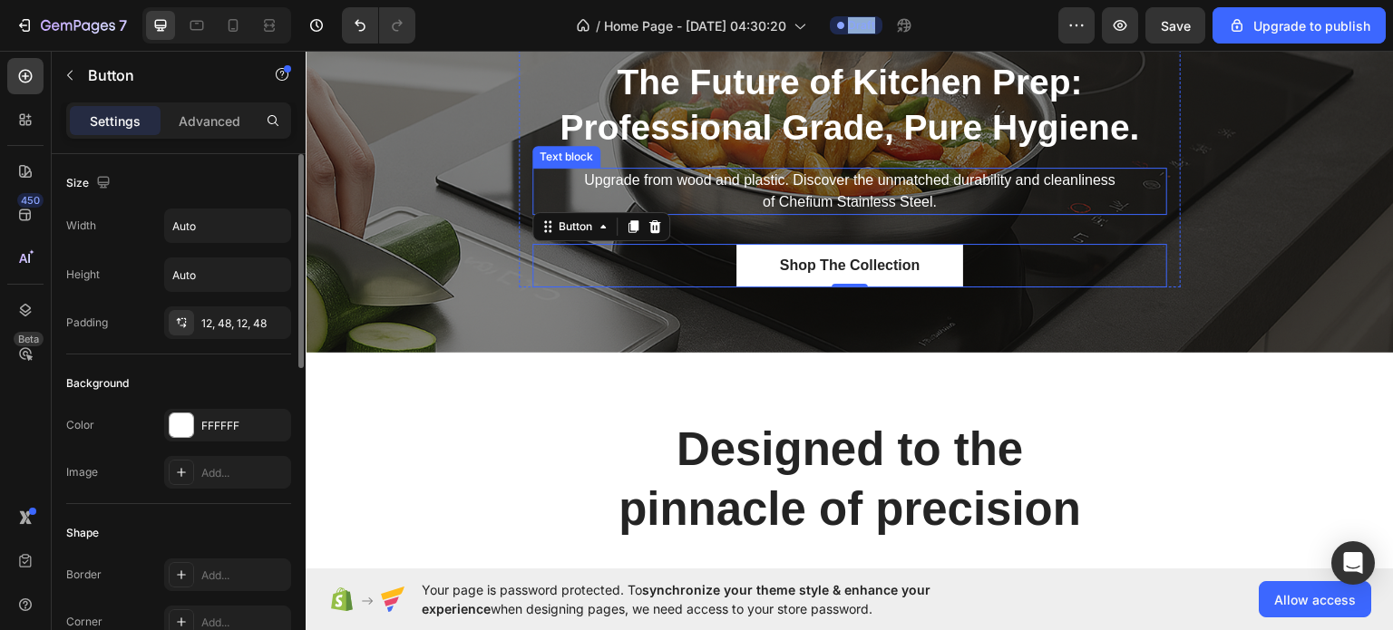
scroll to position [0, 0]
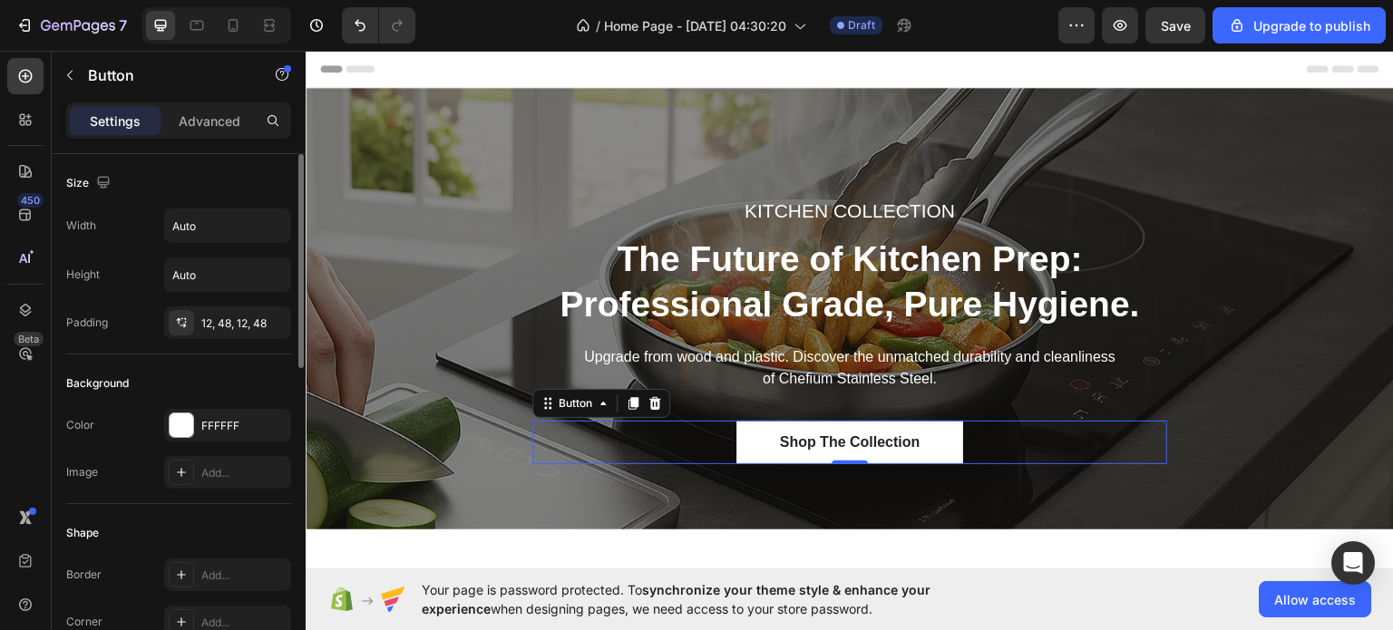
click at [498, 32] on div "/ Home Page - Sep 28, 04:30:20 Draft" at bounding box center [744, 25] width 628 height 36
click at [463, 44] on div "7 / Home Page - Sep 28, 04:30:20 Draft Preview Save Upgrade to publish" at bounding box center [696, 26] width 1393 height 52
click at [470, 35] on div "/ Home Page - Sep 28, 04:30:20 Draft" at bounding box center [744, 25] width 628 height 36
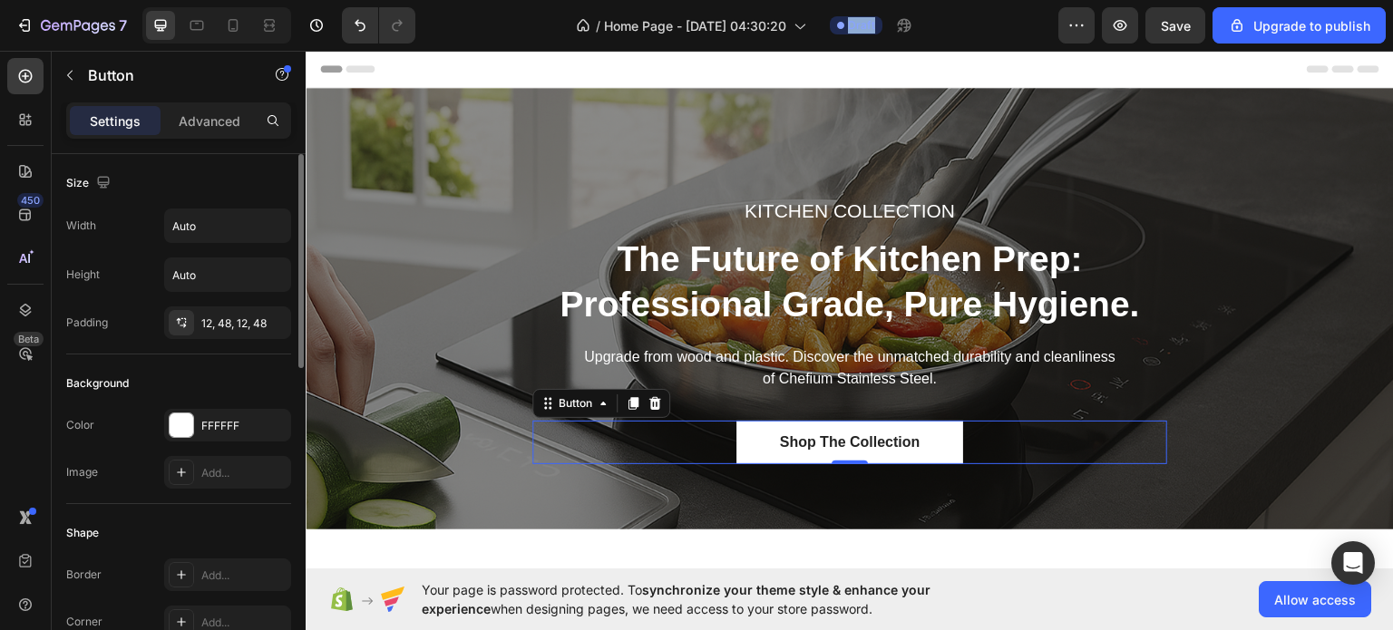
click at [470, 35] on div "/ Home Page - Sep 28, 04:30:20 Draft" at bounding box center [744, 25] width 628 height 36
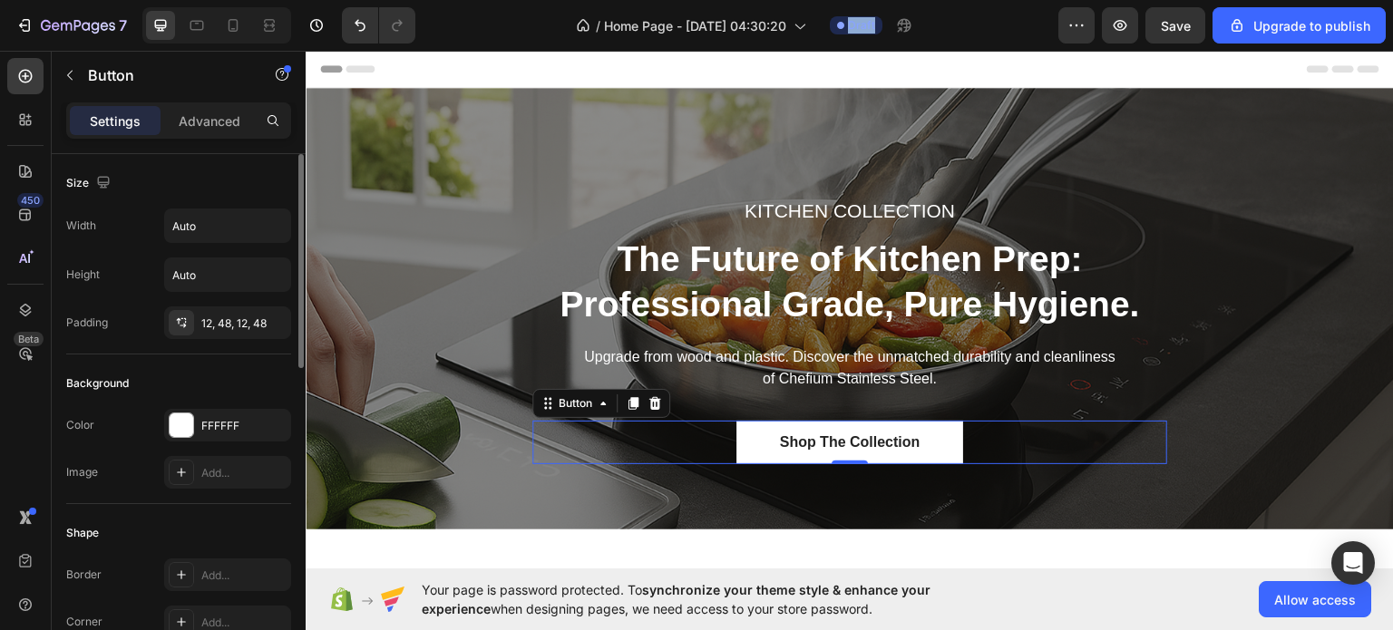
click at [470, 35] on div "/ Home Page - Sep 28, 04:30:20 Draft" at bounding box center [744, 25] width 628 height 36
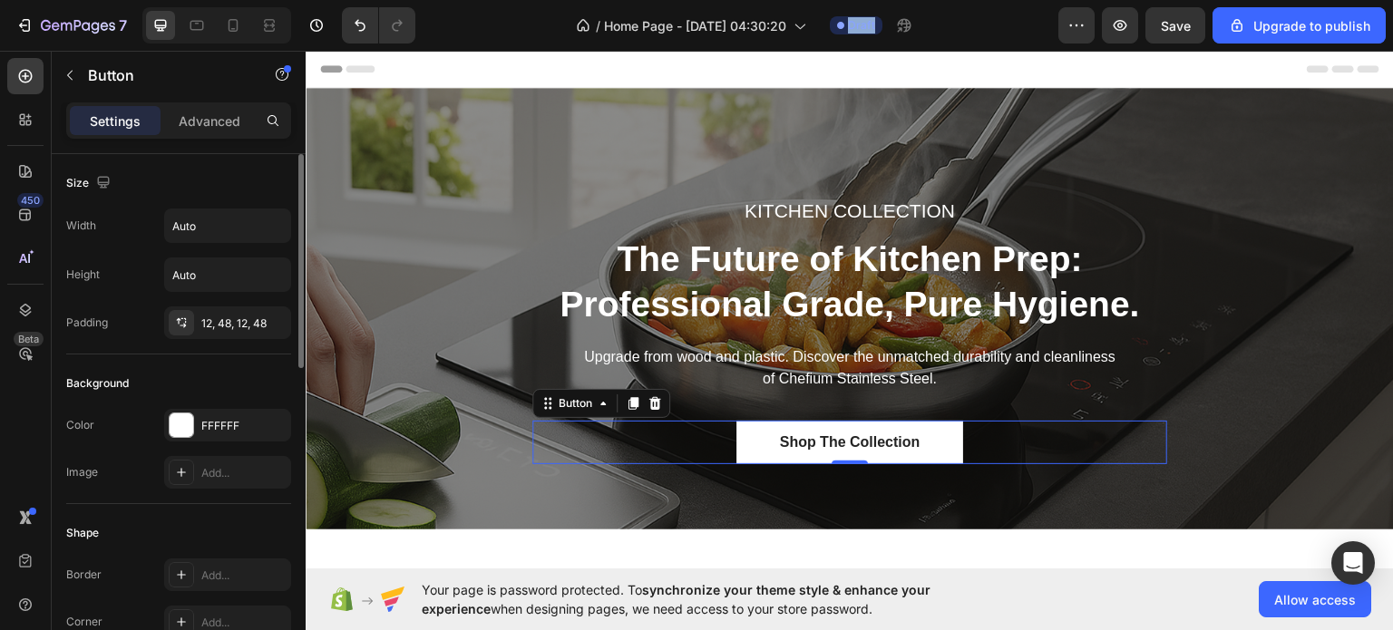
click at [470, 35] on div "/ Home Page - Sep 28, 04:30:20 Draft" at bounding box center [744, 25] width 628 height 36
click at [470, 31] on div "/ Home Page - Sep 28, 04:30:20 Draft" at bounding box center [744, 25] width 628 height 36
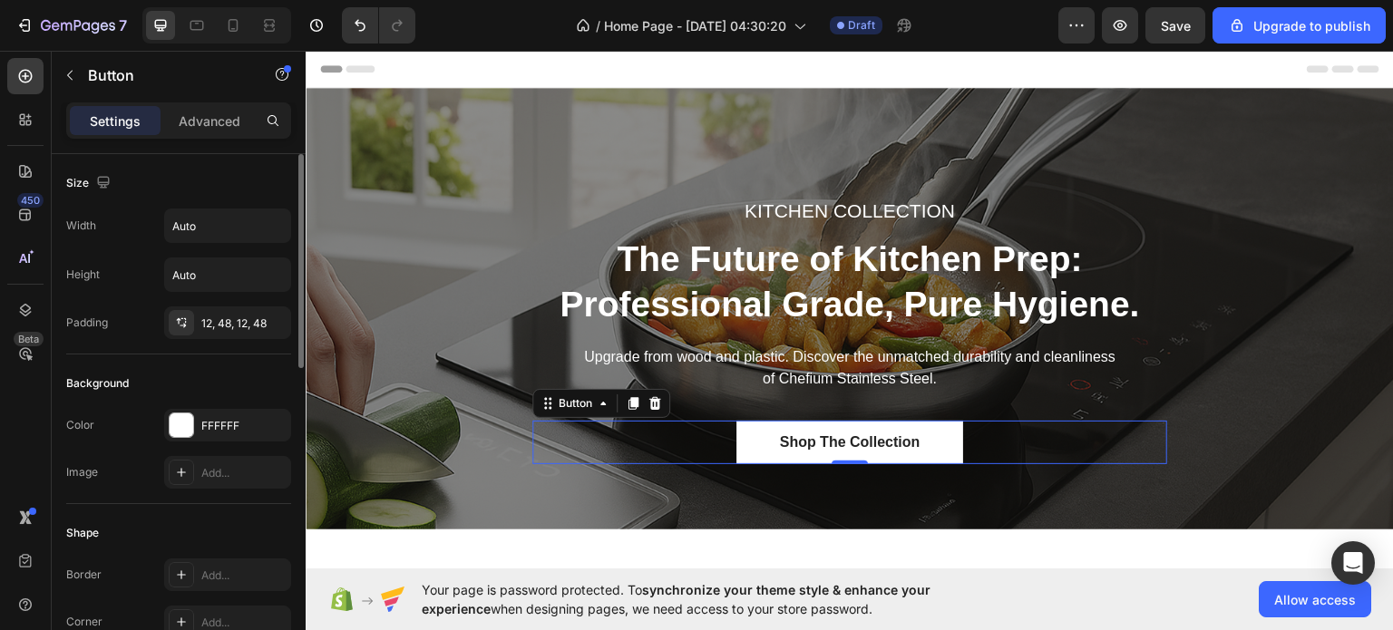
click at [470, 31] on div "/ Home Page - Sep 28, 04:30:20 Draft" at bounding box center [744, 25] width 628 height 36
click at [467, 25] on div "/ Home Page - Sep 28, 04:30:20 Draft" at bounding box center [744, 25] width 628 height 36
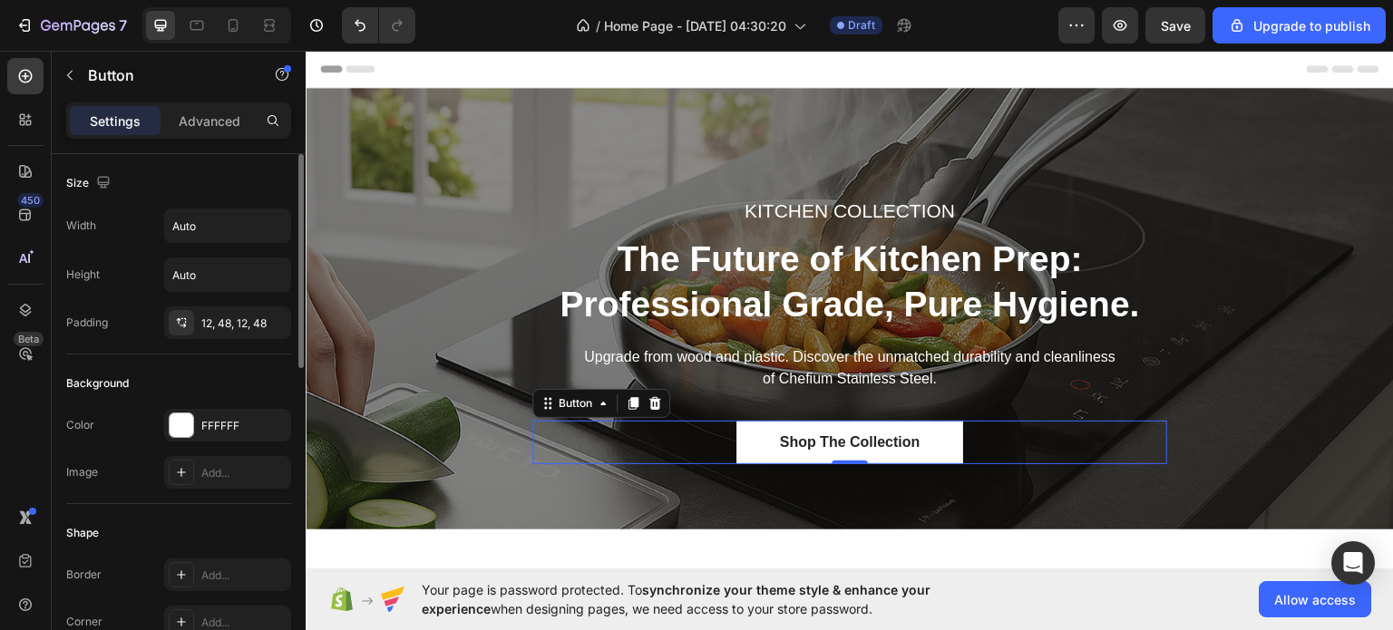
click at [467, 25] on div "/ Home Page - Sep 28, 04:30:20 Draft" at bounding box center [744, 25] width 628 height 36
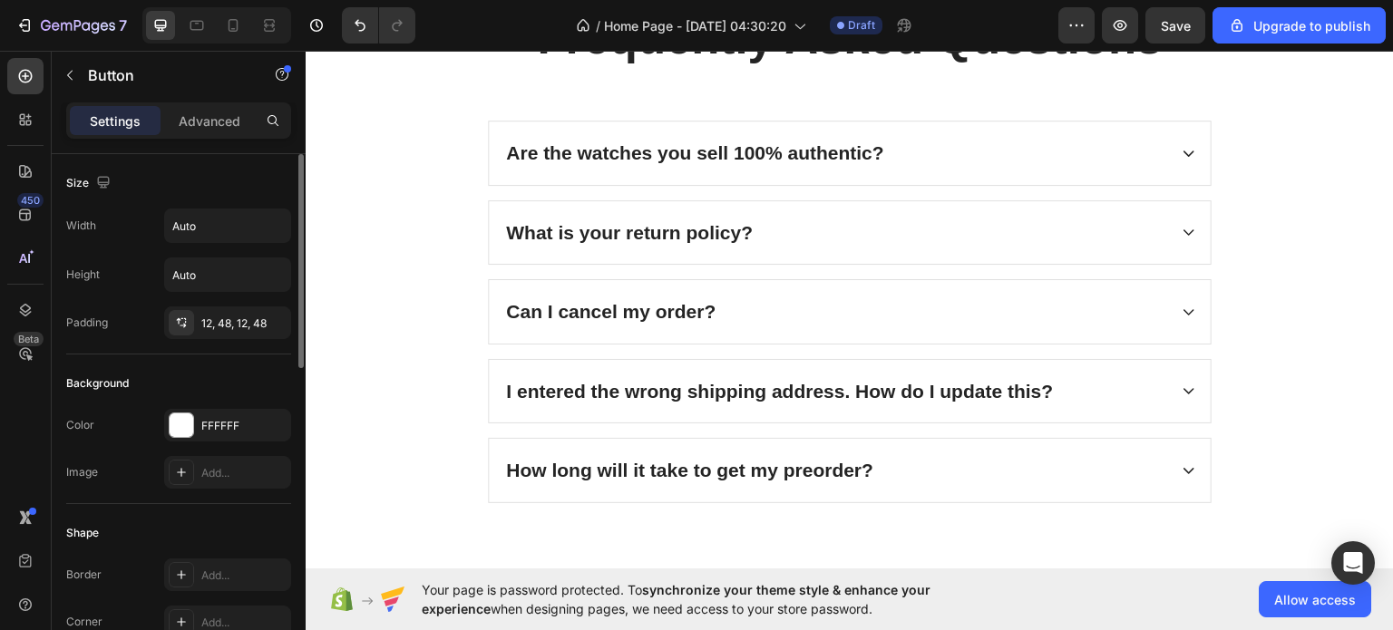
scroll to position [5057, 0]
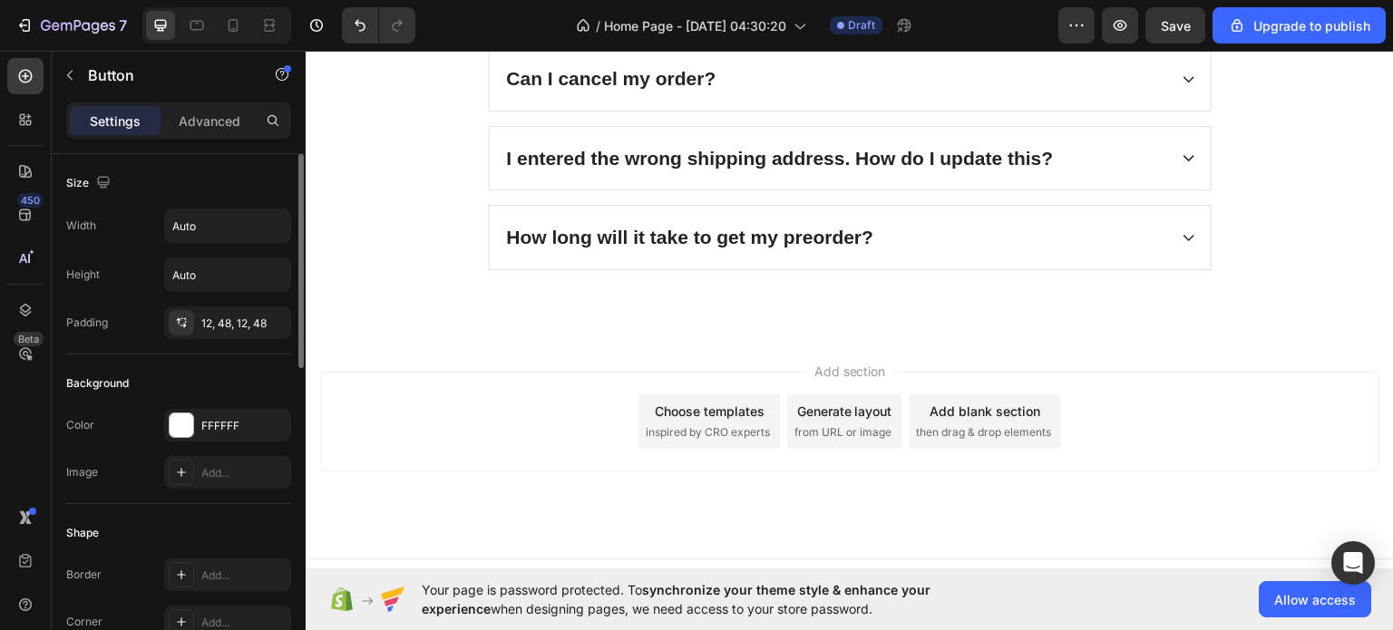
click at [774, 341] on div "Add section Choose templates inspired by CRO experts Generate layout from URL o…" at bounding box center [850, 446] width 1088 height 223
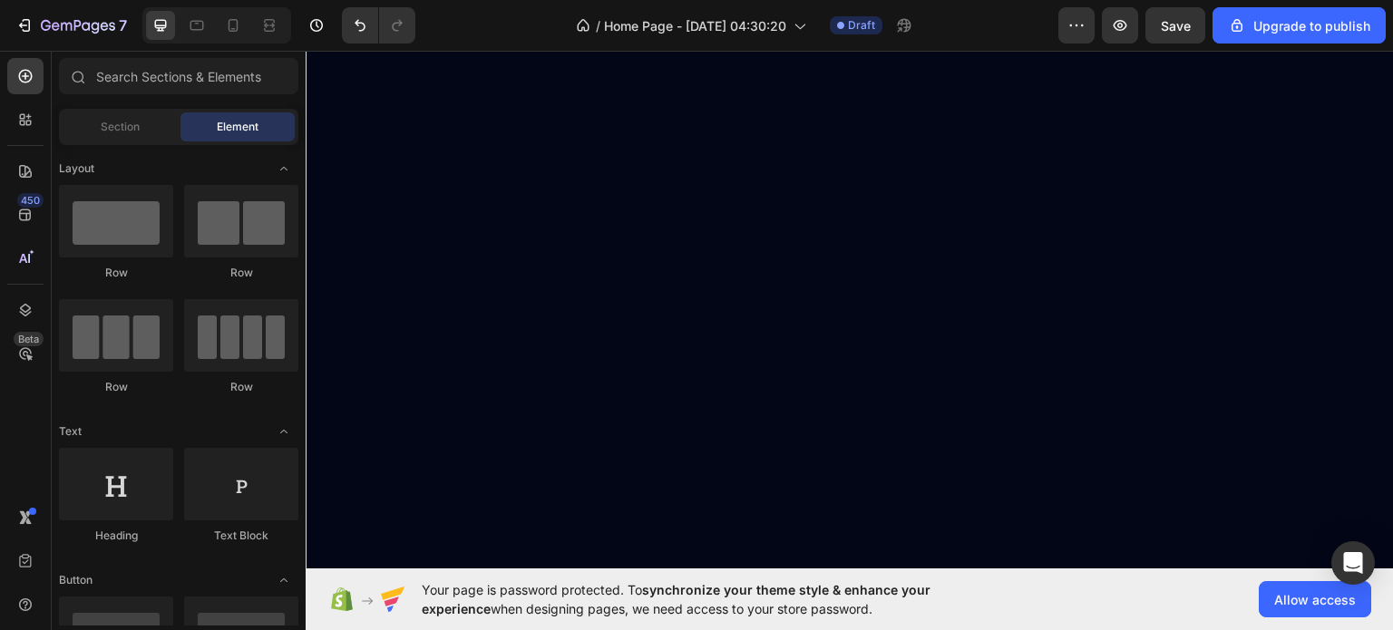
scroll to position [0, 0]
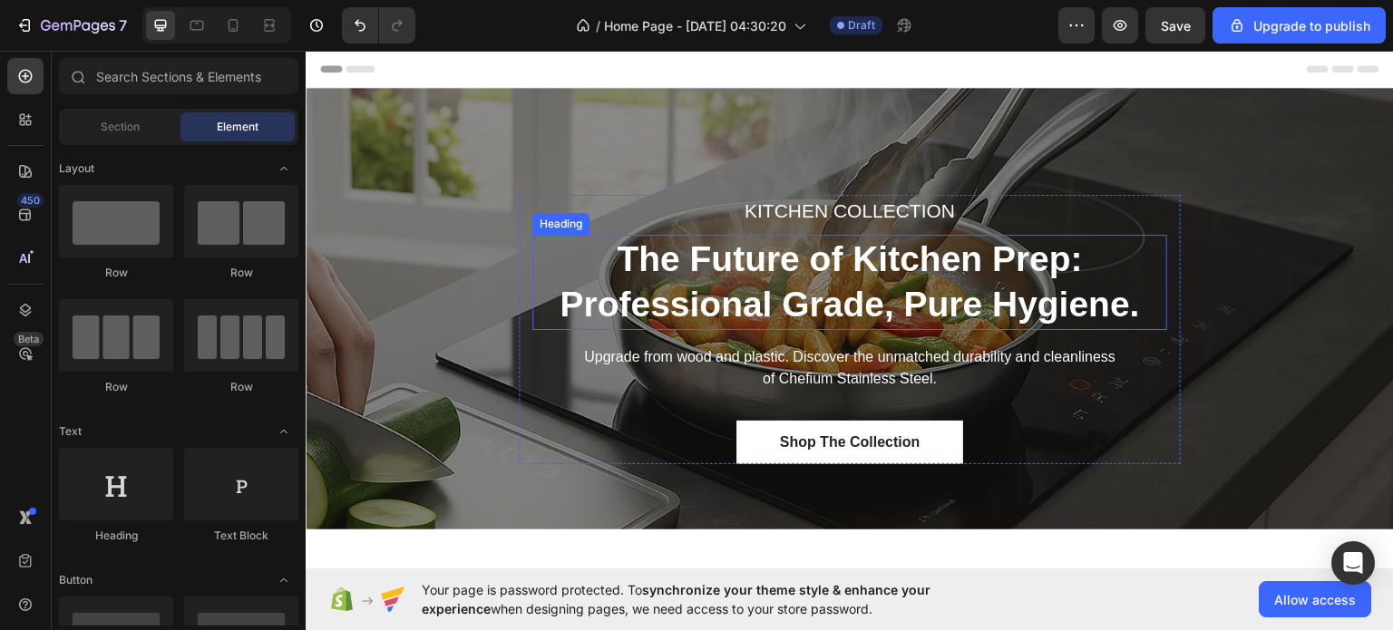
click at [716, 248] on h2 "The Future of Kitchen Prep: Professional Grade, Pure Hygiene." at bounding box center [849, 281] width 635 height 95
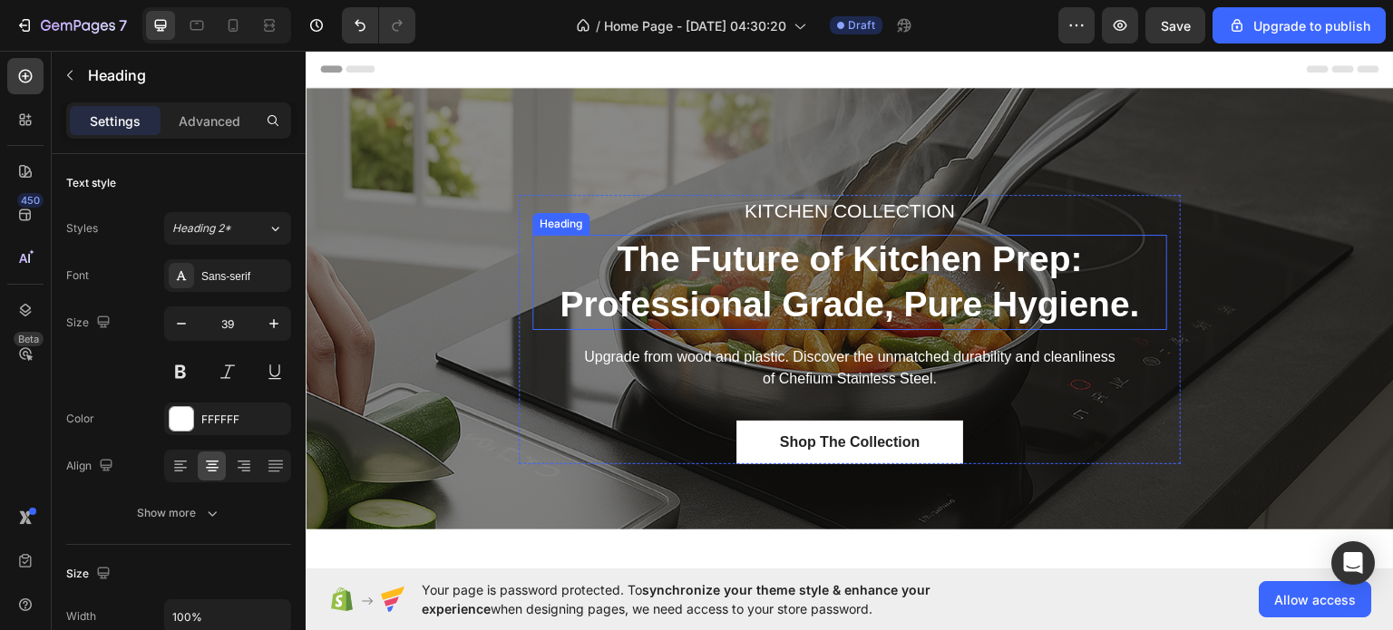
click at [716, 248] on h2 "The Future of Kitchen Prep: Professional Grade, Pure Hygiene." at bounding box center [849, 281] width 635 height 95
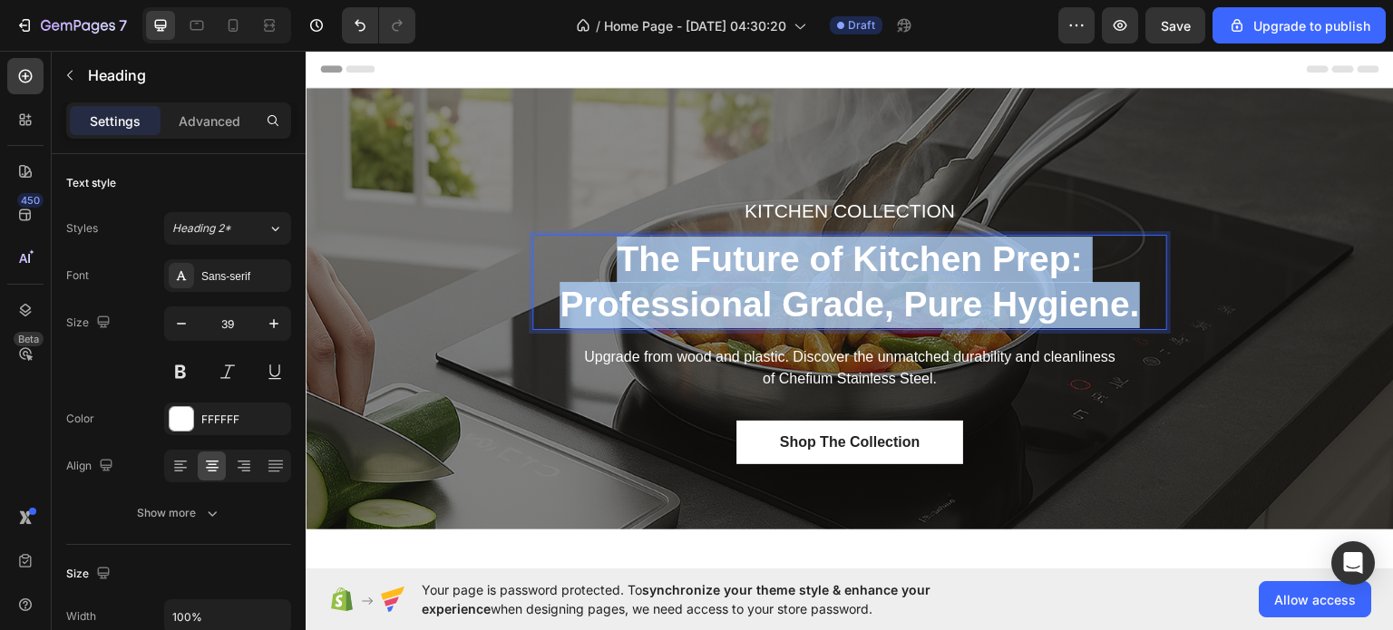
click at [716, 248] on p "The Future of Kitchen Prep: Professional Grade, Pure Hygiene." at bounding box center [849, 282] width 631 height 92
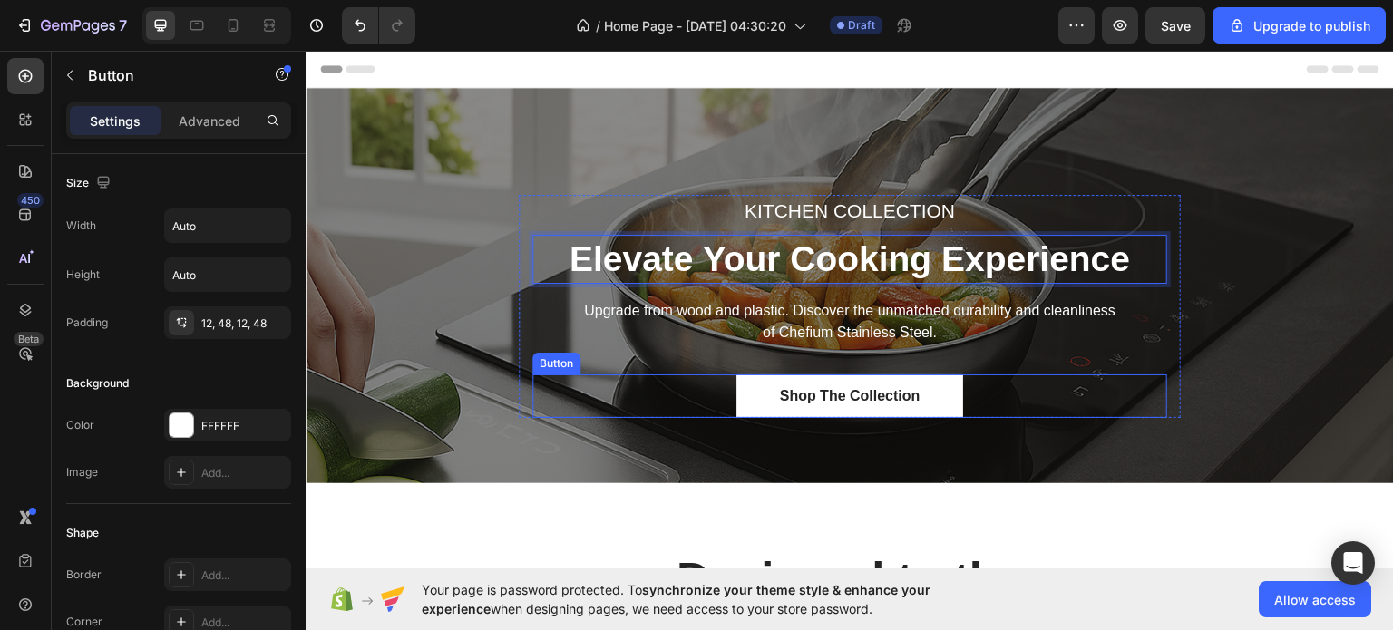
click at [628, 389] on div "Shop The Collection Button" at bounding box center [849, 396] width 635 height 44
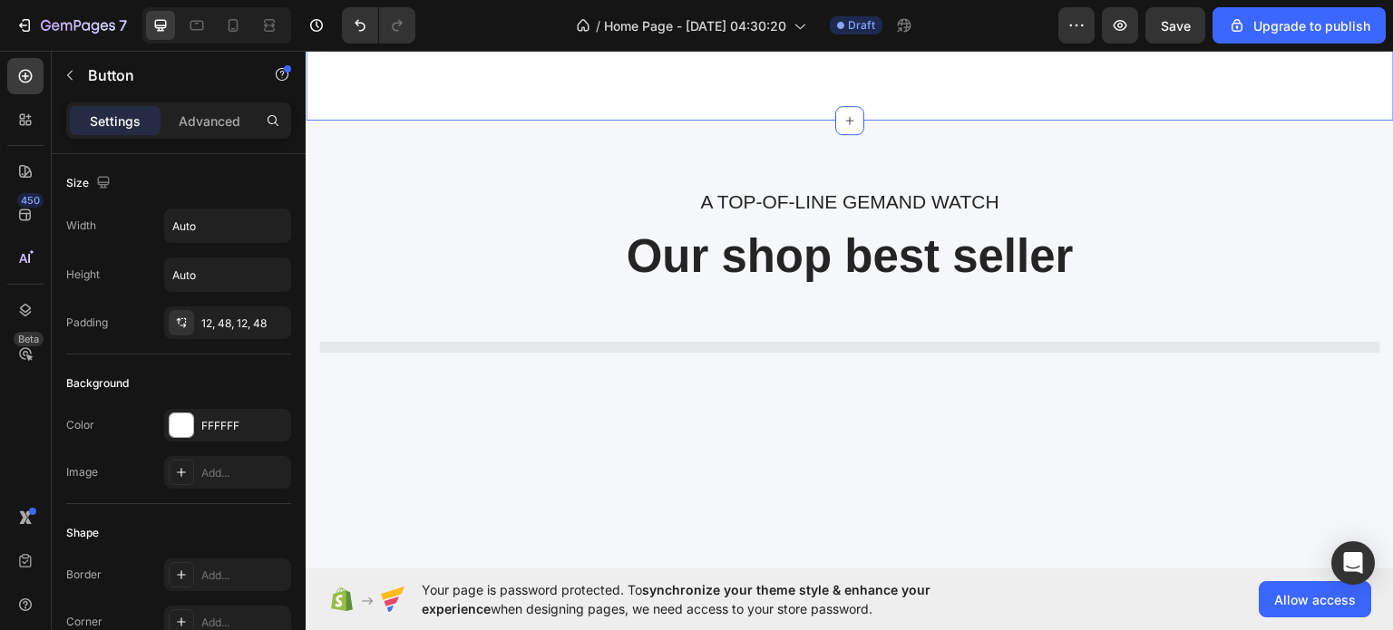
scroll to position [1192, 0]
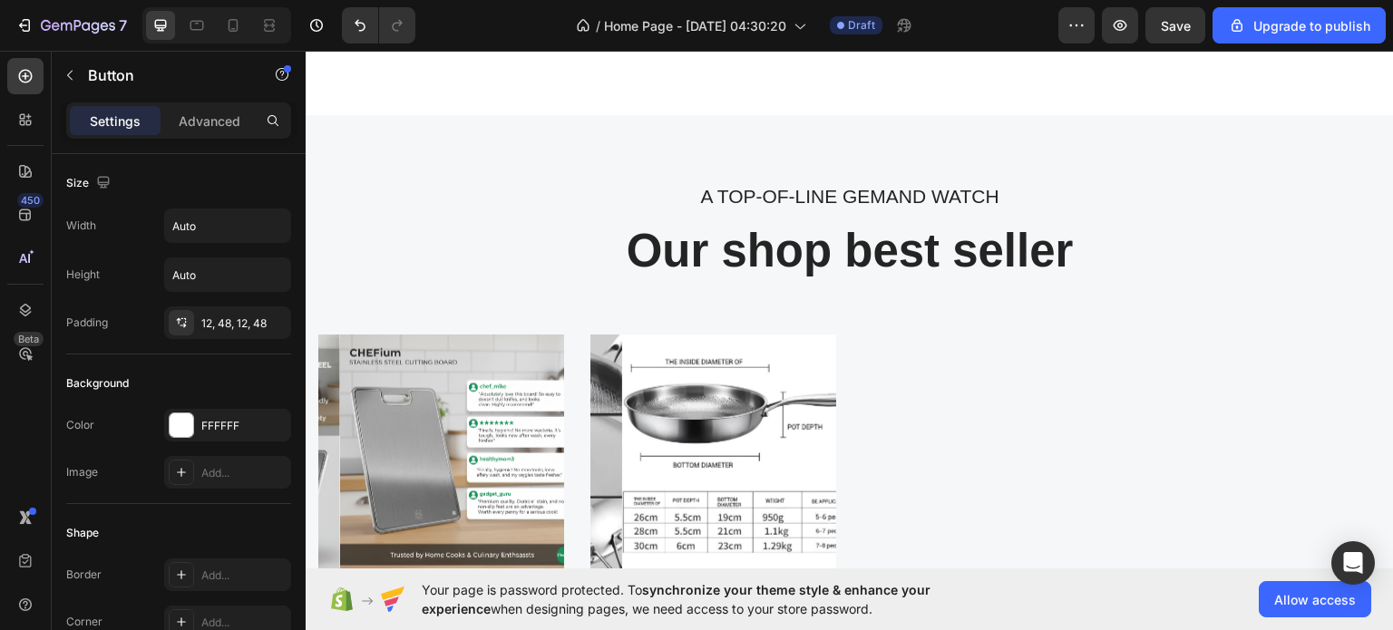
click at [489, 28] on div "/ Home Page - Sep 28, 04:30:20 Draft" at bounding box center [744, 25] width 628 height 36
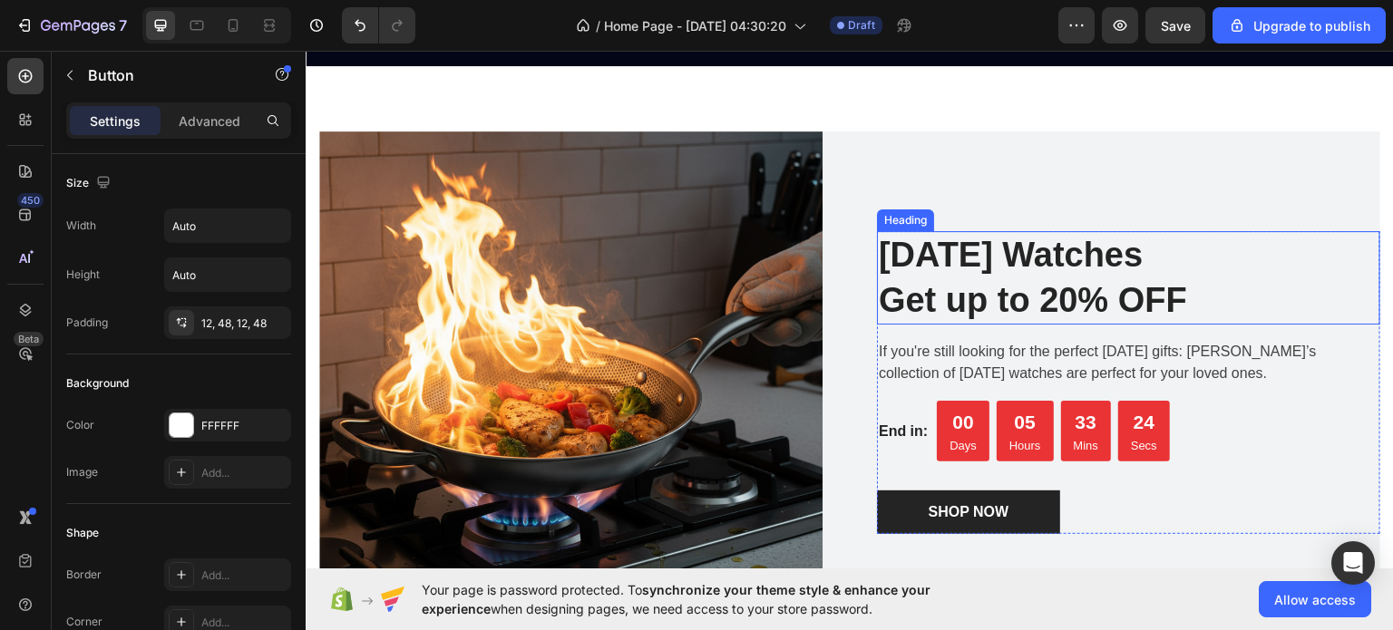
scroll to position [2525, 0]
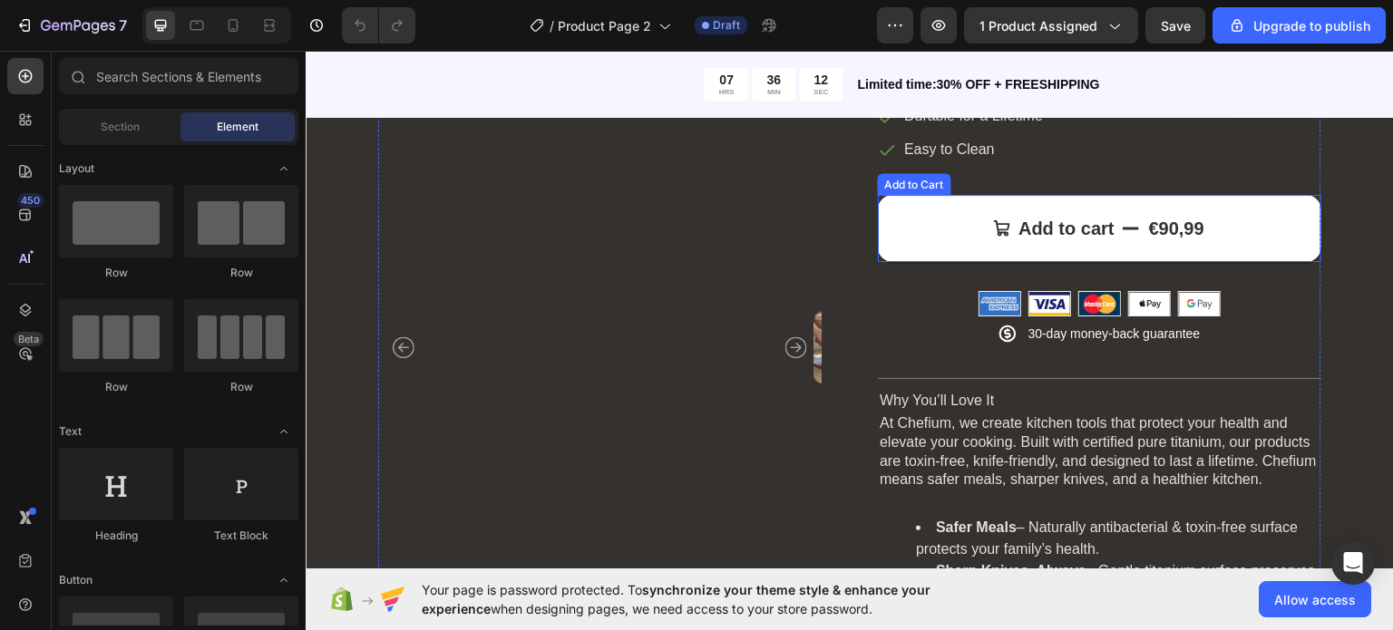
scroll to position [392, 0]
